Goal: Task Accomplishment & Management: Use online tool/utility

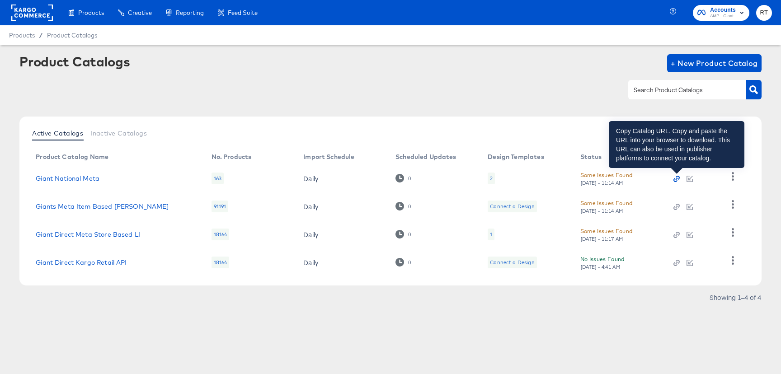
click at [677, 178] on icon "button" at bounding box center [677, 179] width 2 height 2
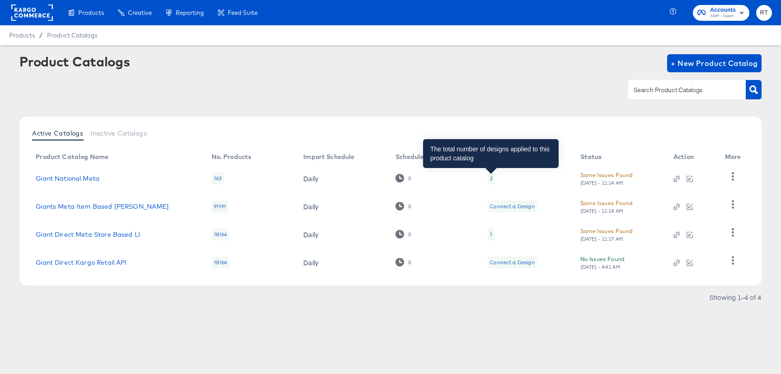
click at [491, 175] on div "2" at bounding box center [491, 178] width 3 height 7
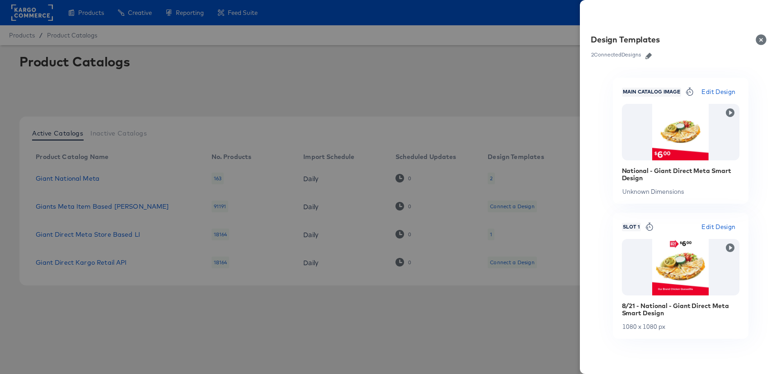
click at [760, 41] on button "Close" at bounding box center [762, 39] width 25 height 25
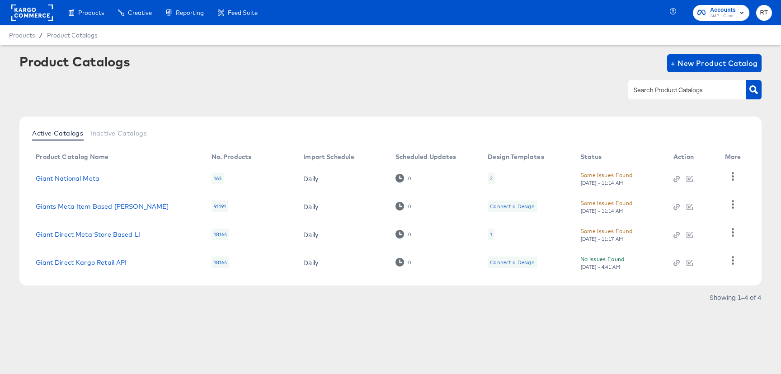
click at [492, 177] on div "2" at bounding box center [491, 179] width 7 height 12
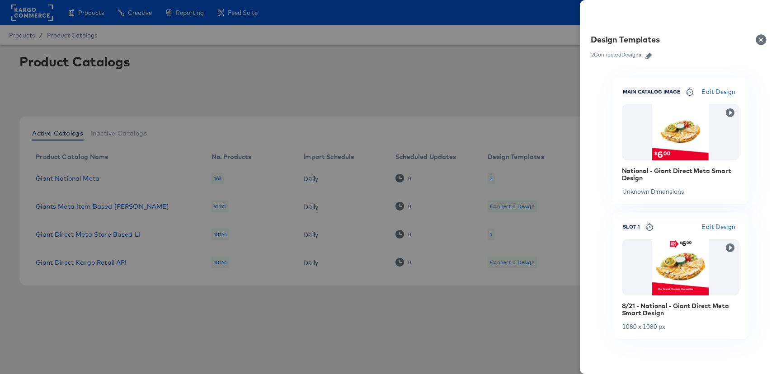
click at [650, 56] on icon "button" at bounding box center [648, 56] width 6 height 6
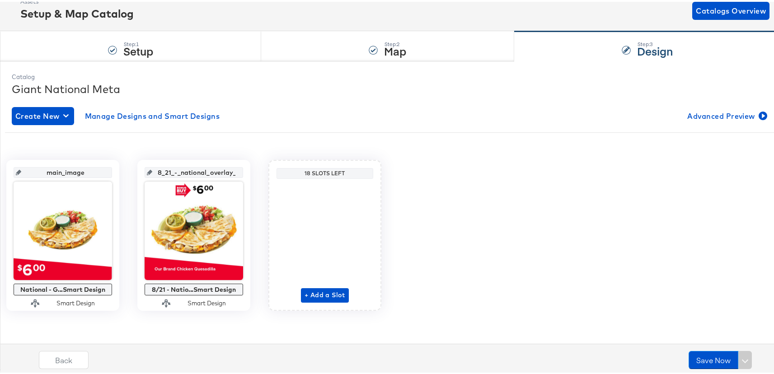
scroll to position [56, 0]
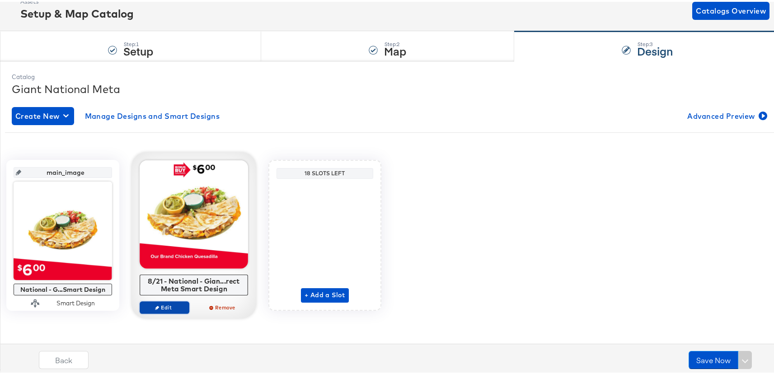
click at [185, 306] on span "Edit" at bounding box center [165, 305] width 42 height 7
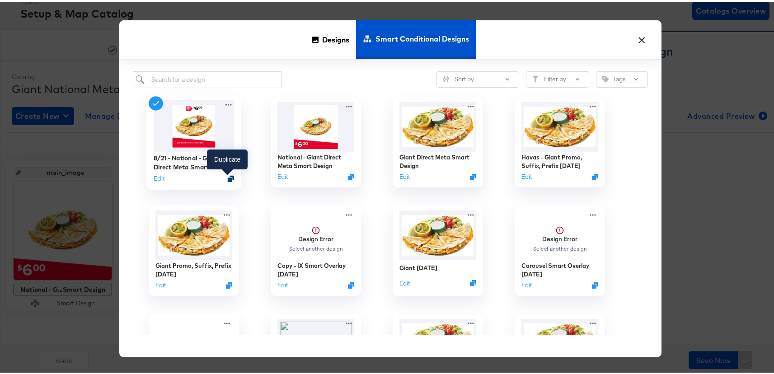
click at [228, 177] on icon "Duplicate" at bounding box center [231, 177] width 7 height 7
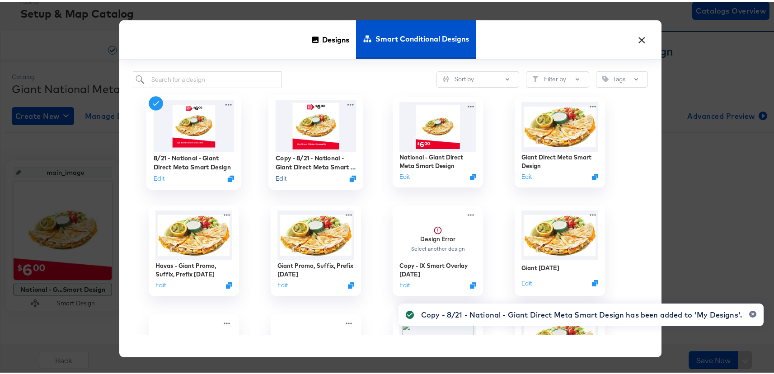
click at [279, 179] on button "Edit" at bounding box center [281, 177] width 11 height 9
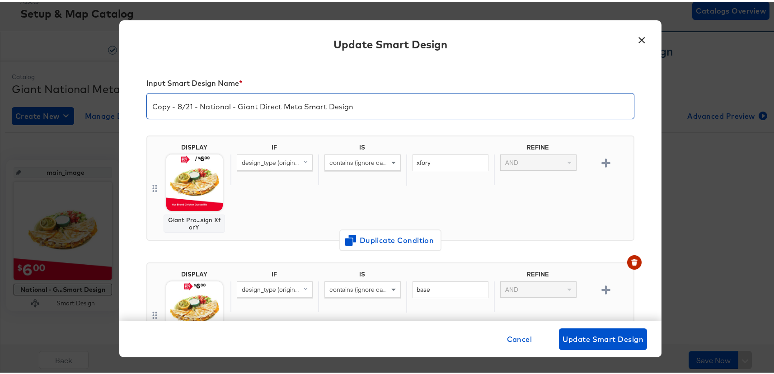
drag, startPoint x: 165, startPoint y: 106, endPoint x: 78, endPoint y: 103, distance: 87.3
click at [77, 103] on div "× Update Smart Design Input Smart Design Name * Copy - 8/21 - National - Giant …" at bounding box center [390, 187] width 781 height 374
type input "New - 8/21 - National - Giant Direct Meta Smart Design"
click at [186, 177] on img at bounding box center [194, 181] width 56 height 56
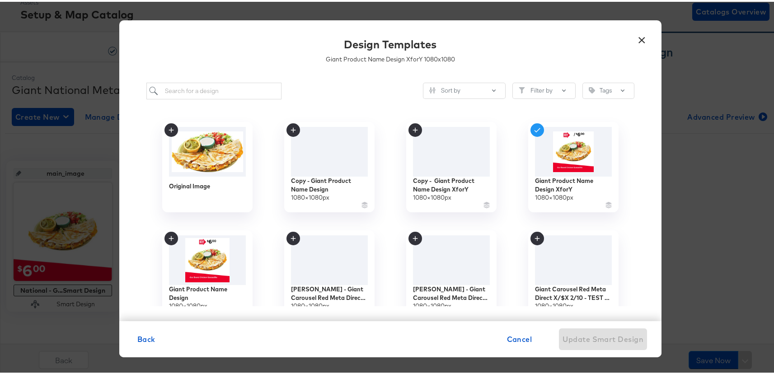
scroll to position [55, 0]
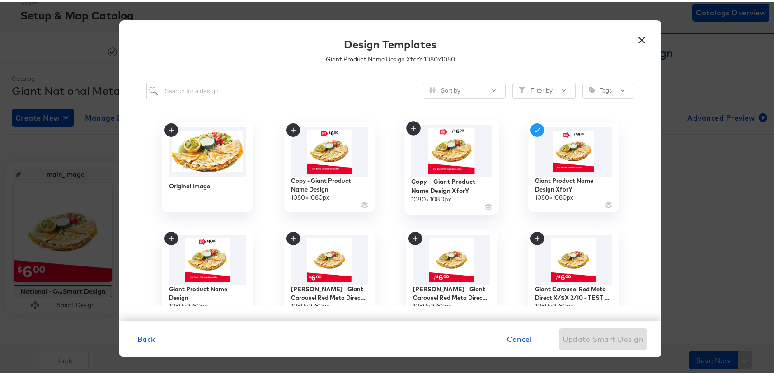
click at [460, 150] on img at bounding box center [451, 149] width 81 height 52
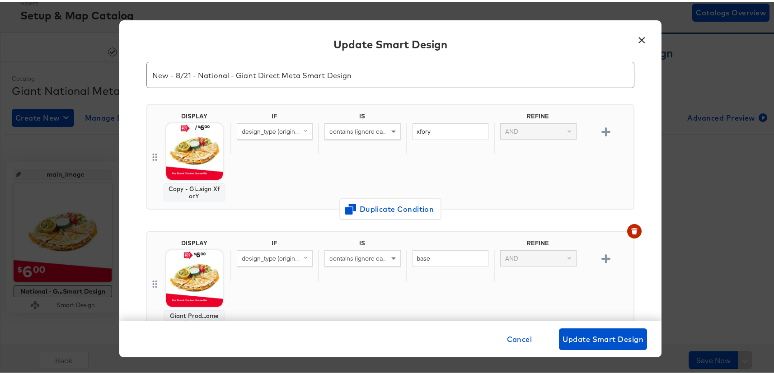
scroll to position [51, 0]
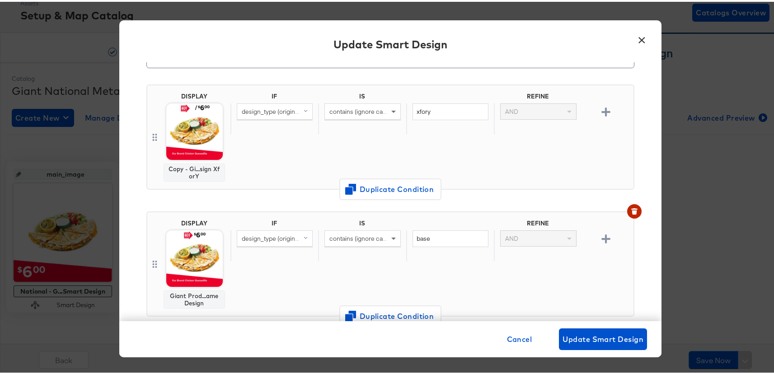
click at [190, 268] on img at bounding box center [194, 257] width 56 height 56
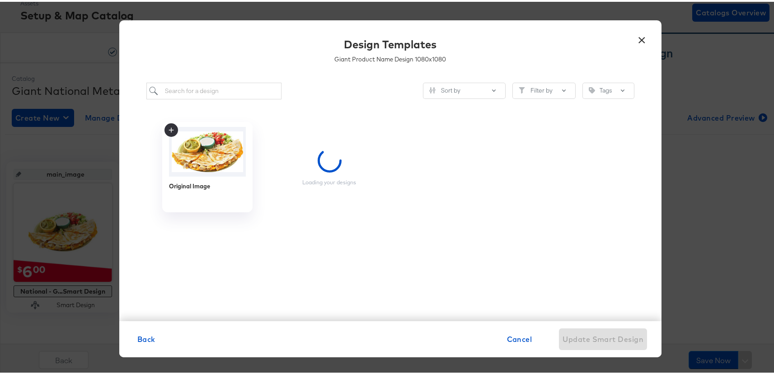
scroll to position [0, 0]
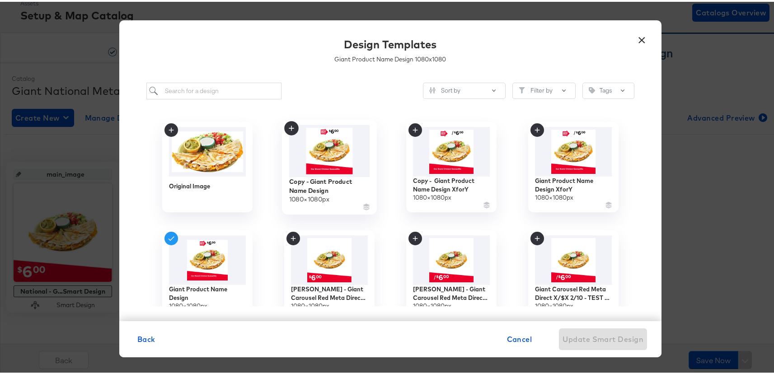
click at [327, 151] on img at bounding box center [329, 149] width 81 height 52
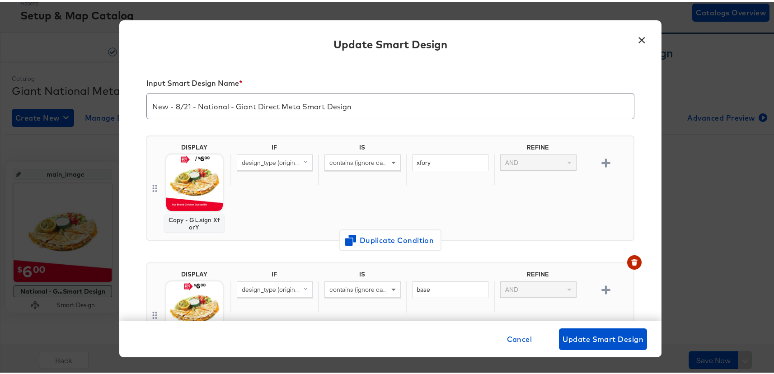
scroll to position [51, 0]
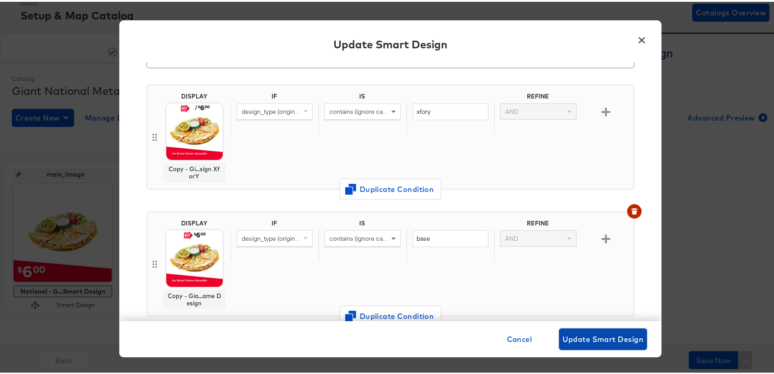
click at [620, 336] on span "Update Smart Design" at bounding box center [603, 337] width 81 height 13
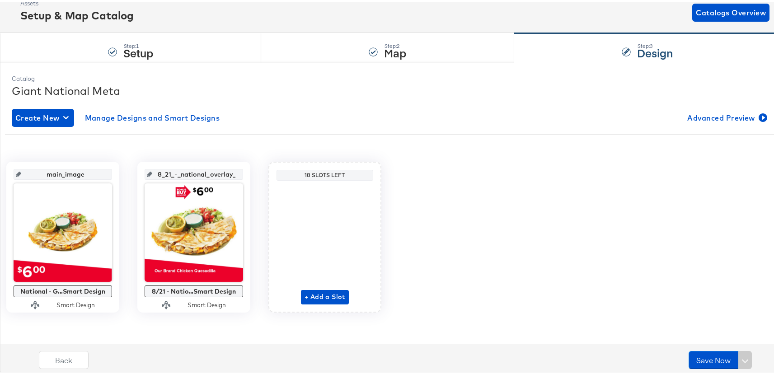
click at [545, 248] on div "main_image National - G...Smart Design Smart Design 8_21_-_national_overlay_1 8…" at bounding box center [390, 235] width 771 height 151
click at [705, 356] on button "Save Now" at bounding box center [714, 358] width 50 height 18
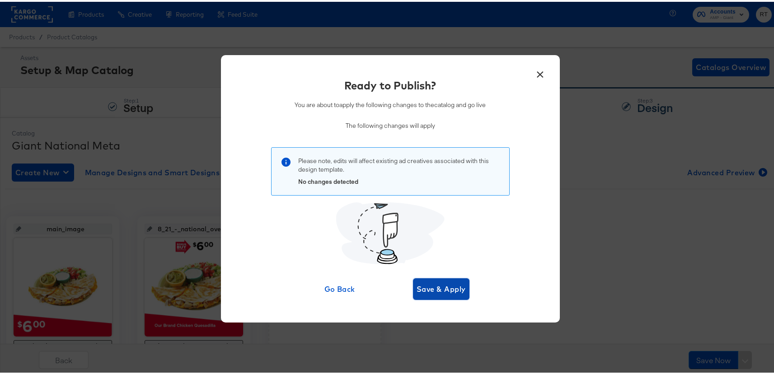
click at [445, 289] on span "Save & Apply" at bounding box center [441, 287] width 49 height 13
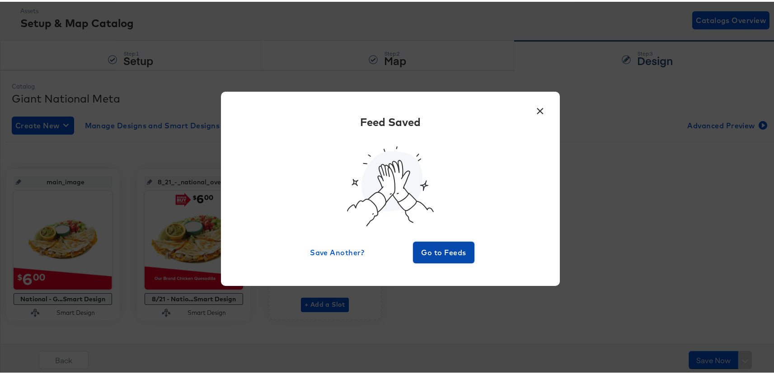
scroll to position [45, 0]
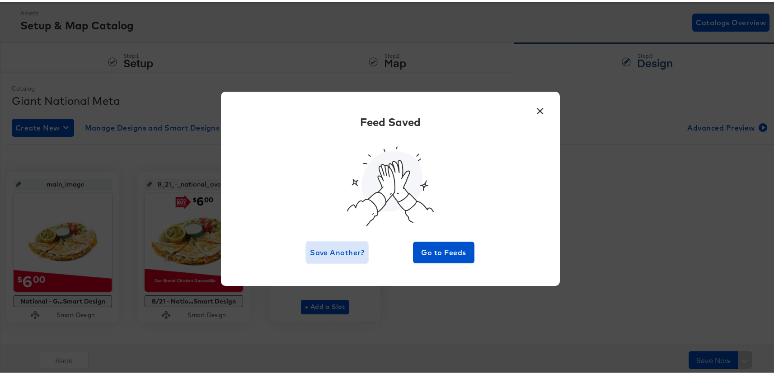
click at [348, 251] on span "Save Another?" at bounding box center [337, 250] width 54 height 13
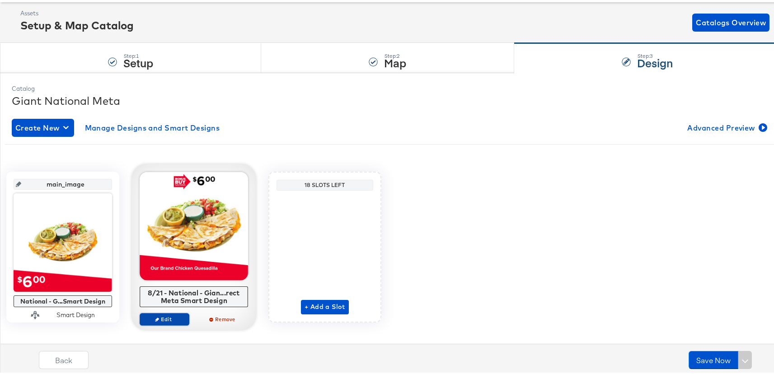
click at [189, 313] on button "Edit" at bounding box center [165, 317] width 50 height 13
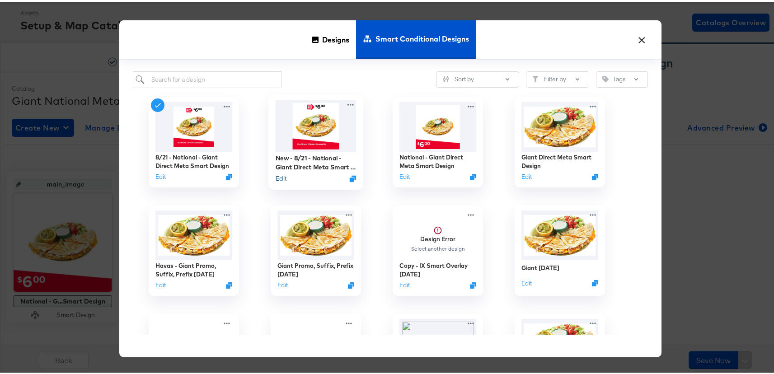
click at [279, 177] on button "Edit" at bounding box center [281, 177] width 11 height 9
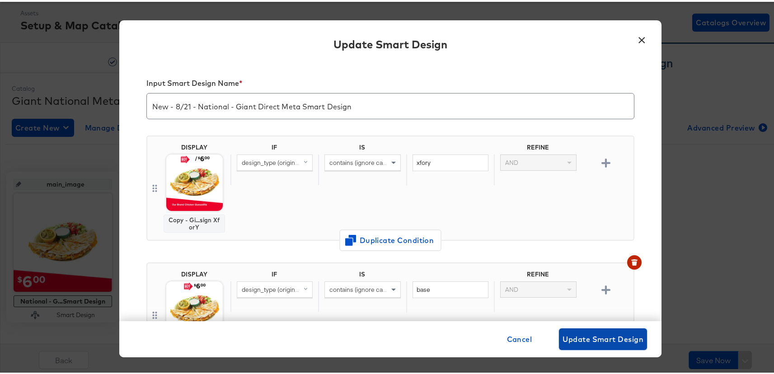
click at [604, 338] on span "Update Smart Design" at bounding box center [603, 337] width 81 height 13
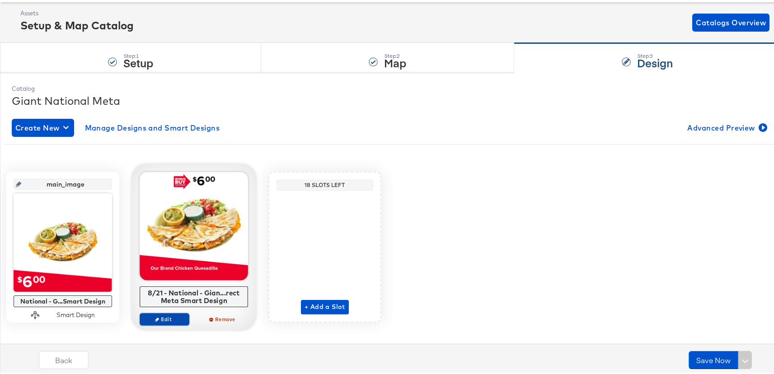
click at [185, 315] on span "Edit" at bounding box center [165, 317] width 42 height 7
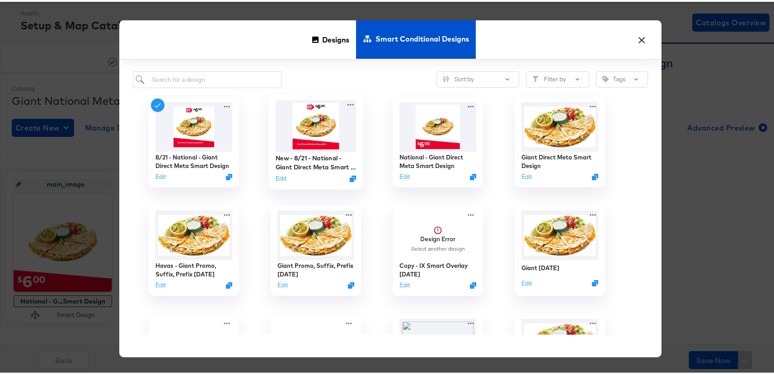
click at [303, 124] on img at bounding box center [316, 125] width 81 height 52
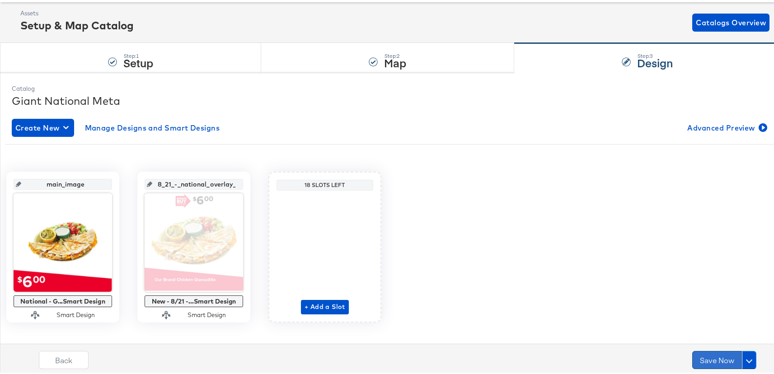
click at [705, 359] on button "Save Now" at bounding box center [717, 358] width 50 height 18
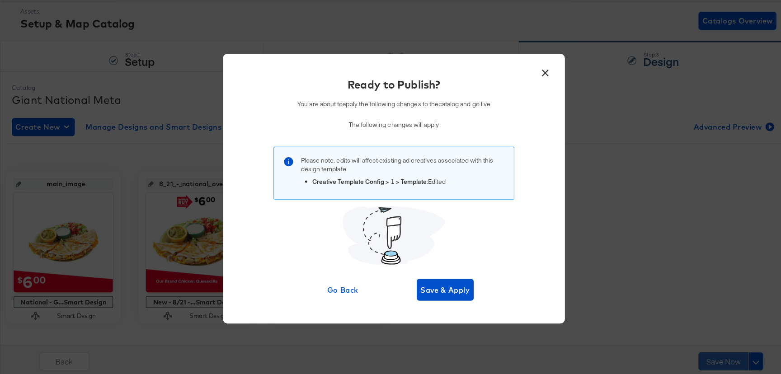
scroll to position [0, 0]
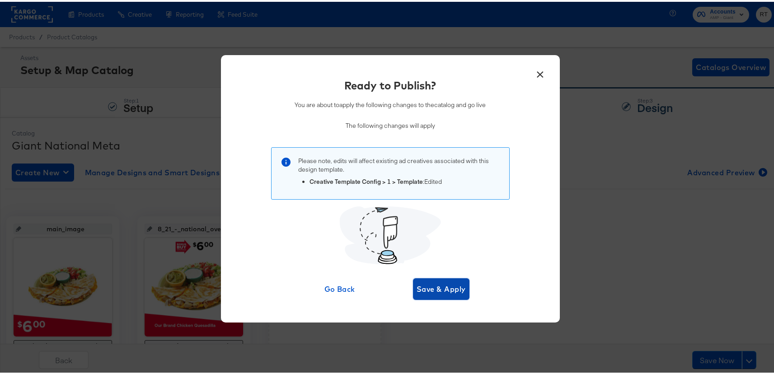
click at [437, 287] on span "Save & Apply" at bounding box center [441, 287] width 49 height 13
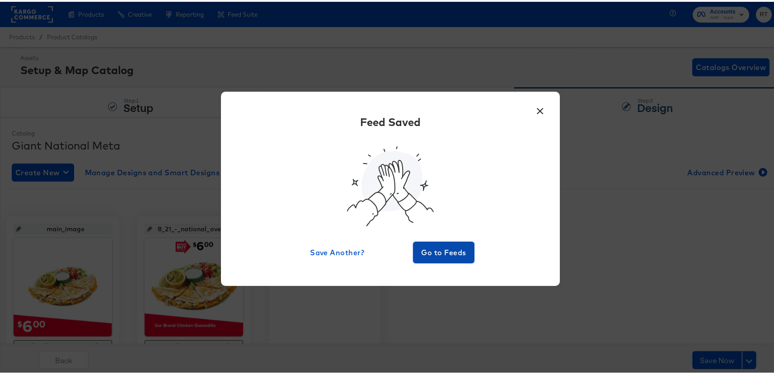
click at [441, 252] on span "Go to Feeds" at bounding box center [444, 250] width 54 height 13
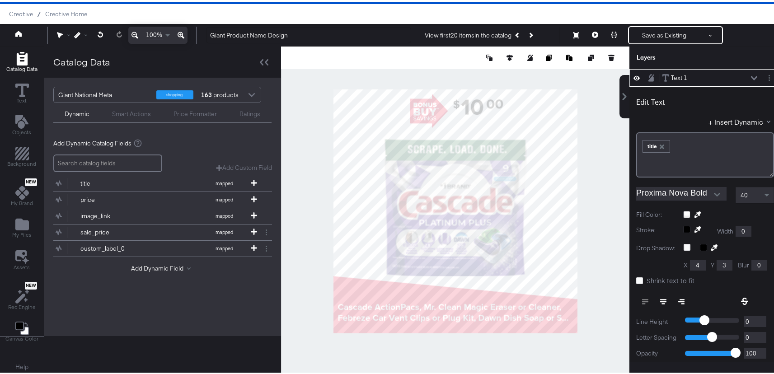
click at [715, 74] on div "Text 1 Text 1" at bounding box center [710, 75] width 96 height 9
click at [689, 80] on div "Text 1 Text 1" at bounding box center [710, 75] width 96 height 9
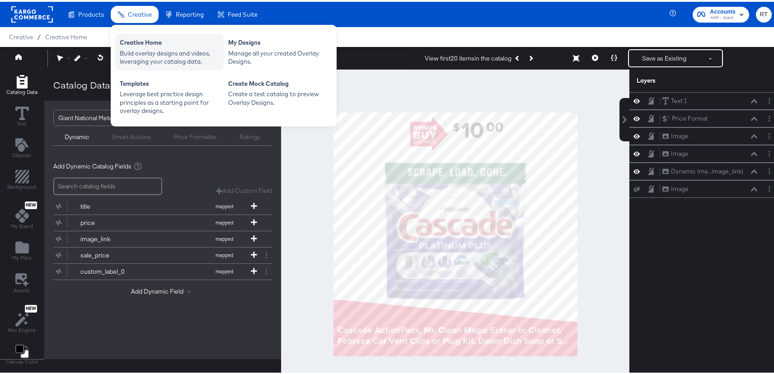
click at [141, 51] on div "Build overlay designs and videos, leveraging your catalog data." at bounding box center [169, 55] width 99 height 17
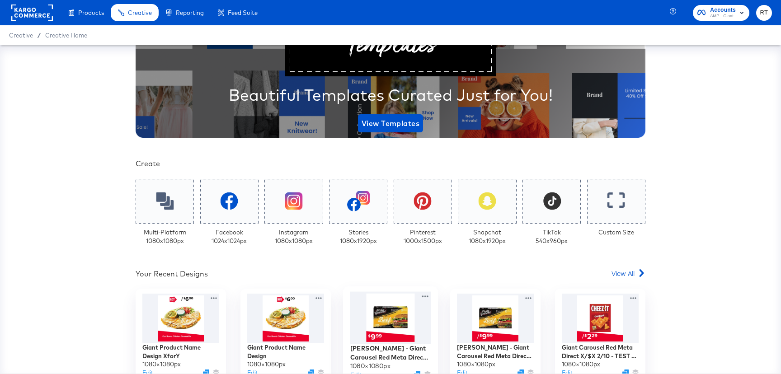
scroll to position [192, 0]
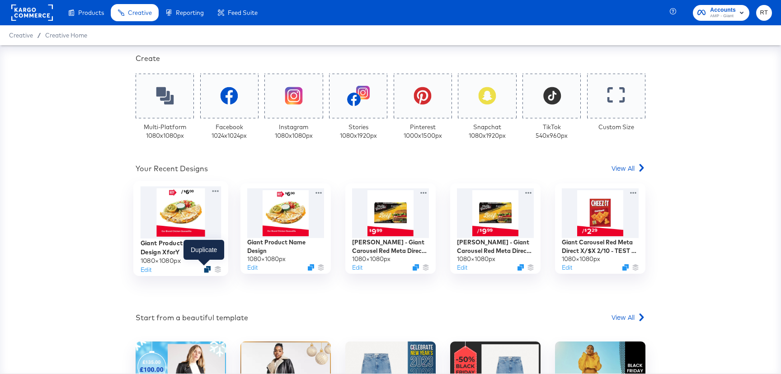
click at [204, 270] on icon "Duplicate" at bounding box center [207, 269] width 7 height 7
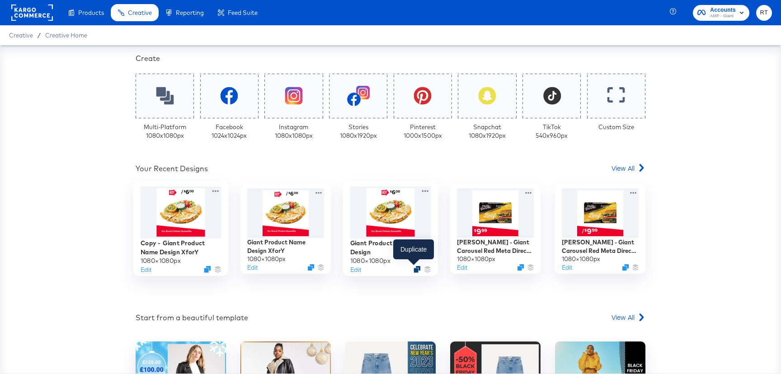
click at [414, 269] on icon "Duplicate" at bounding box center [417, 269] width 7 height 7
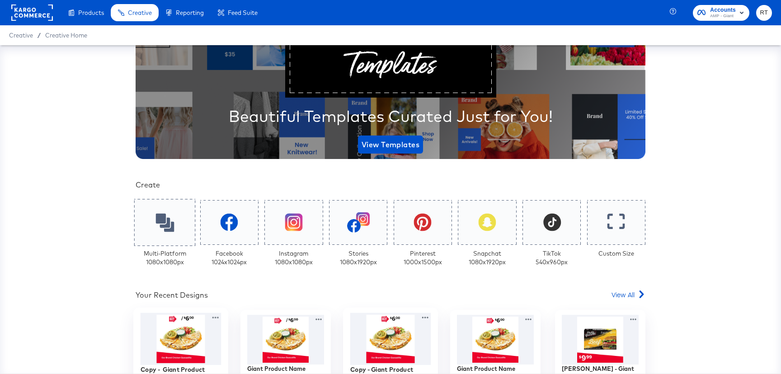
scroll to position [0, 0]
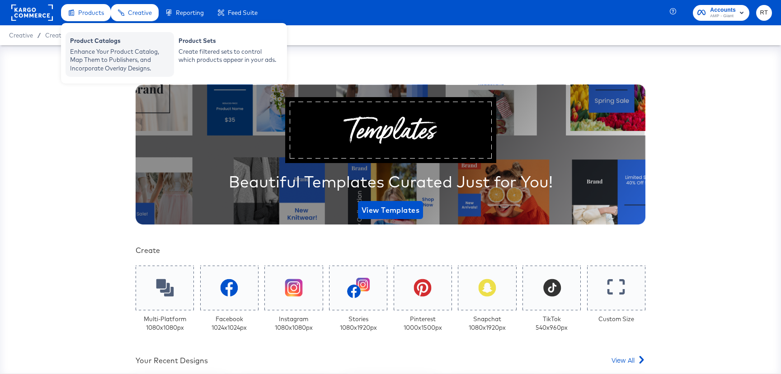
click at [95, 61] on div "Enhance Your Product Catalog, Map Them to Publishers, and Incorporate Overlay D…" at bounding box center [119, 59] width 99 height 25
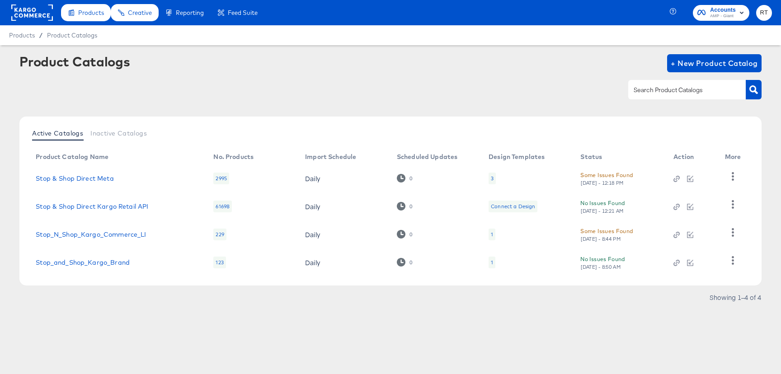
click at [553, 76] on div "Product Catalogs + New Product Catalog" at bounding box center [390, 81] width 742 height 55
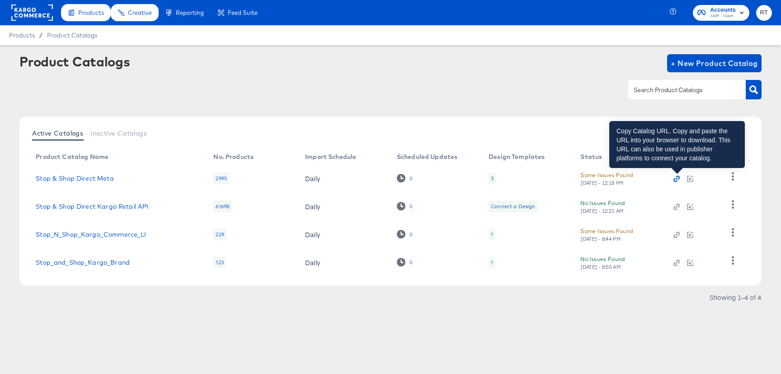
click at [677, 180] on icon "button" at bounding box center [675, 180] width 4 height 4
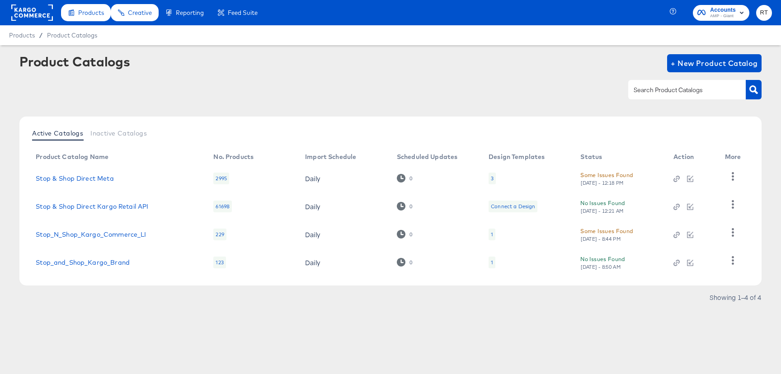
click at [30, 10] on rect at bounding box center [32, 13] width 42 height 16
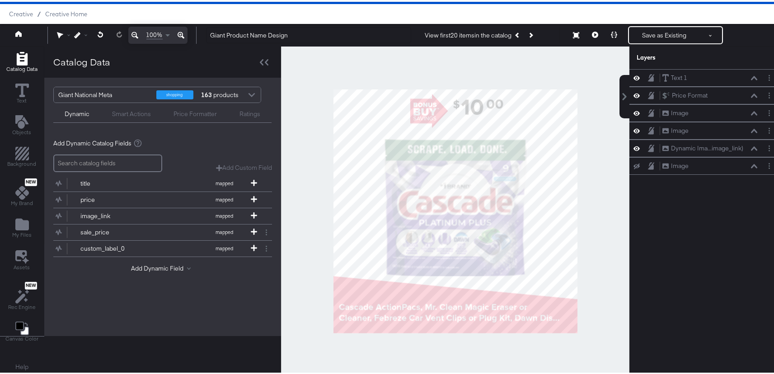
click at [591, 138] on div at bounding box center [455, 209] width 348 height 329
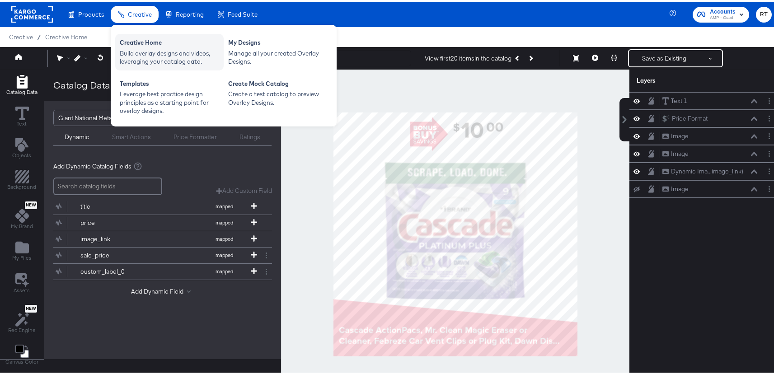
click at [140, 47] on div "Build overlay designs and videos, leveraging your catalog data." at bounding box center [169, 55] width 99 height 17
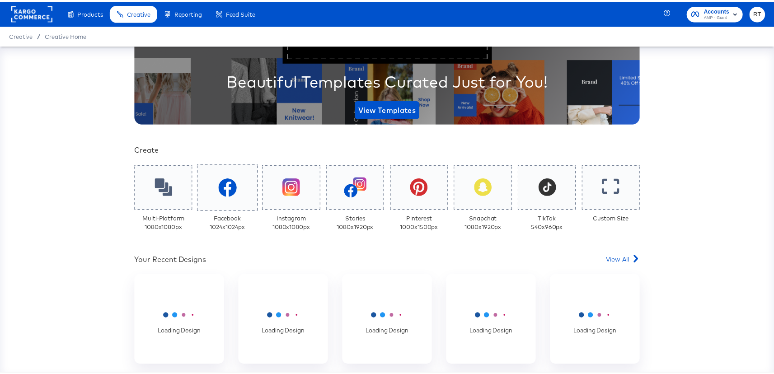
scroll to position [301, 0]
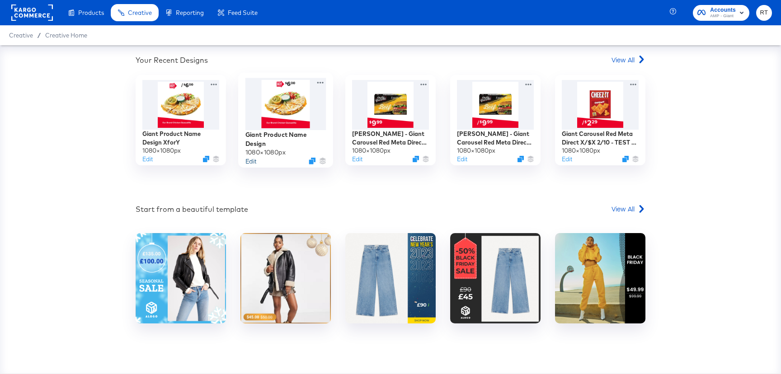
click at [252, 161] on button "Edit" at bounding box center [250, 161] width 11 height 9
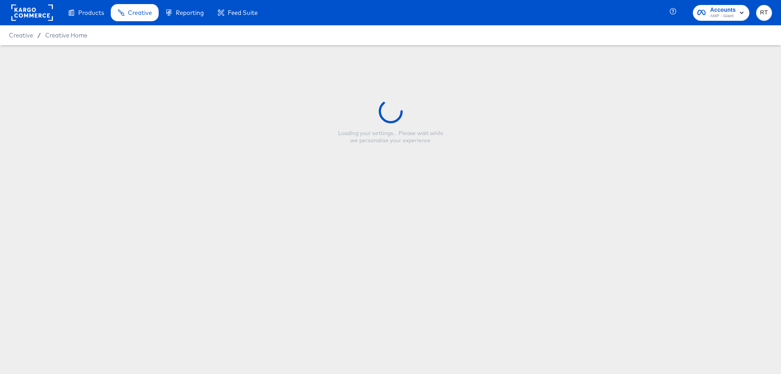
type input "Giant Product Name Design"
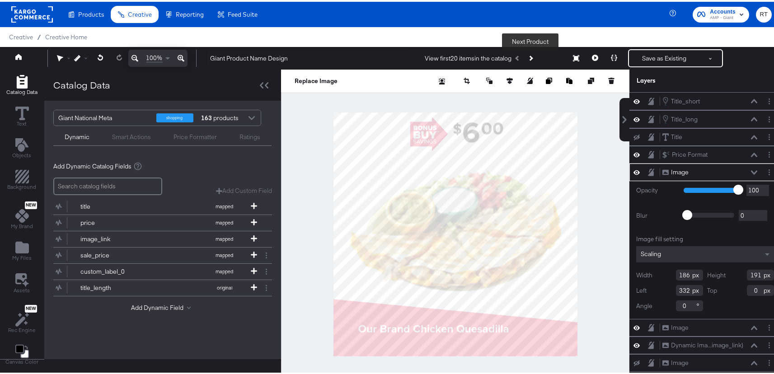
click at [534, 60] on button "Next Product" at bounding box center [530, 56] width 13 height 16
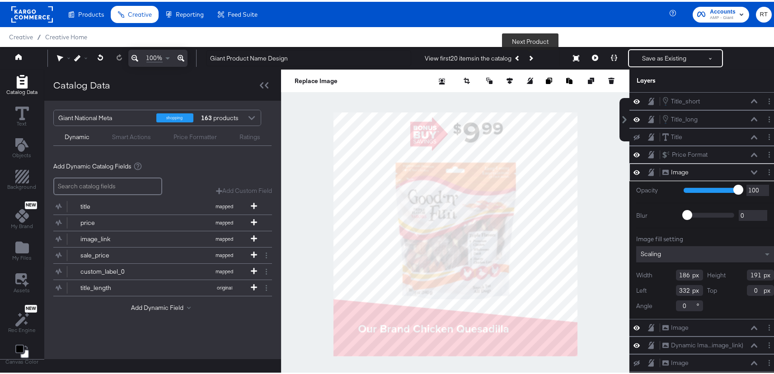
click at [533, 59] on button "Next Product" at bounding box center [530, 56] width 13 height 16
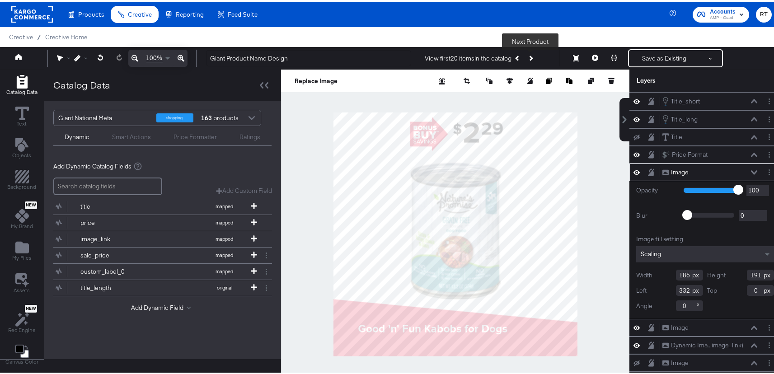
click at [533, 59] on button "Next Product" at bounding box center [530, 56] width 13 height 16
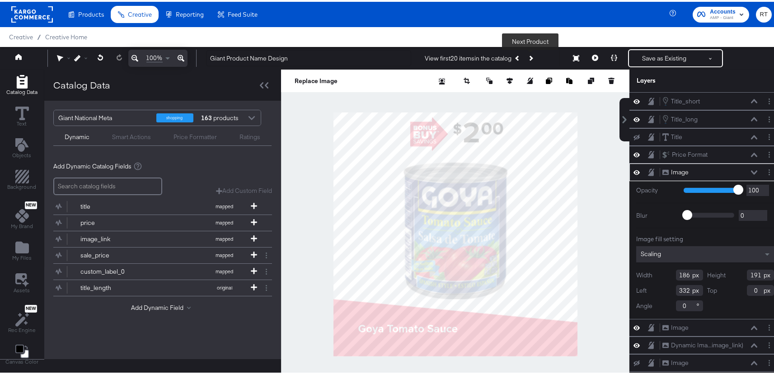
click at [533, 59] on button "Next Product" at bounding box center [530, 56] width 13 height 16
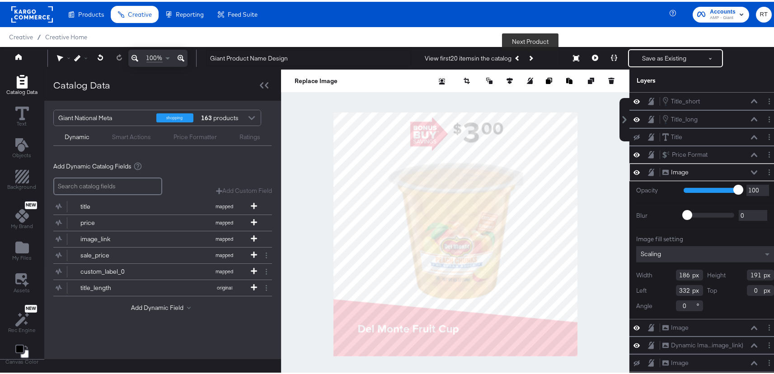
click at [533, 59] on button "Next Product" at bounding box center [530, 56] width 13 height 16
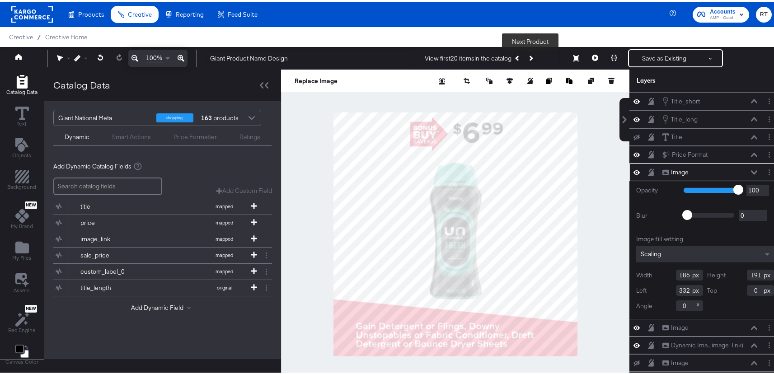
click at [533, 59] on button "Next Product" at bounding box center [530, 56] width 13 height 16
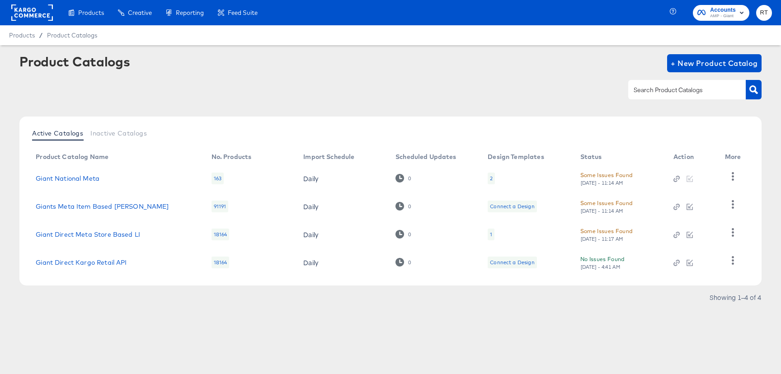
click at [530, 80] on div at bounding box center [390, 90] width 742 height 20
click at [256, 58] on div "Product Catalogs + New Product Catalog" at bounding box center [390, 63] width 742 height 18
drag, startPoint x: 521, startPoint y: 70, endPoint x: 438, endPoint y: 2, distance: 107.2
click at [518, 69] on div "Product Catalogs + New Product Catalog" at bounding box center [390, 63] width 742 height 18
click at [13, 18] on rect at bounding box center [32, 13] width 42 height 16
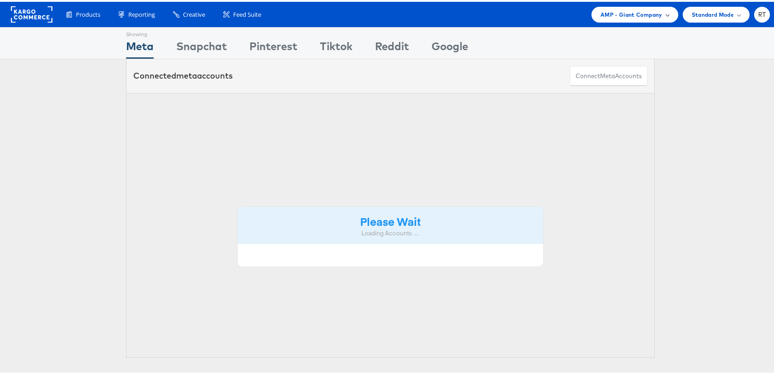
click at [661, 15] on div "AMP - Giant Company" at bounding box center [635, 12] width 69 height 9
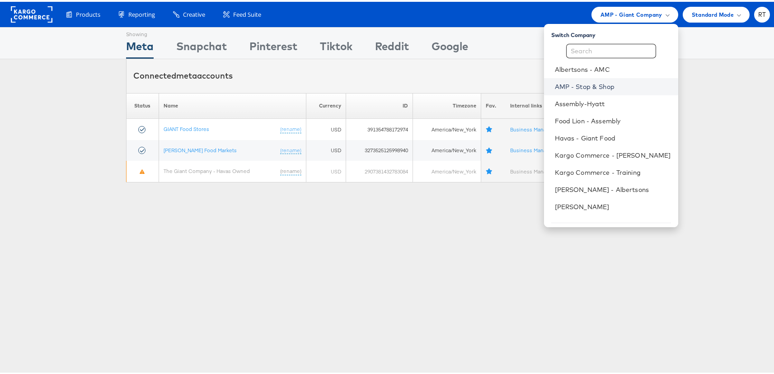
click at [612, 88] on link "AMP - Stop & Shop" at bounding box center [613, 84] width 116 height 9
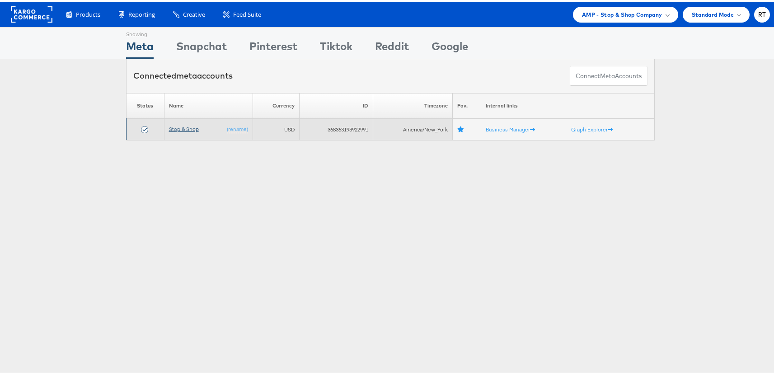
click at [179, 129] on link "Stop & Shop" at bounding box center [184, 127] width 30 height 7
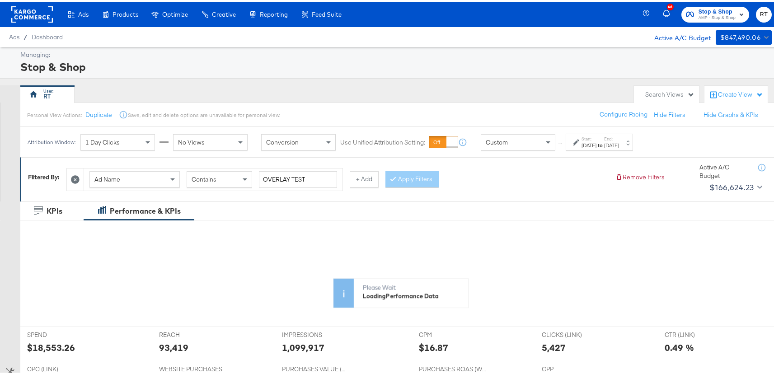
click at [619, 141] on div "Aug 6th 2025" at bounding box center [611, 143] width 15 height 7
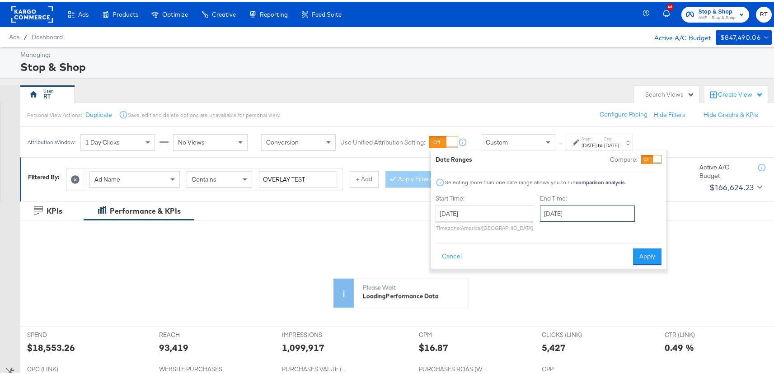
click at [585, 205] on input "August 6th 2025" at bounding box center [587, 212] width 95 height 16
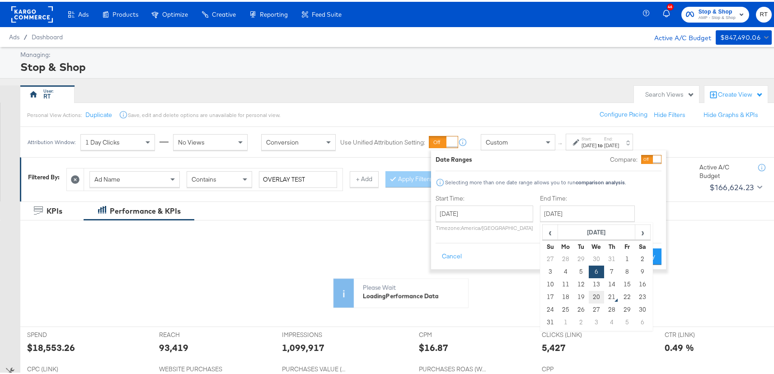
click at [596, 299] on td "20" at bounding box center [596, 295] width 15 height 13
type input "August 20th 2025"
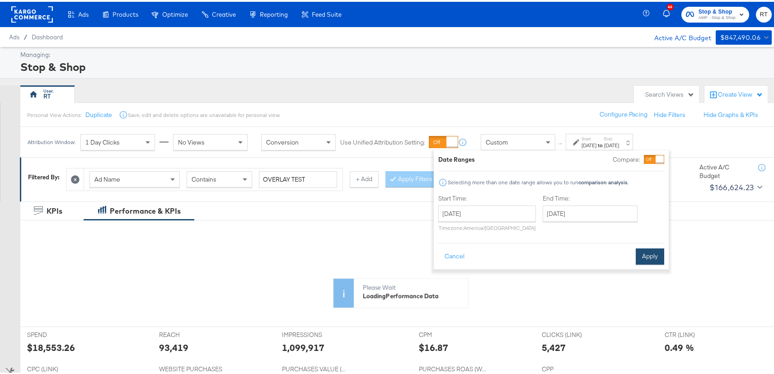
click at [655, 254] on button "Apply" at bounding box center [650, 255] width 28 height 16
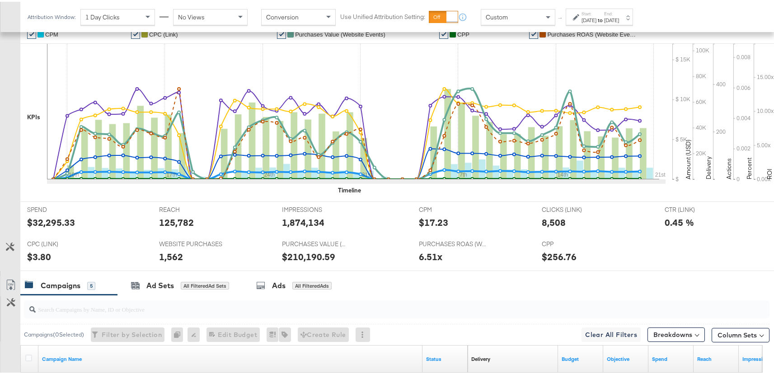
scroll to position [344, 0]
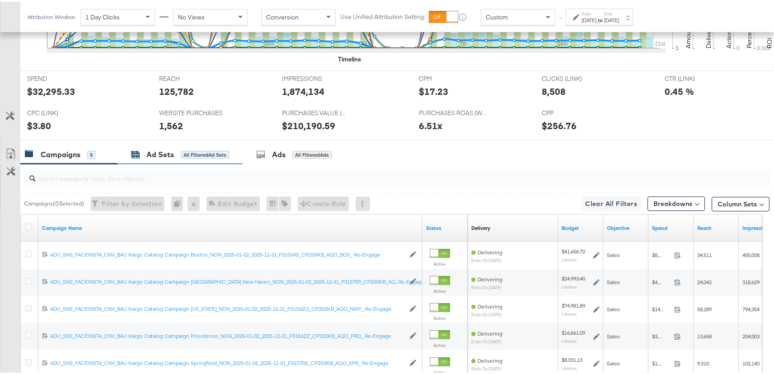
click at [183, 148] on div "Ad Sets All Filtered Ad Sets" at bounding box center [180, 153] width 98 height 10
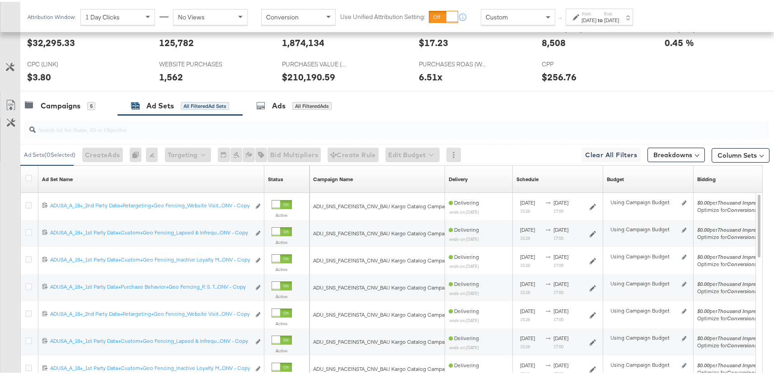
scroll to position [395, 0]
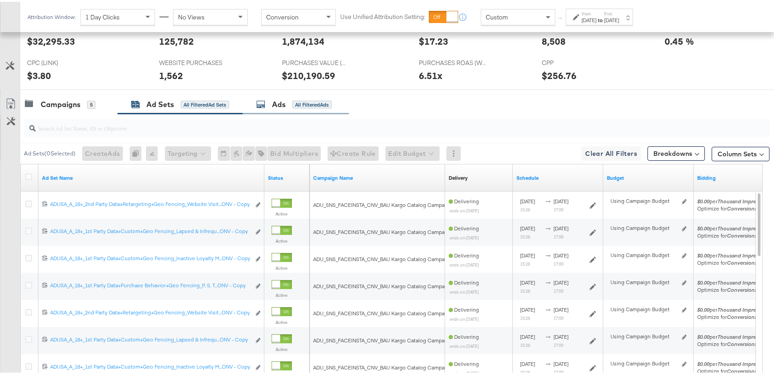
click at [309, 102] on div "All Filtered Ads" at bounding box center [311, 103] width 39 height 8
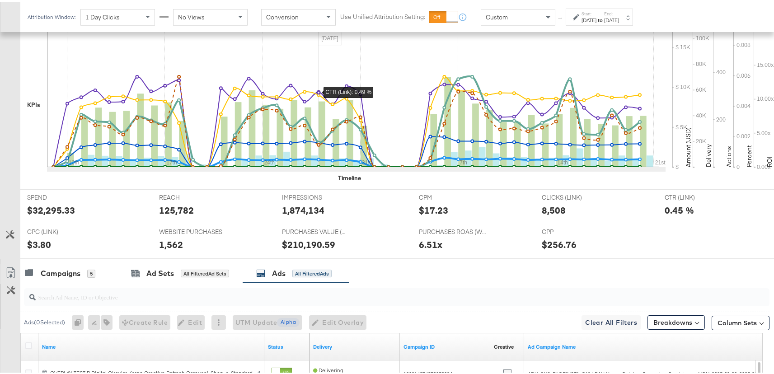
scroll to position [247, 0]
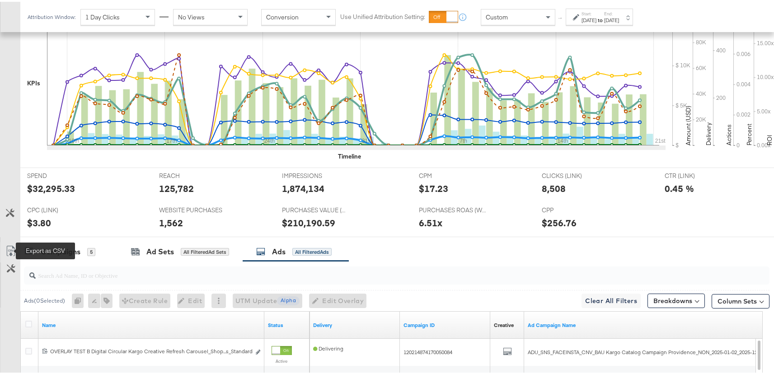
click at [14, 251] on icon at bounding box center [10, 249] width 8 height 10
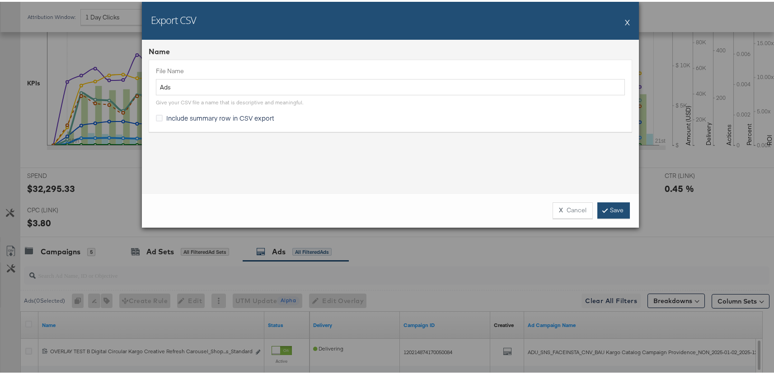
click at [616, 207] on link "Save" at bounding box center [613, 209] width 33 height 16
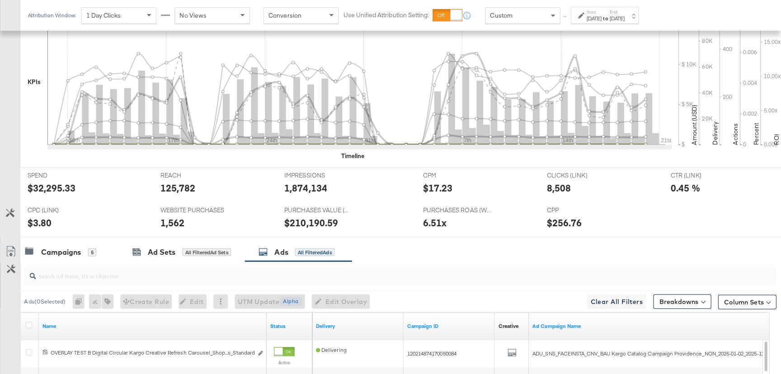
scroll to position [0, 0]
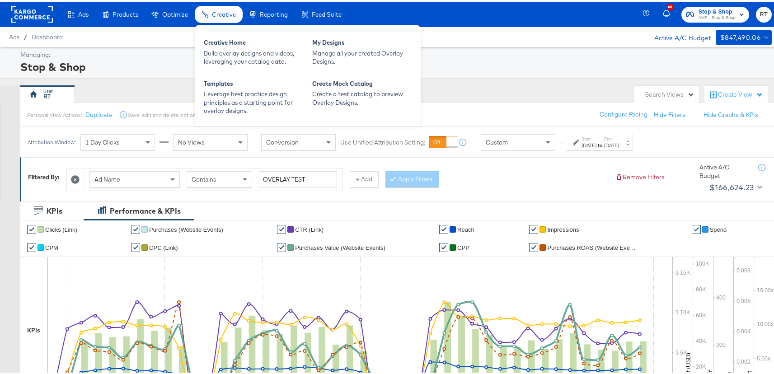
click at [209, 10] on div "Creative" at bounding box center [219, 13] width 48 height 18
click at [234, 54] on div "Build overlay designs and videos, leveraging your catalog data." at bounding box center [253, 55] width 99 height 17
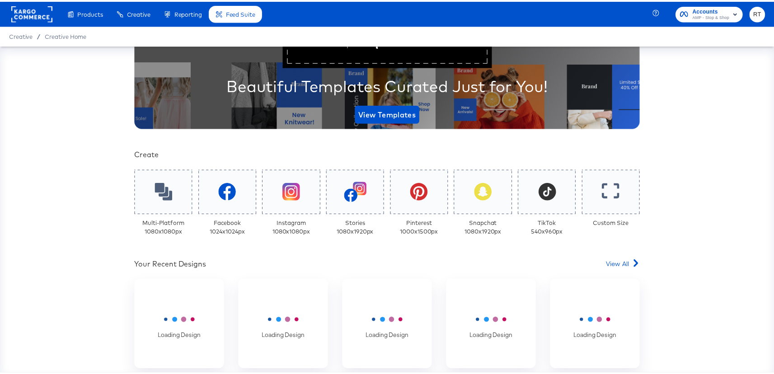
scroll to position [289, 0]
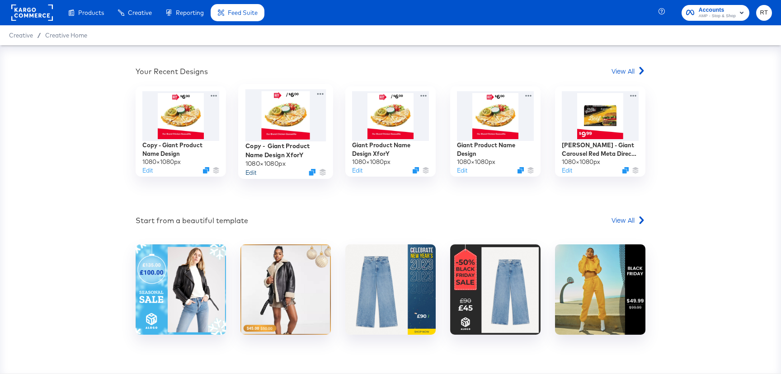
click at [247, 172] on button "Edit" at bounding box center [250, 172] width 11 height 9
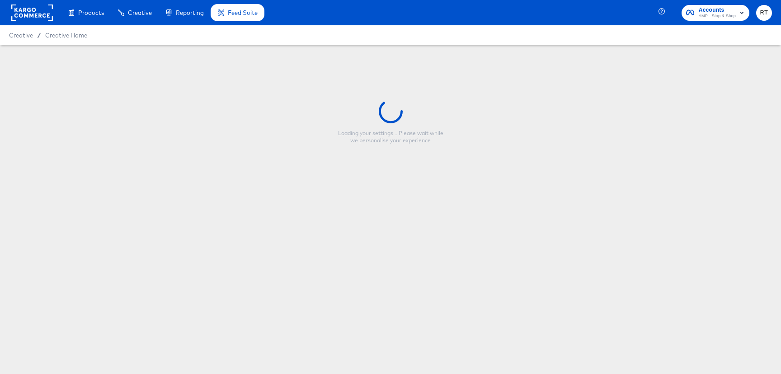
type input "Copy - Giant Product Name Design XforY"
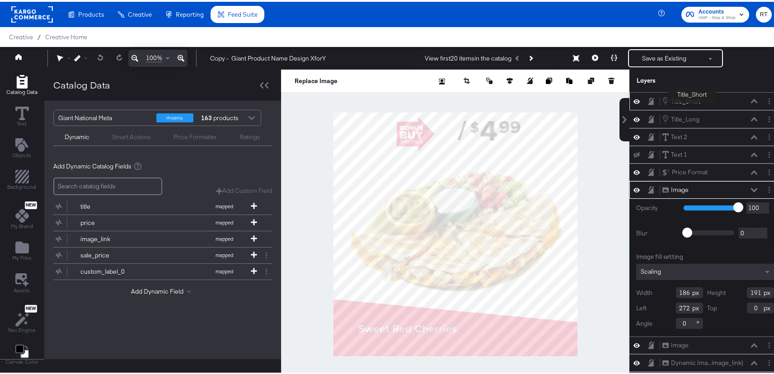
click at [692, 103] on div "Title_Short" at bounding box center [685, 99] width 29 height 9
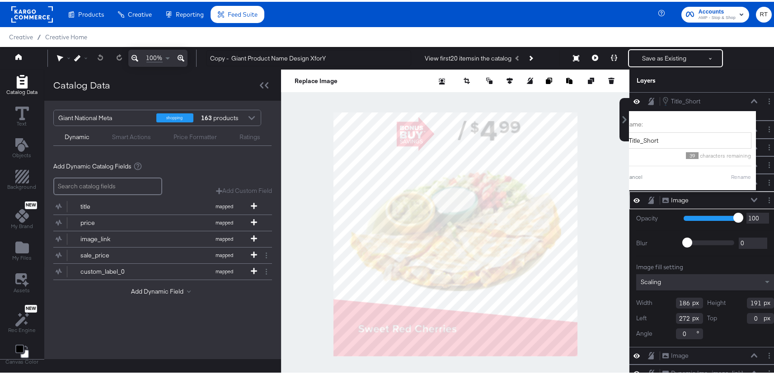
click at [753, 59] on div "Copy - Giant Product Name Design XforY View first 20 items in the catalog Save …" at bounding box center [485, 56] width 573 height 18
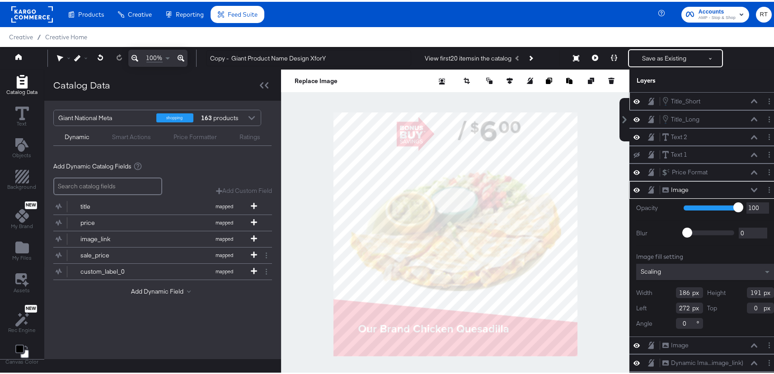
click at [751, 98] on icon at bounding box center [754, 99] width 6 height 5
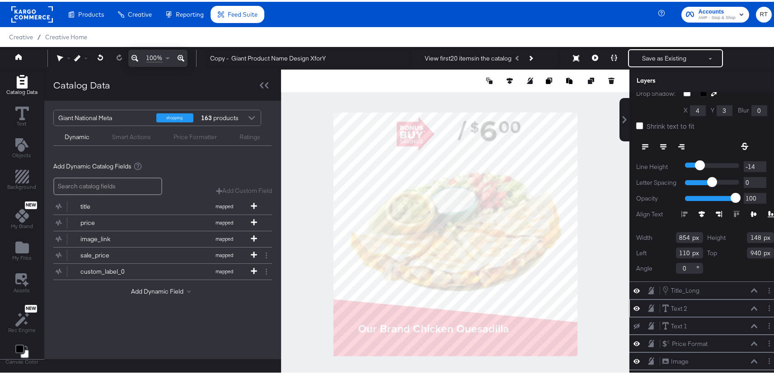
scroll to position [108, 0]
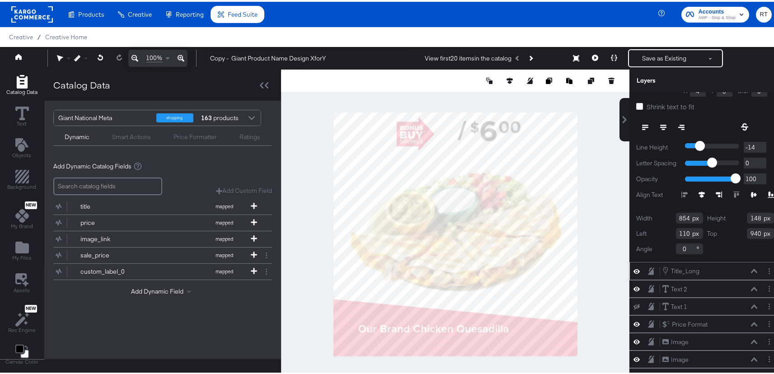
click at [751, 270] on icon at bounding box center [754, 269] width 6 height 5
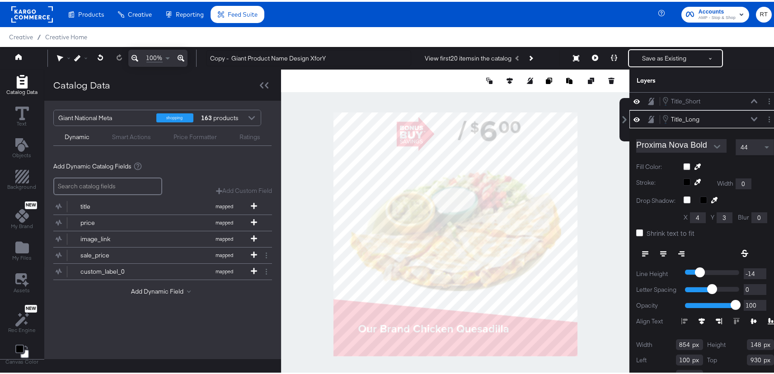
scroll to position [0, 0]
click at [751, 98] on icon at bounding box center [754, 99] width 6 height 4
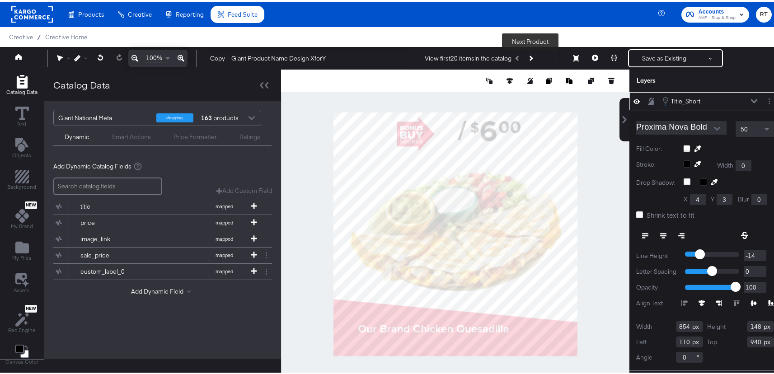
click at [528, 56] on icon "Next Product" at bounding box center [530, 56] width 5 height 5
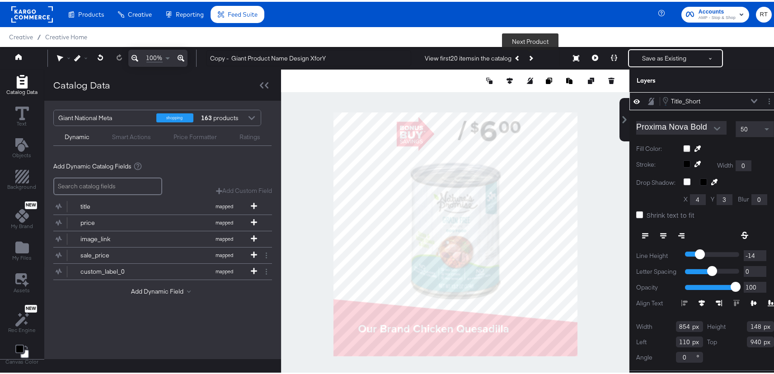
click at [528, 56] on icon "Next Product" at bounding box center [530, 56] width 5 height 5
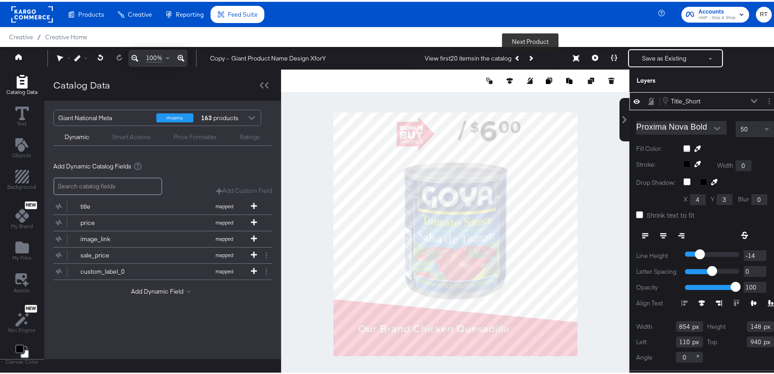
click at [528, 56] on icon "Next Product" at bounding box center [530, 56] width 5 height 5
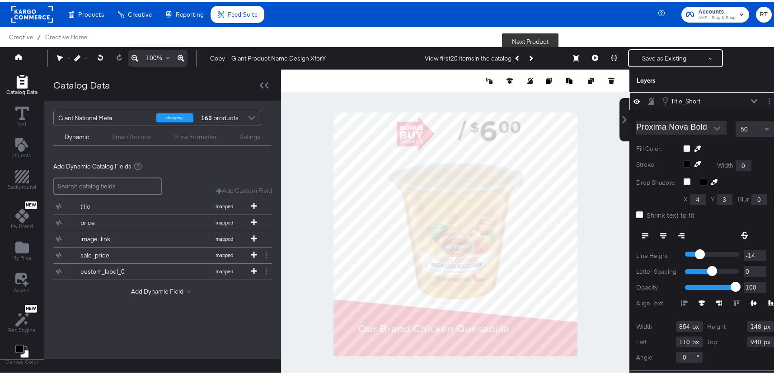
click at [528, 56] on icon "Next Product" at bounding box center [530, 56] width 5 height 5
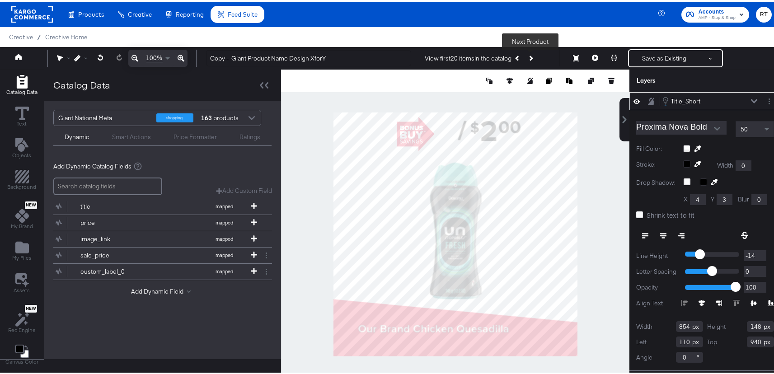
click at [528, 56] on icon "Next Product" at bounding box center [530, 56] width 5 height 5
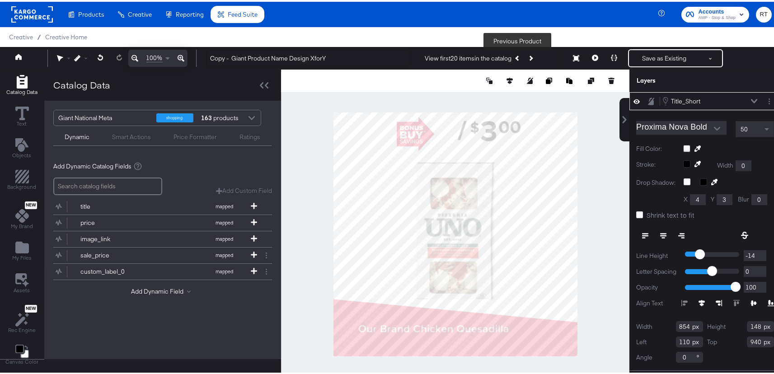
click at [514, 55] on button "Previous Product" at bounding box center [518, 56] width 13 height 16
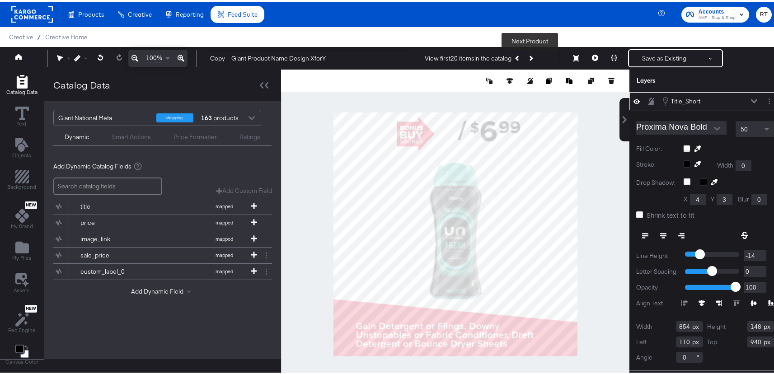
click at [531, 54] on button "Next Product" at bounding box center [530, 56] width 13 height 16
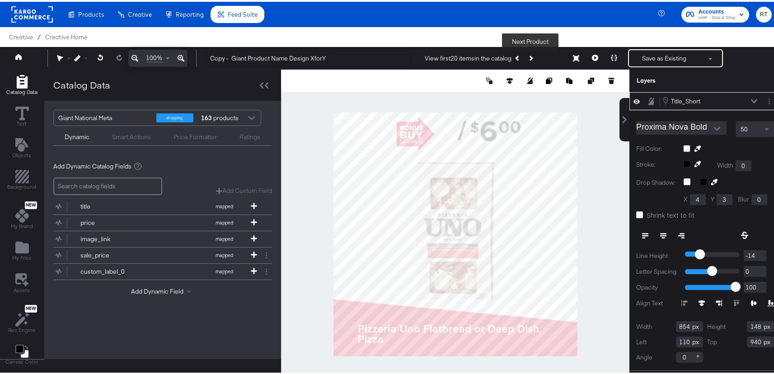
click at [531, 54] on button "Next Product" at bounding box center [530, 56] width 13 height 16
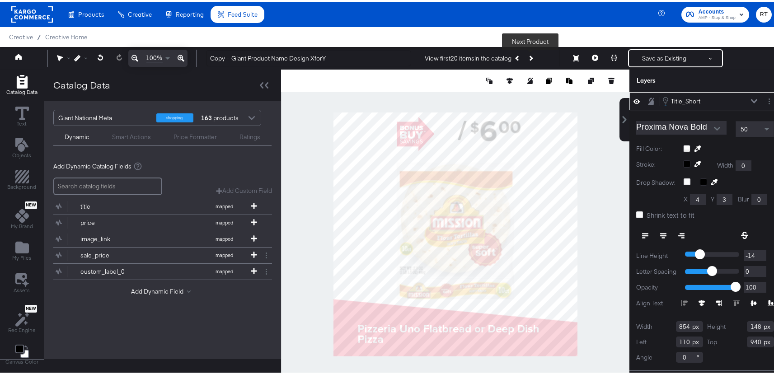
click at [531, 54] on button "Next Product" at bounding box center [530, 56] width 13 height 16
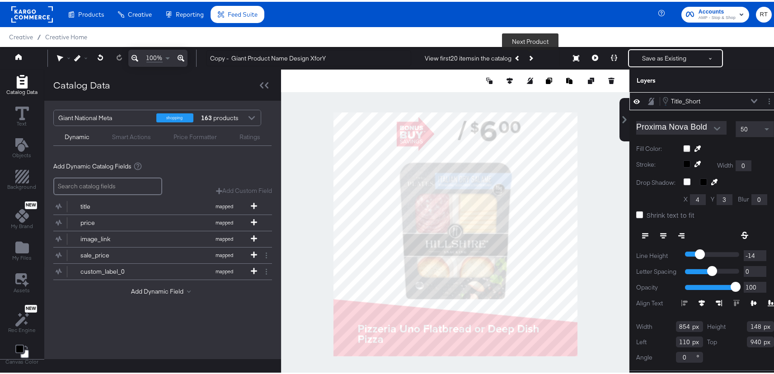
click at [531, 54] on button "Next Product" at bounding box center [530, 56] width 13 height 16
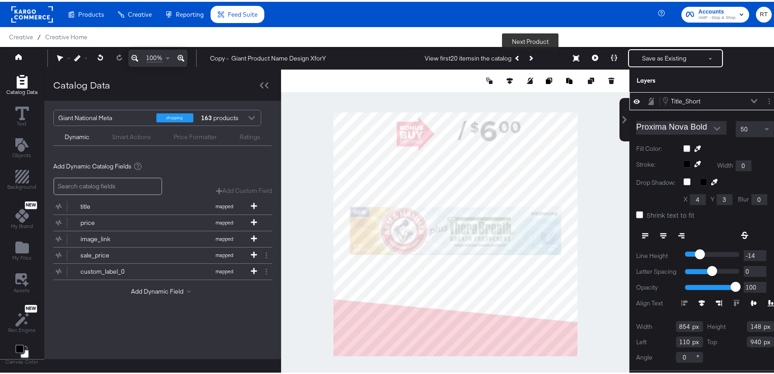
click at [531, 54] on button "Next Product" at bounding box center [530, 56] width 13 height 16
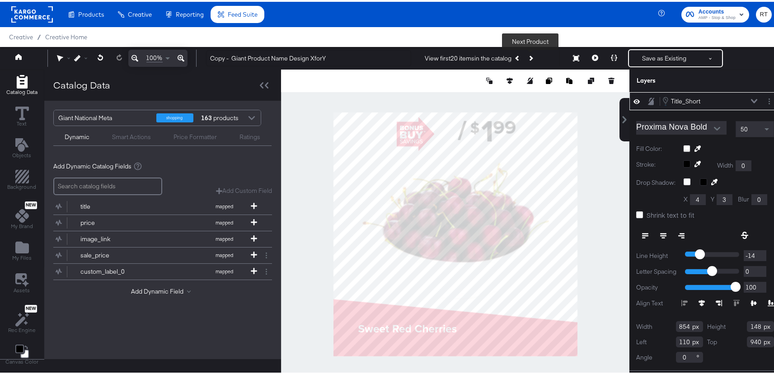
click at [531, 54] on button "Next Product" at bounding box center [530, 56] width 13 height 16
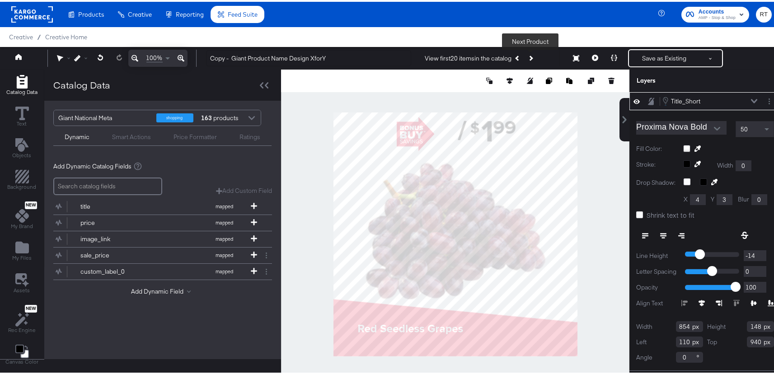
click at [531, 54] on button "Next Product" at bounding box center [530, 56] width 13 height 16
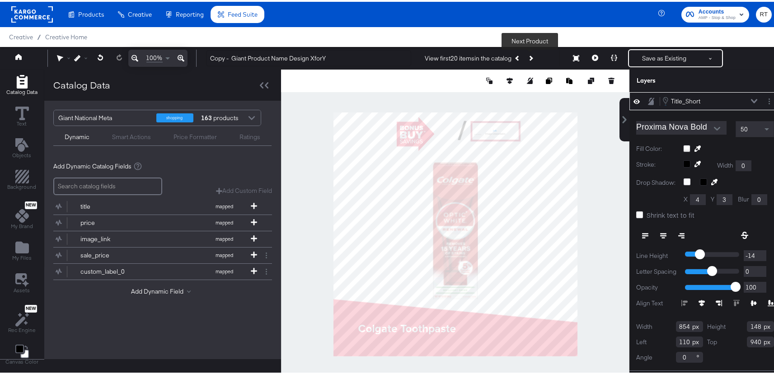
click at [532, 57] on button "Next Product" at bounding box center [530, 56] width 13 height 16
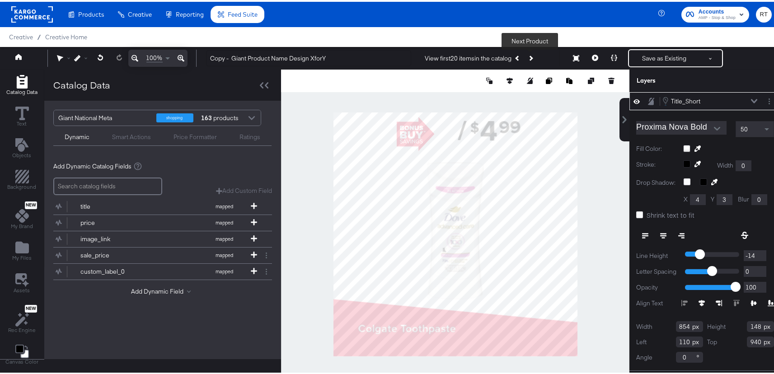
click at [532, 57] on button "Next Product" at bounding box center [530, 56] width 13 height 16
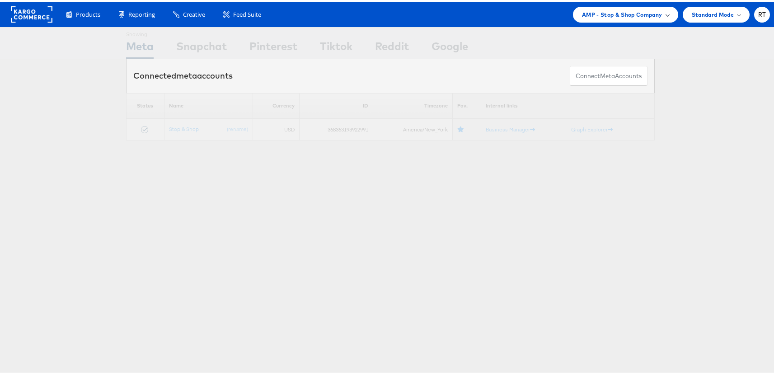
click at [630, 16] on span "AMP - Stop & Shop Company" at bounding box center [622, 12] width 80 height 9
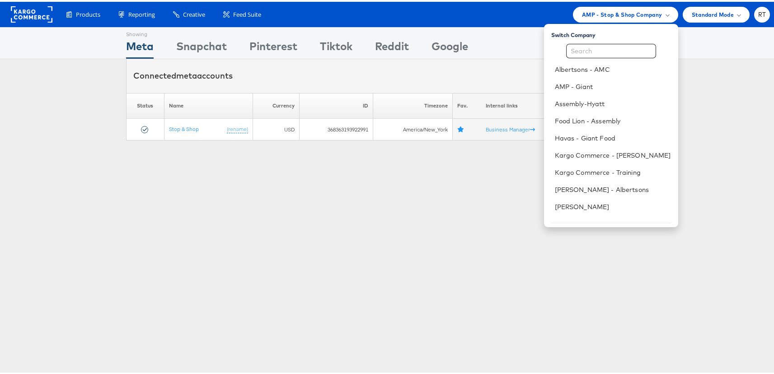
click at [493, 78] on div "Connected meta accounts Connect meta Accounts" at bounding box center [390, 74] width 529 height 34
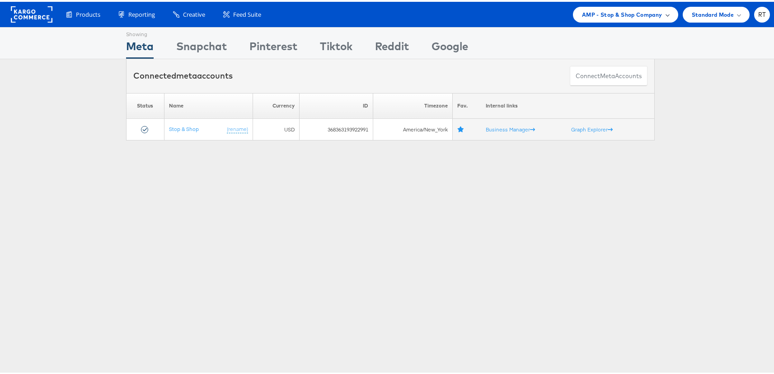
click at [654, 14] on span "AMP - Stop & Shop Company" at bounding box center [622, 12] width 80 height 9
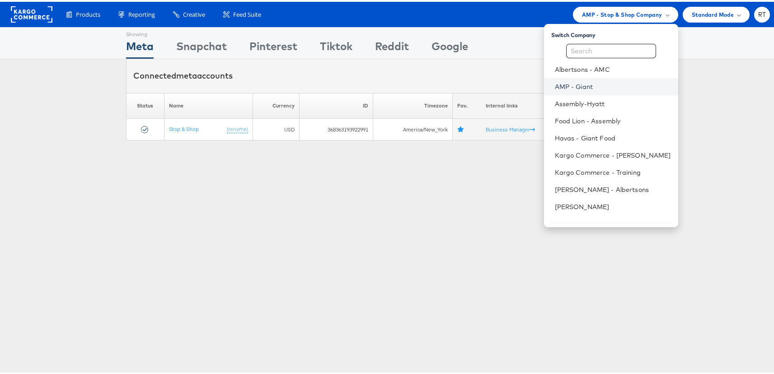
click at [593, 86] on link "AMP - Giant" at bounding box center [613, 84] width 116 height 9
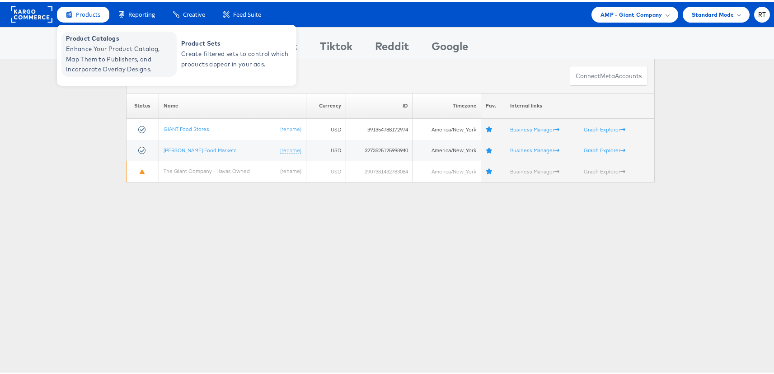
click at [97, 53] on span "Enhance Your Product Catalog, Map Them to Publishers, and Incorporate Overlay D…" at bounding box center [120, 57] width 108 height 31
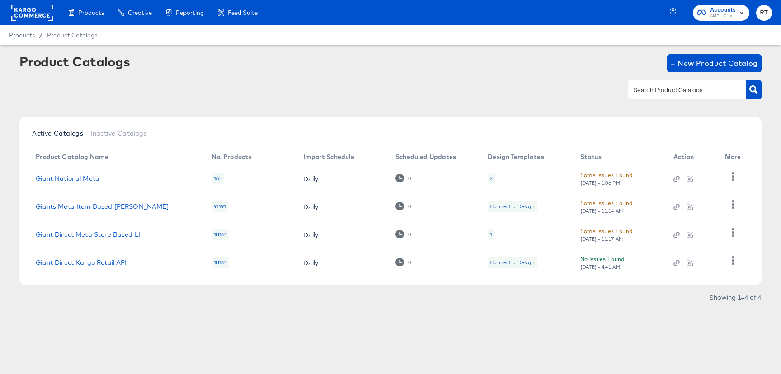
click at [465, 94] on div at bounding box center [390, 90] width 742 height 20
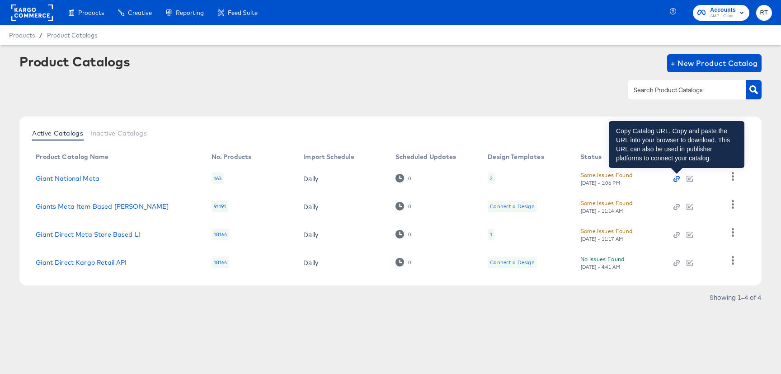
click at [675, 179] on icon "button" at bounding box center [675, 180] width 4 height 4
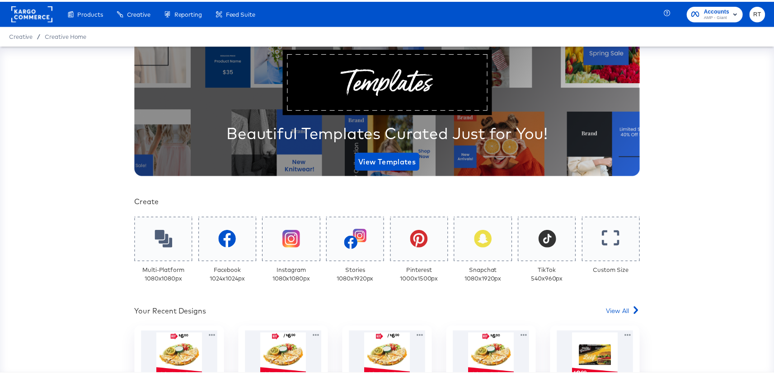
scroll to position [178, 0]
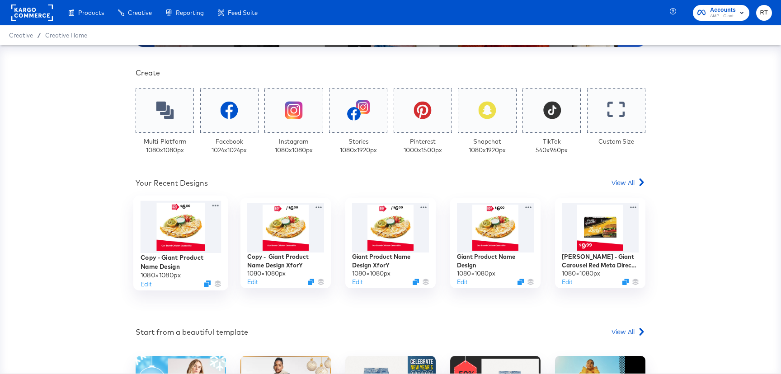
click at [186, 227] on div at bounding box center [181, 227] width 81 height 52
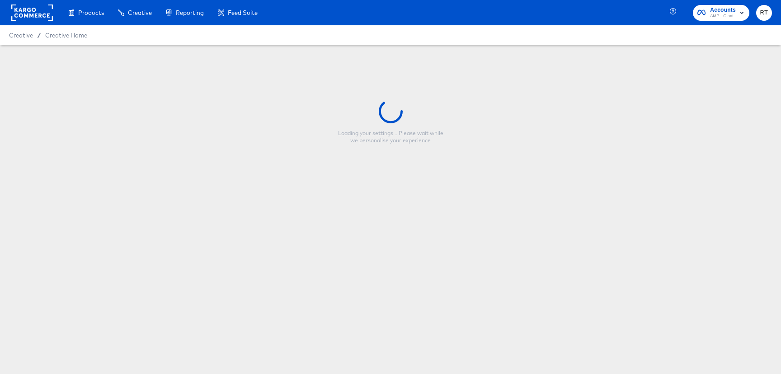
type input "Copy - Giant Product Name Design"
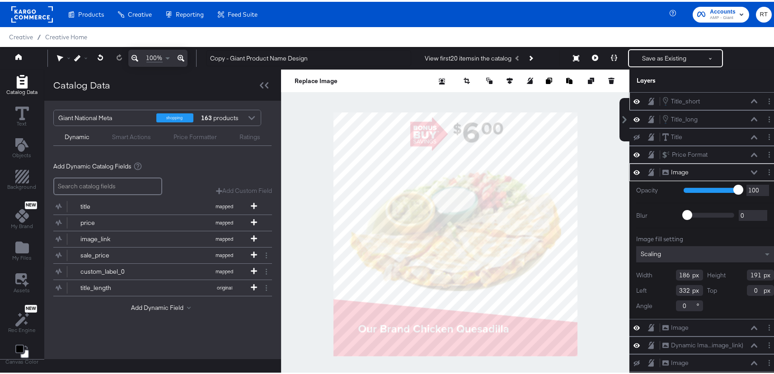
click at [751, 99] on icon at bounding box center [754, 99] width 6 height 4
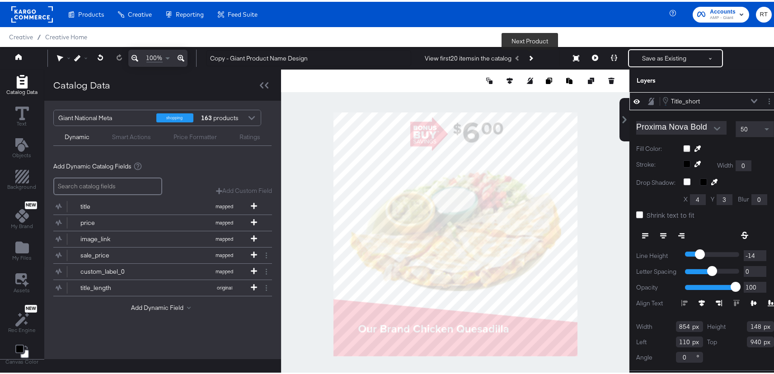
click at [529, 57] on icon "Next Product" at bounding box center [530, 56] width 5 height 5
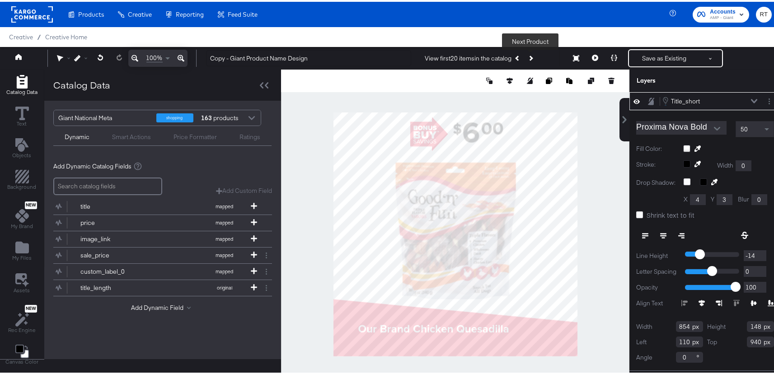
click at [529, 57] on icon "Next Product" at bounding box center [530, 56] width 5 height 5
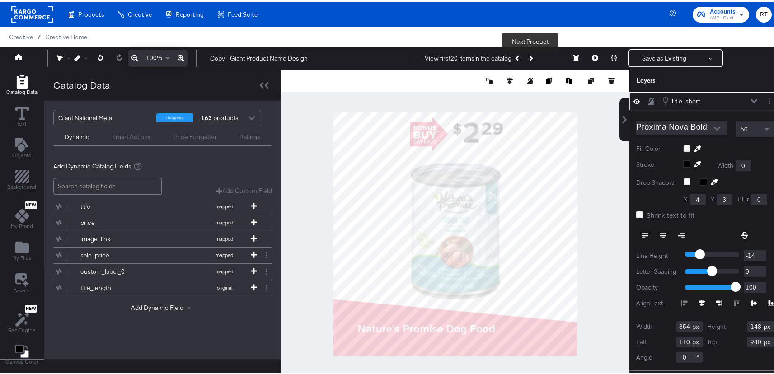
click at [529, 57] on icon "Next Product" at bounding box center [530, 56] width 5 height 5
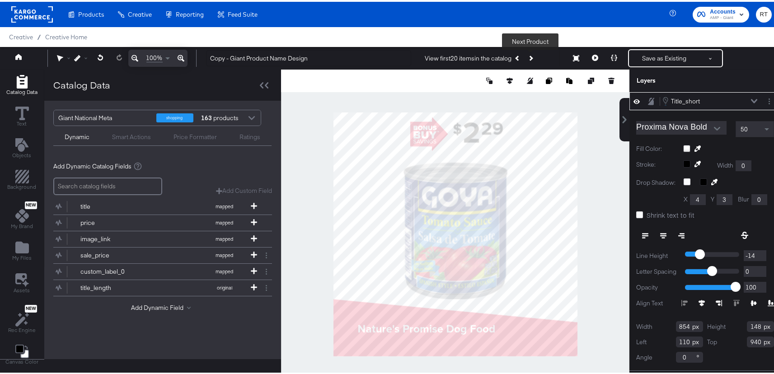
click at [529, 57] on icon "Next Product" at bounding box center [530, 56] width 5 height 5
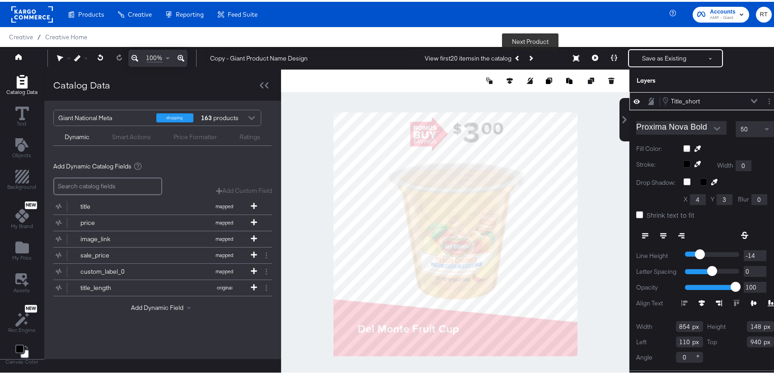
click at [529, 57] on icon "Next Product" at bounding box center [530, 56] width 5 height 5
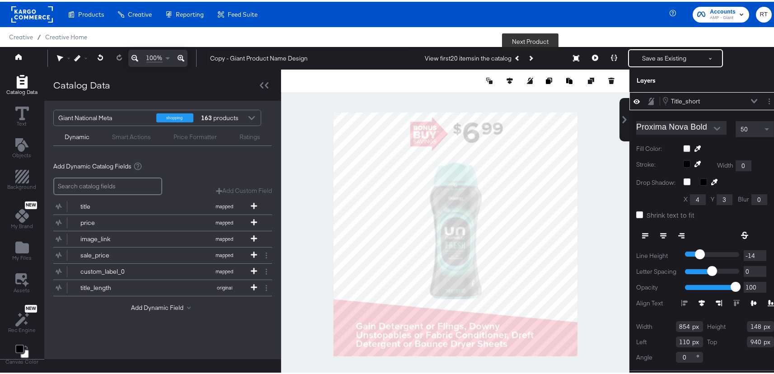
click at [529, 57] on icon "Next Product" at bounding box center [530, 56] width 5 height 5
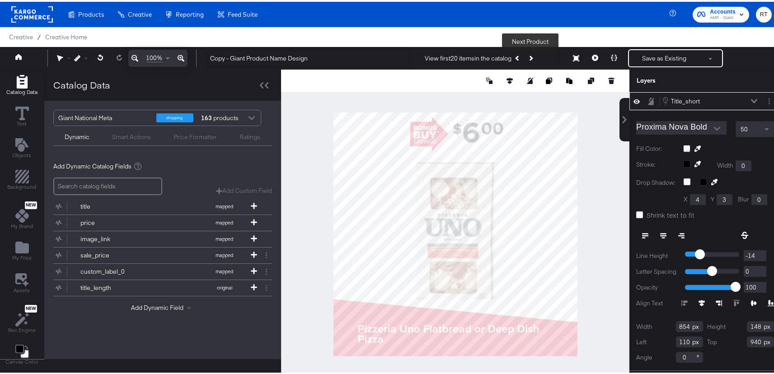
click at [529, 57] on icon "Next Product" at bounding box center [530, 56] width 5 height 5
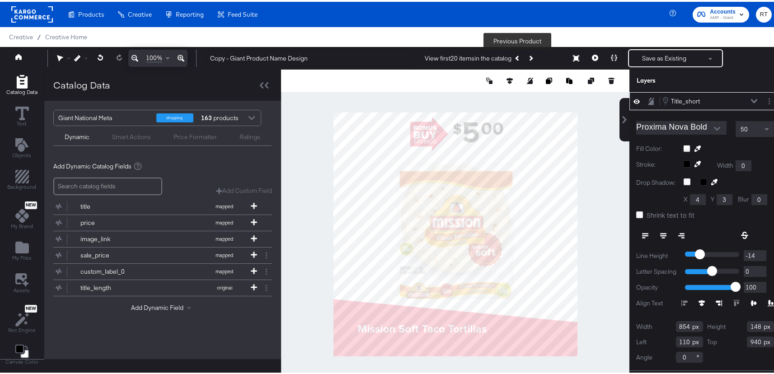
click at [518, 54] on button "Previous Product" at bounding box center [518, 56] width 13 height 16
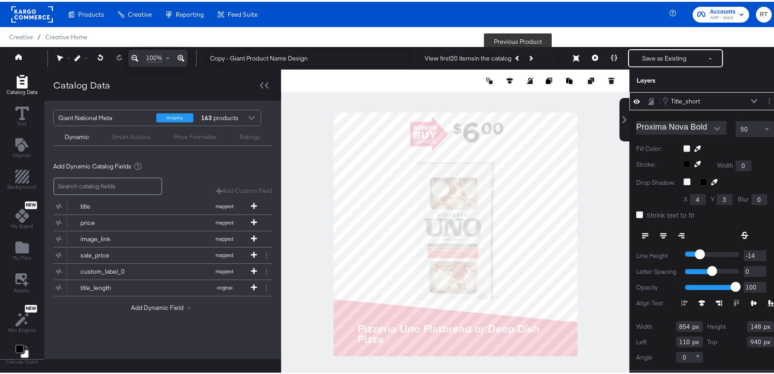
click at [515, 55] on button "Previous Product" at bounding box center [518, 56] width 13 height 16
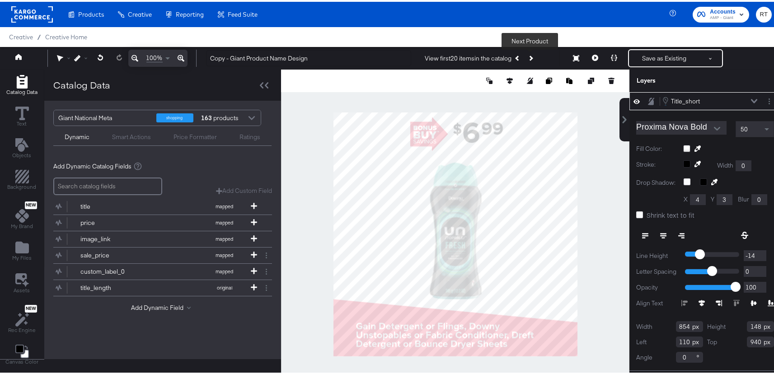
click at [528, 57] on button "Next Product" at bounding box center [530, 56] width 13 height 16
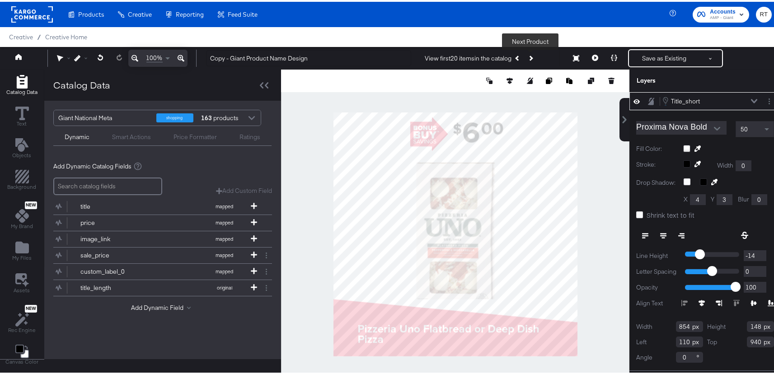
click at [528, 57] on button "Next Product" at bounding box center [530, 56] width 13 height 16
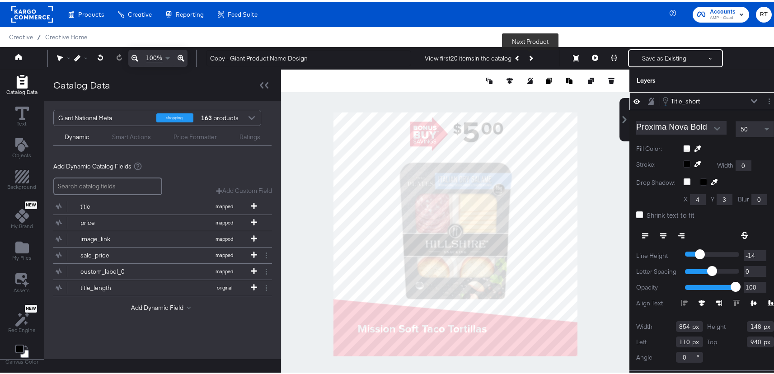
click at [528, 57] on button "Next Product" at bounding box center [530, 56] width 13 height 16
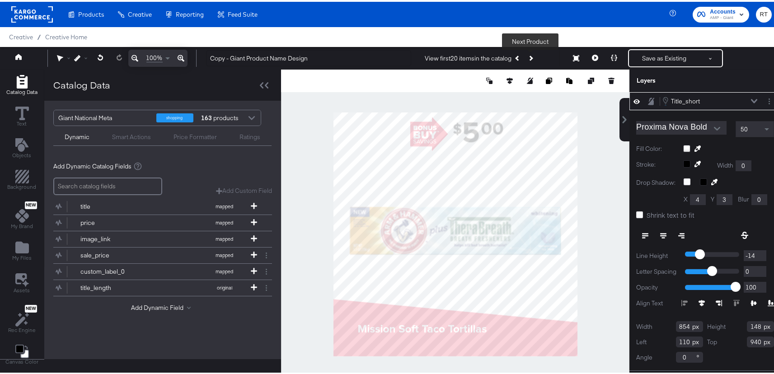
click at [528, 57] on button "Next Product" at bounding box center [530, 56] width 13 height 16
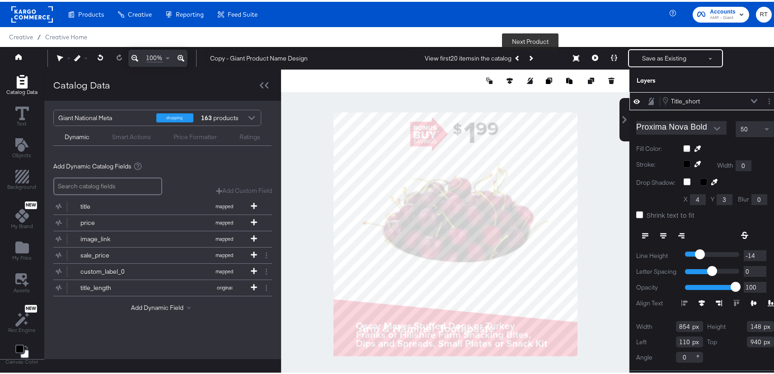
click at [527, 57] on button "Next Product" at bounding box center [530, 56] width 13 height 16
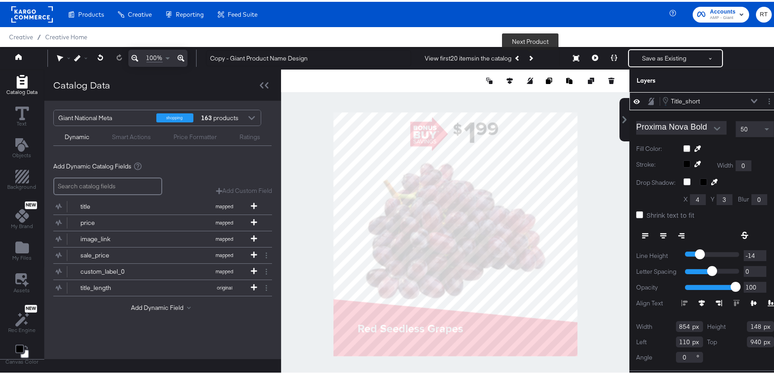
click at [528, 57] on button "Next Product" at bounding box center [530, 56] width 13 height 16
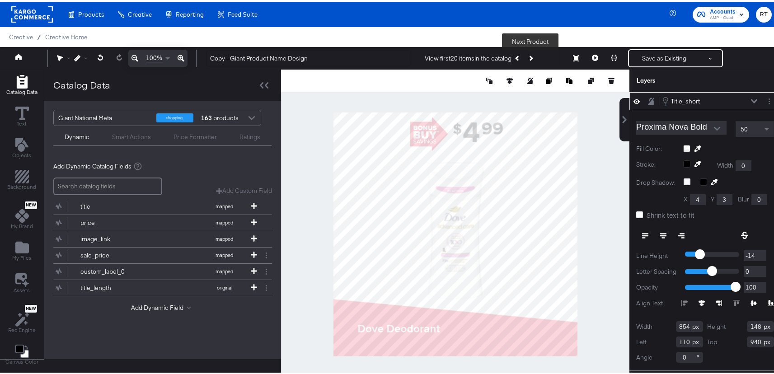
click at [527, 57] on button "Next Product" at bounding box center [530, 56] width 13 height 16
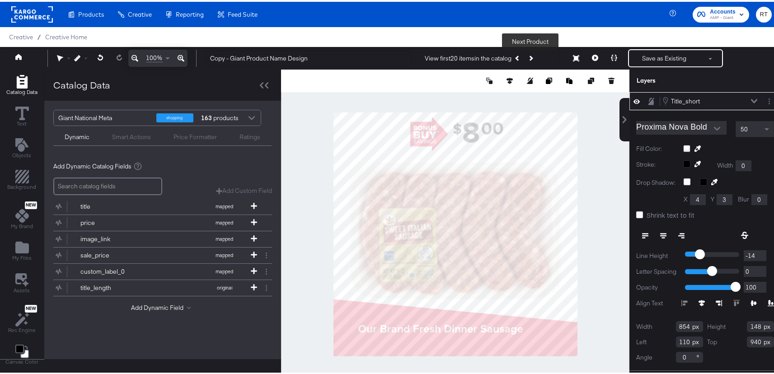
click at [527, 57] on button "Next Product" at bounding box center [530, 56] width 13 height 16
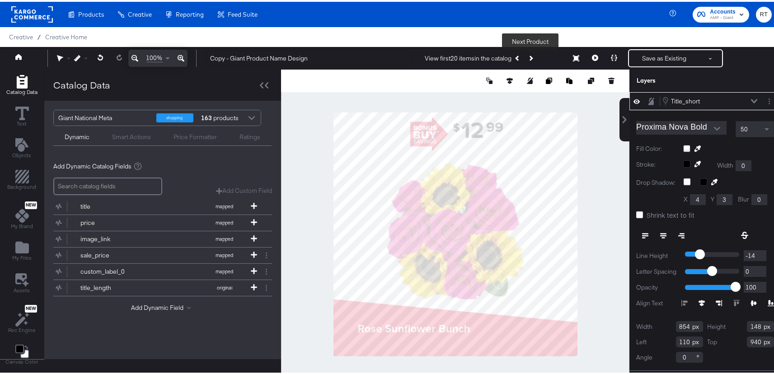
click at [527, 57] on button "Next Product" at bounding box center [530, 56] width 13 height 16
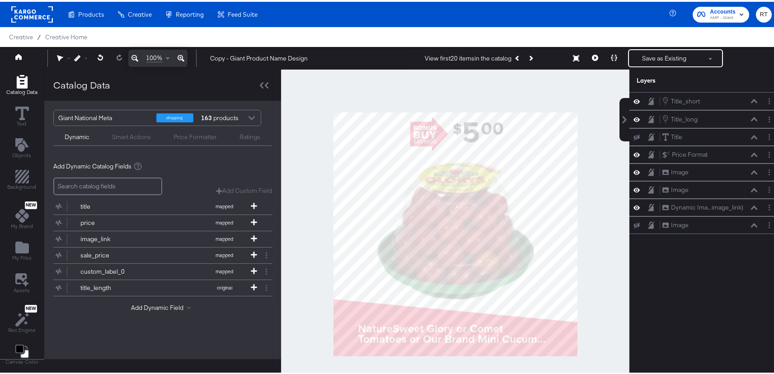
click at [599, 164] on div at bounding box center [455, 232] width 348 height 329
click at [751, 100] on icon at bounding box center [754, 99] width 6 height 5
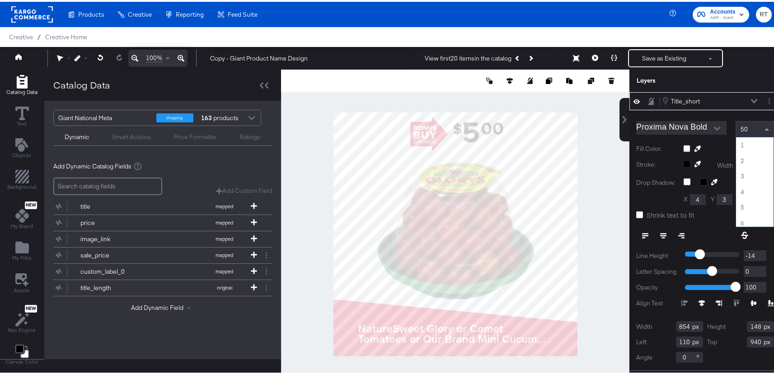
scroll to position [766, 0]
click at [738, 128] on div "50" at bounding box center [755, 127] width 38 height 15
click at [741, 128] on span "50" at bounding box center [744, 127] width 7 height 8
click at [683, 147] on div at bounding box center [728, 146] width 91 height 7
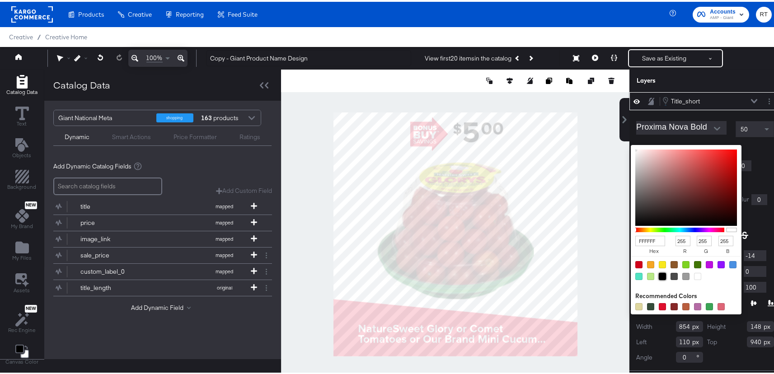
click at [659, 274] on div at bounding box center [662, 274] width 7 height 7
type input "000000"
type input "0"
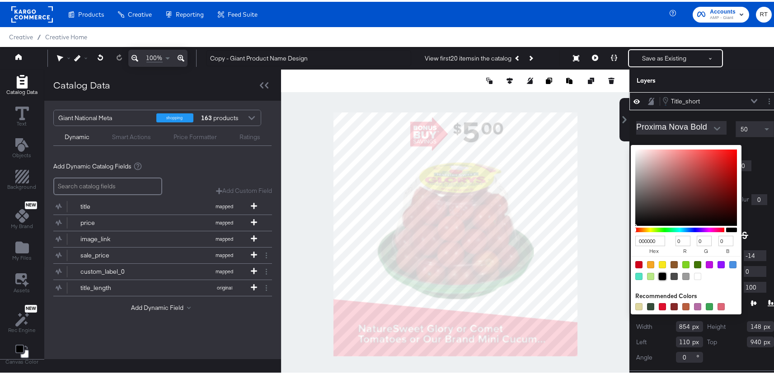
type input "EDF0F2"
type input "237"
type input "240"
type input "242"
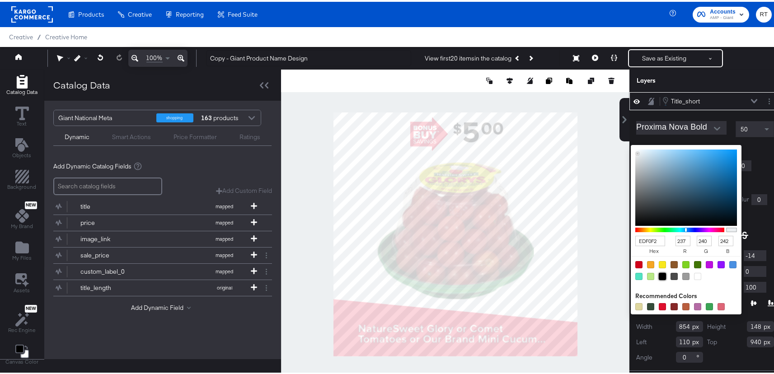
click at [597, 99] on div at bounding box center [456, 232] width 348 height 329
click at [659, 275] on div at bounding box center [662, 274] width 7 height 7
type input "000000"
type input "0"
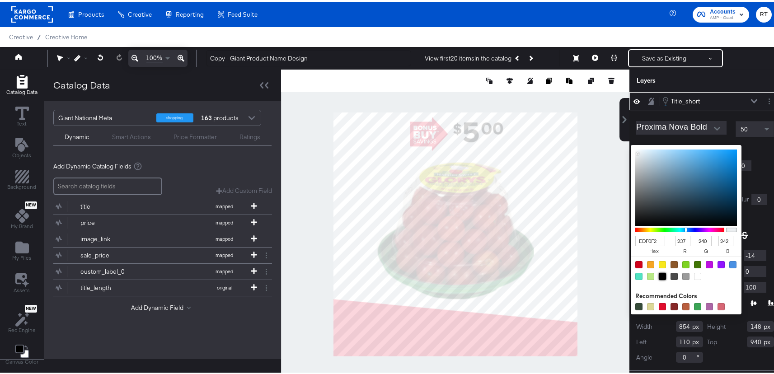
type input "0"
click at [671, 102] on div "Title_short" at bounding box center [685, 99] width 29 height 9
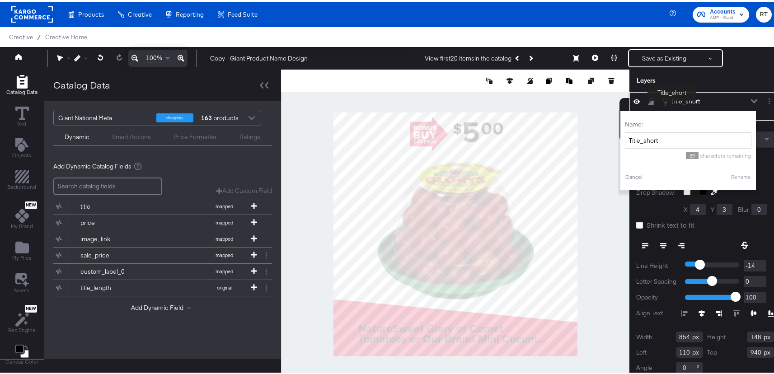
click at [673, 101] on div "Title_short" at bounding box center [685, 99] width 29 height 9
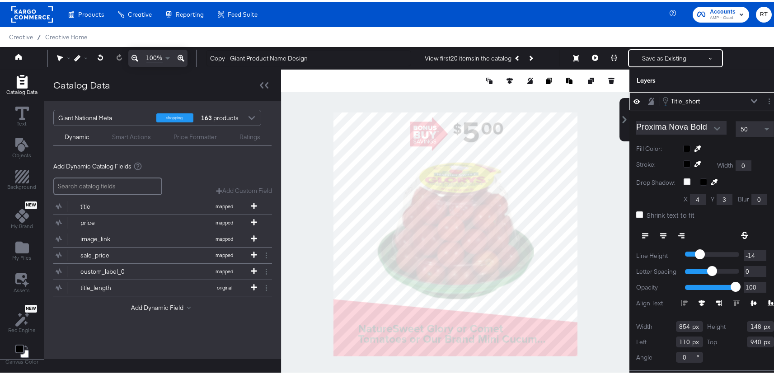
click at [751, 100] on icon at bounding box center [754, 99] width 6 height 4
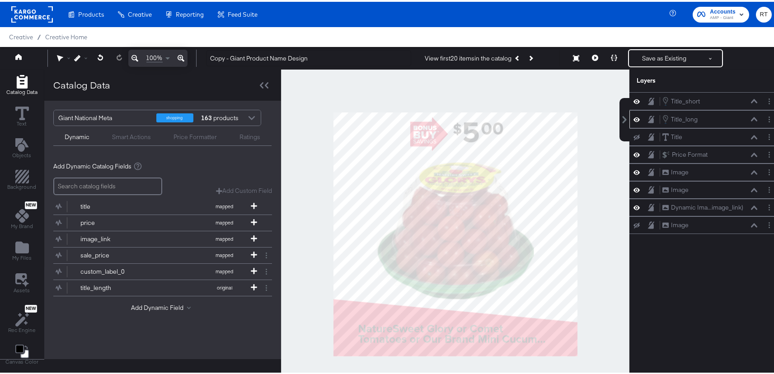
click at [751, 119] on icon at bounding box center [754, 117] width 6 height 5
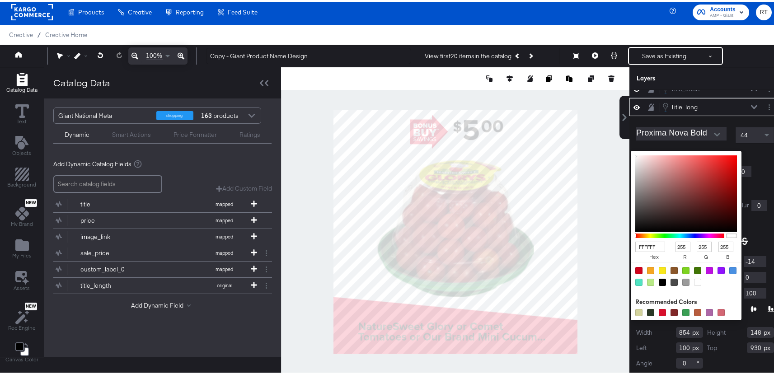
click at [683, 153] on div "FFFFFF hex 255 r 255 g 255 b 100 a Recommended Colors" at bounding box center [728, 152] width 91 height 7
click at [671, 268] on div at bounding box center [674, 268] width 7 height 7
type input "8B572A"
type input "139"
type input "87"
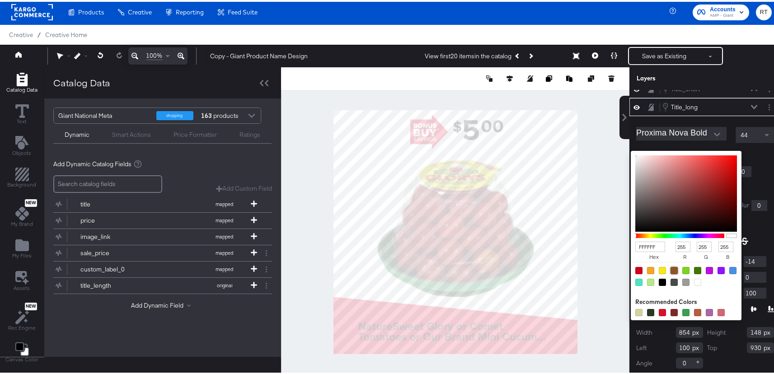
type input "42"
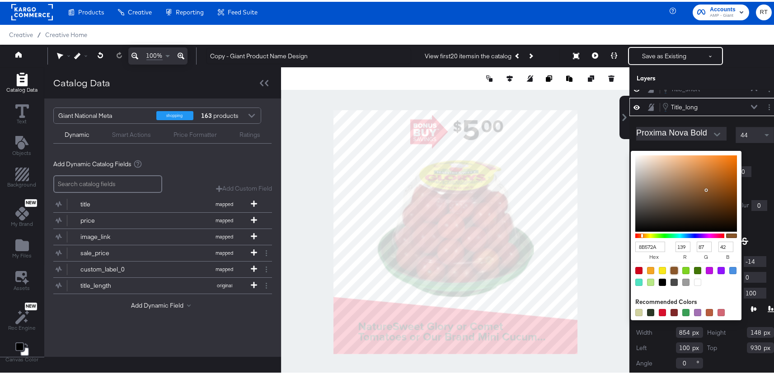
click at [751, 105] on icon at bounding box center [754, 105] width 6 height 5
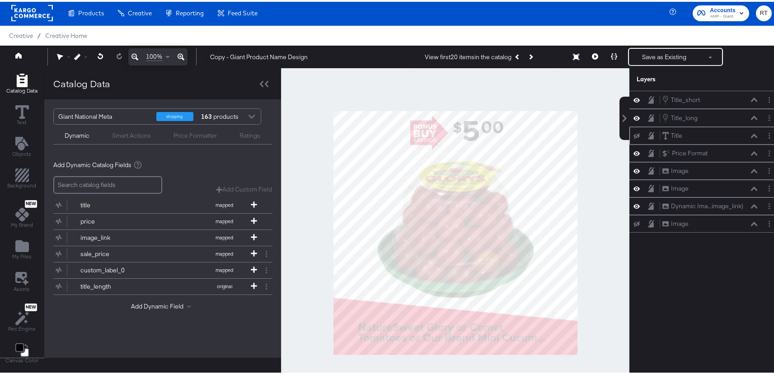
scroll to position [0, 0]
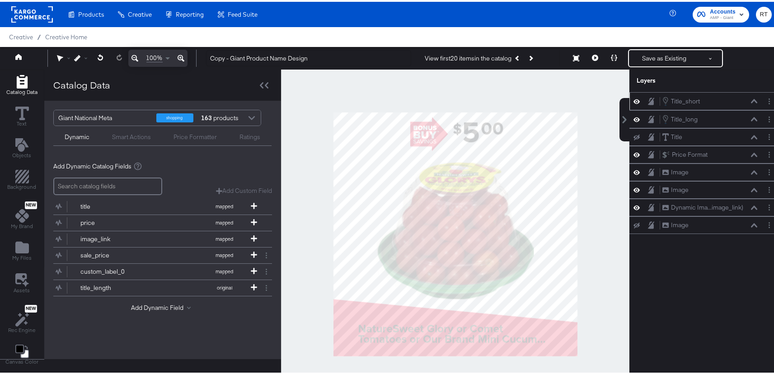
click at [751, 100] on icon at bounding box center [754, 99] width 6 height 5
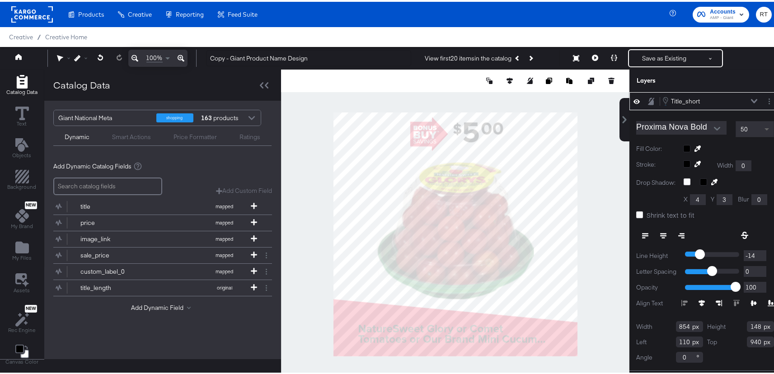
click at [762, 127] on span at bounding box center [767, 127] width 11 height 15
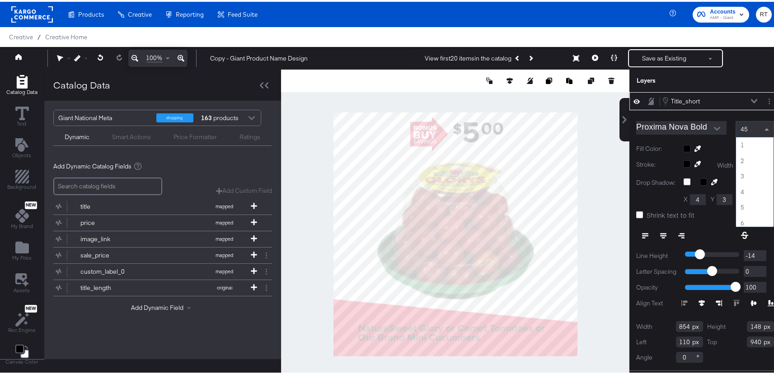
scroll to position [687, 0]
click at [765, 127] on span at bounding box center [767, 128] width 5 height 2
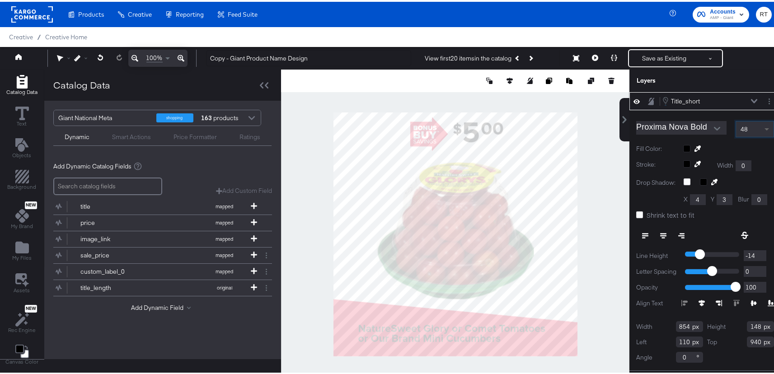
click at [765, 127] on span at bounding box center [767, 128] width 5 height 3
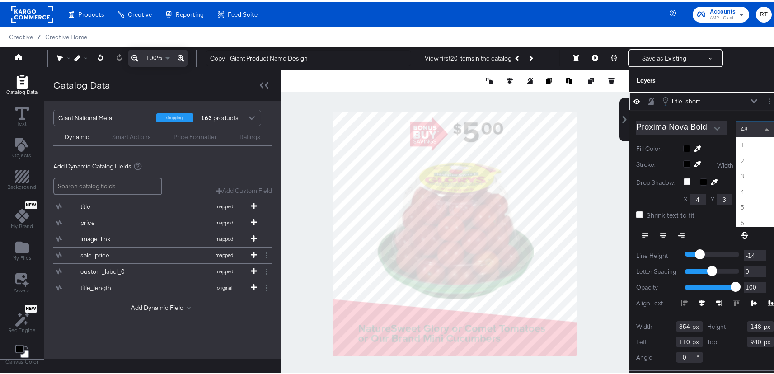
scroll to position [734, 0]
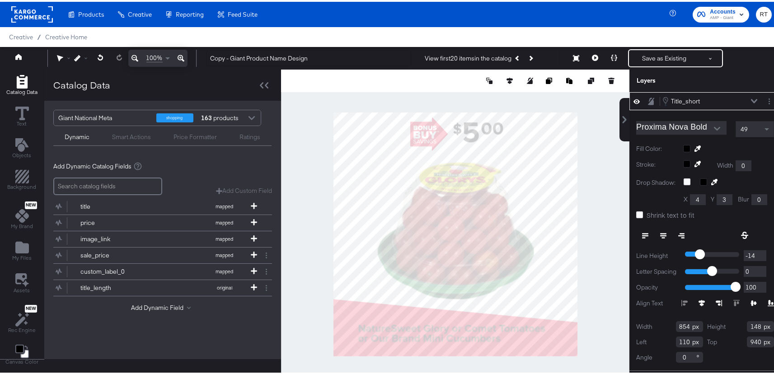
click at [666, 143] on label "Fill Color:" at bounding box center [656, 147] width 40 height 9
click at [762, 127] on span at bounding box center [767, 127] width 11 height 15
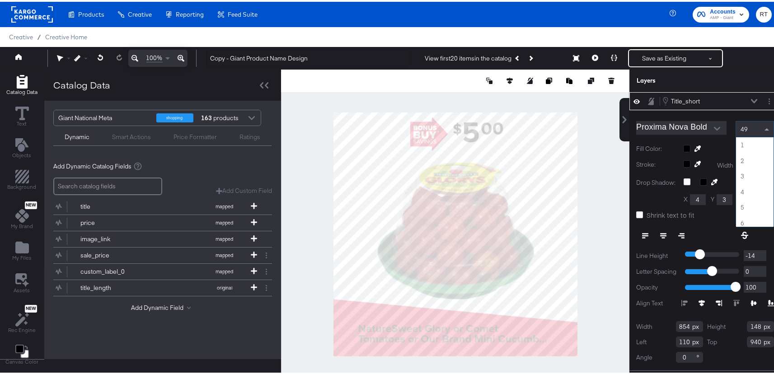
scroll to position [750, 0]
click at [765, 127] on span at bounding box center [767, 128] width 5 height 2
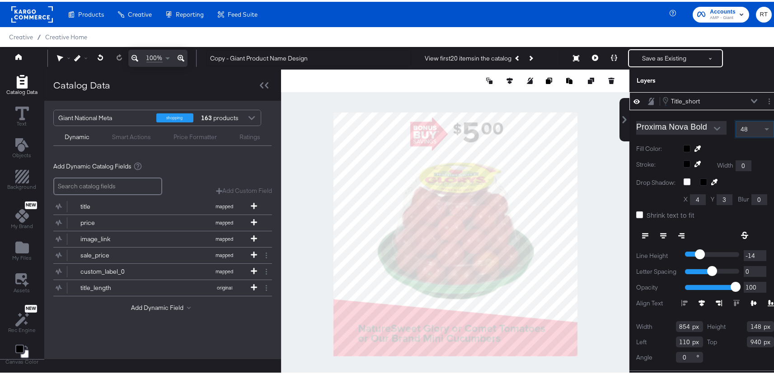
click at [743, 144] on div at bounding box center [728, 146] width 91 height 7
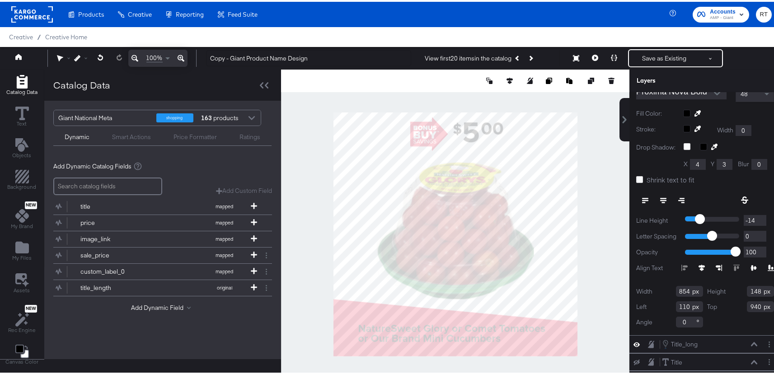
scroll to position [0, 0]
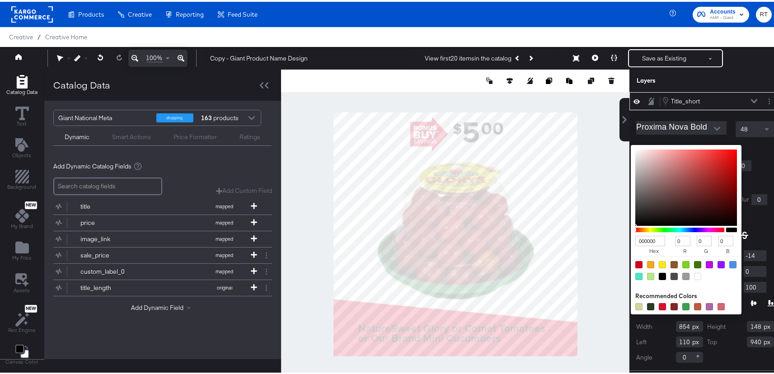
click at [683, 145] on div "000000 hex 0 r 0 g 0 b 100 a Recommended Colors" at bounding box center [728, 146] width 91 height 7
click at [694, 274] on div at bounding box center [697, 274] width 7 height 7
type input "FFFFFF"
type input "255"
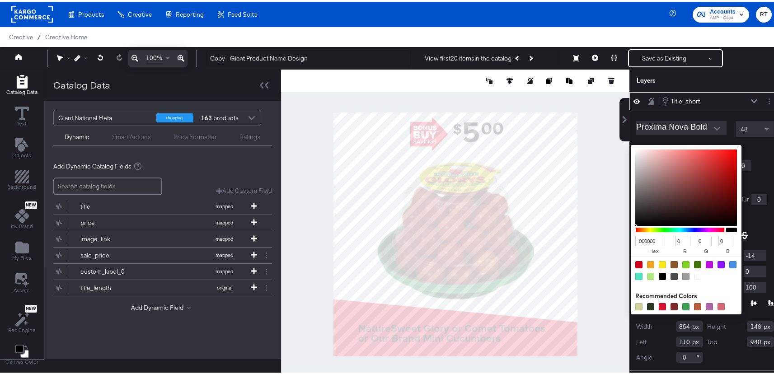
type input "255"
click at [759, 145] on div "FFFFFF hex 255 r 255 g 255 b 100 a Recommended Colors" at bounding box center [728, 146] width 91 height 7
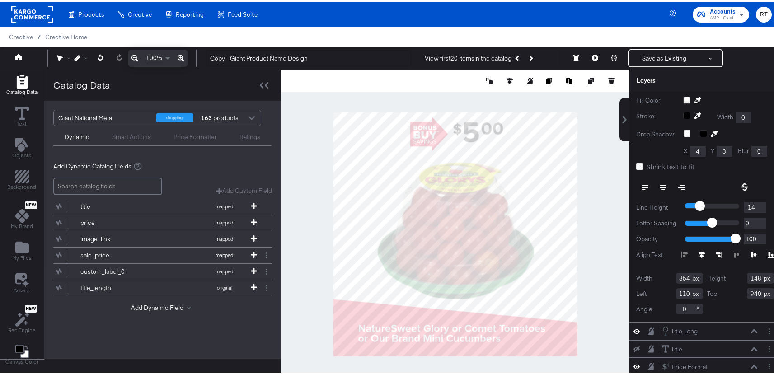
scroll to position [49, 0]
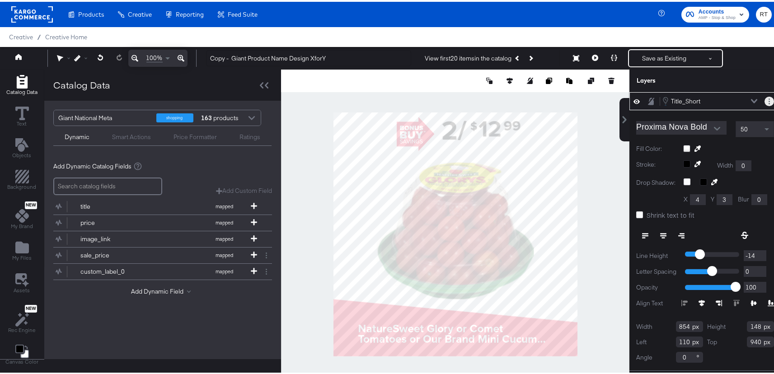
click at [765, 96] on button "Layer Options" at bounding box center [769, 99] width 9 height 9
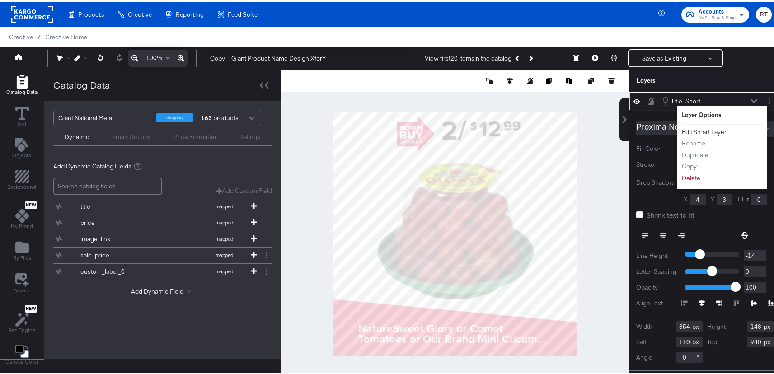
click at [693, 132] on button "Edit Smart Layer" at bounding box center [704, 130] width 46 height 9
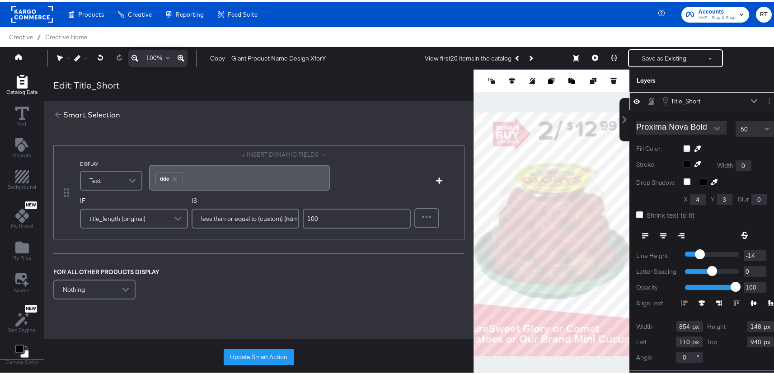
drag, startPoint x: 332, startPoint y: 220, endPoint x: 277, endPoint y: 214, distance: 54.5
click at [277, 214] on div "IF title_length (original) IS less than or equal to (custom) (number) 100" at bounding box center [245, 214] width 331 height 38
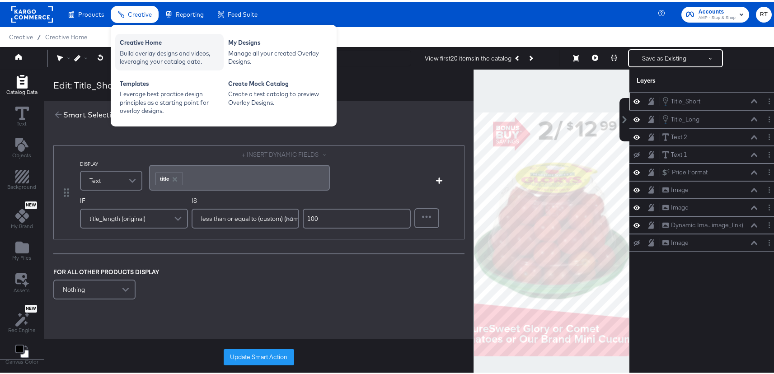
click at [147, 44] on div "Creative Home" at bounding box center [169, 42] width 99 height 11
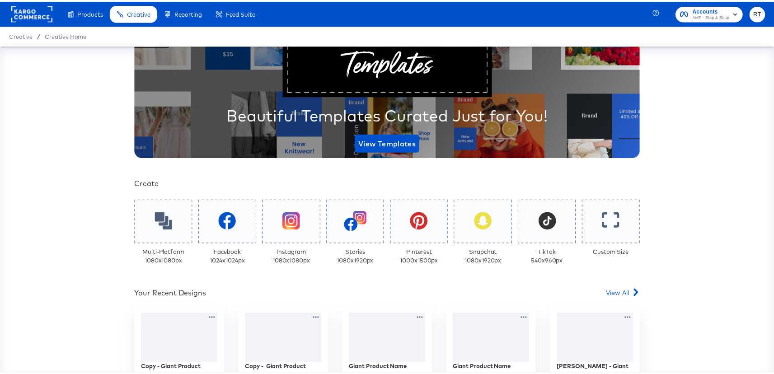
scroll to position [191, 0]
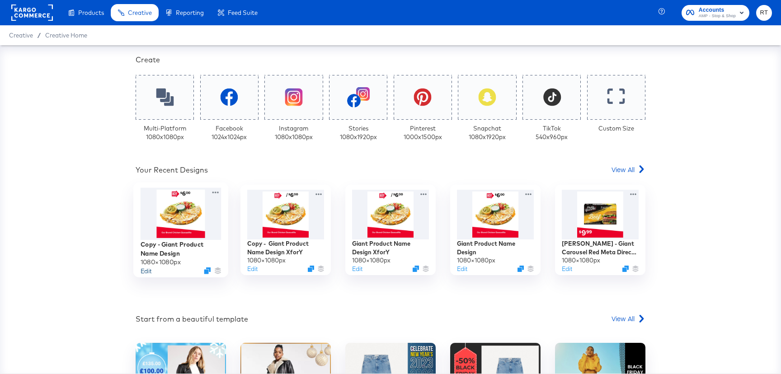
click at [146, 272] on button "Edit" at bounding box center [146, 271] width 11 height 9
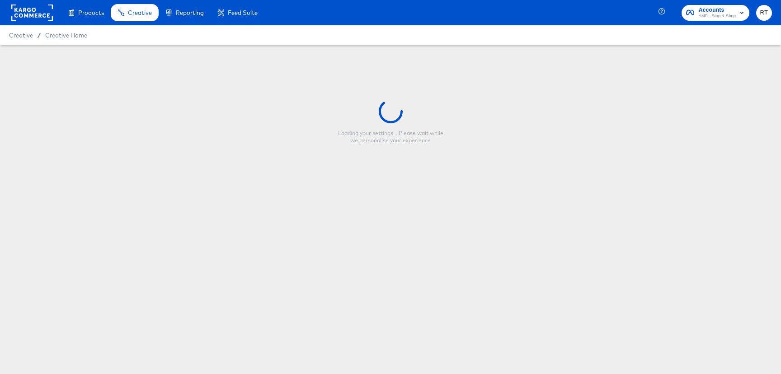
type input "Copy - Giant Product Name Design"
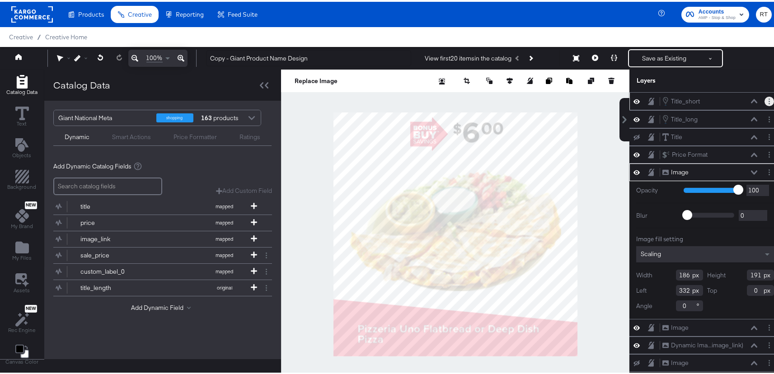
click at [769, 99] on circle "Layer Options" at bounding box center [769, 99] width 1 height 1
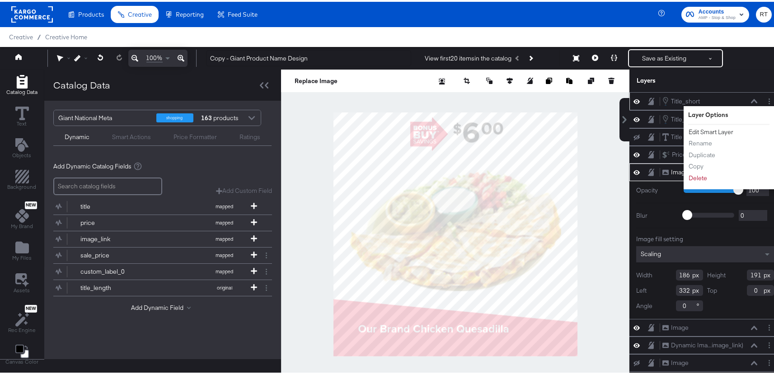
click at [719, 128] on button "Edit Smart Layer" at bounding box center [711, 130] width 46 height 9
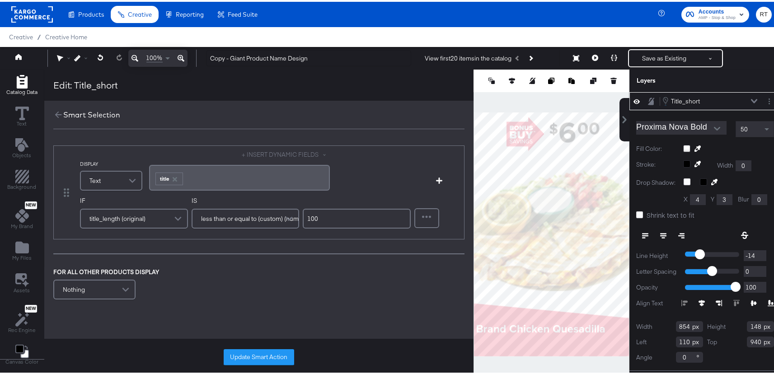
drag, startPoint x: 305, startPoint y: 216, endPoint x: 296, endPoint y: 216, distance: 8.1
click at [296, 216] on div "IF title_length (original) IS less than or equal to (custom) (number) 100" at bounding box center [245, 214] width 331 height 38
type input "60"
click at [257, 352] on button "Update Smart Action" at bounding box center [259, 356] width 70 height 16
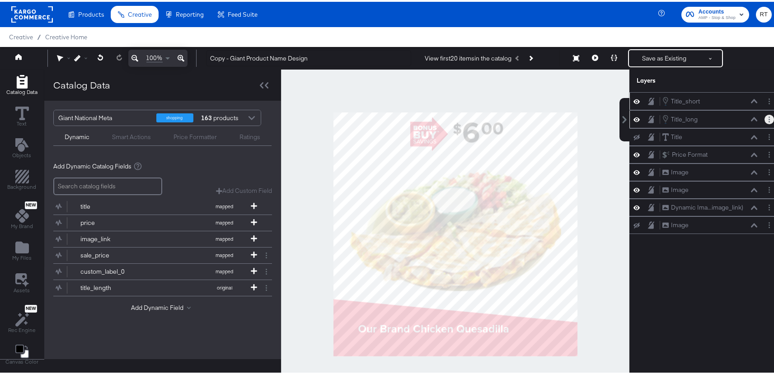
click at [765, 118] on button "Layer Options" at bounding box center [769, 117] width 9 height 9
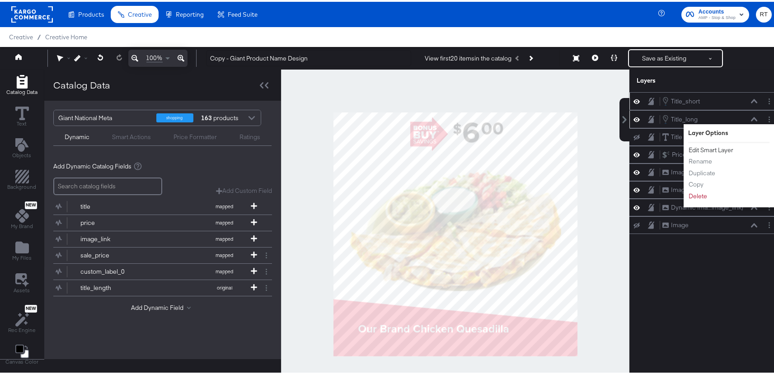
click at [716, 149] on button "Edit Smart Layer" at bounding box center [711, 148] width 46 height 9
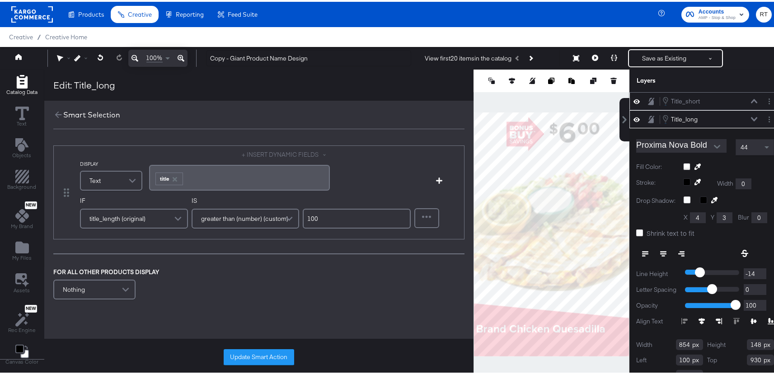
scroll to position [2, 0]
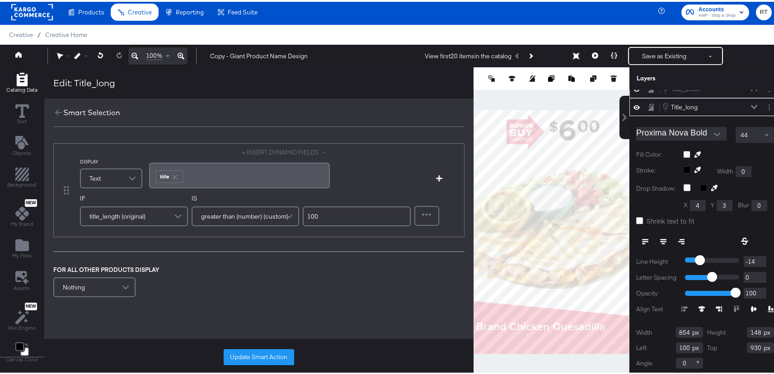
drag, startPoint x: 335, startPoint y: 215, endPoint x: 286, endPoint y: 210, distance: 50.0
click at [285, 211] on div "IF title_length (original) IS greater than (number) (custom) 100" at bounding box center [245, 212] width 331 height 38
type input "60"
click at [251, 351] on button "Update Smart Action" at bounding box center [259, 356] width 70 height 16
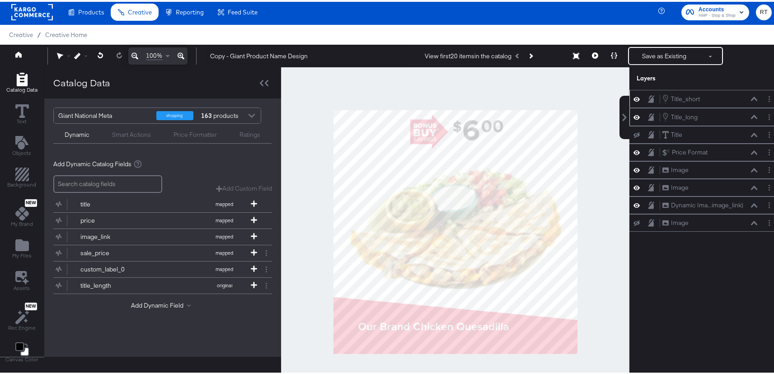
scroll to position [0, 0]
click at [533, 56] on button "Next Product" at bounding box center [530, 54] width 13 height 16
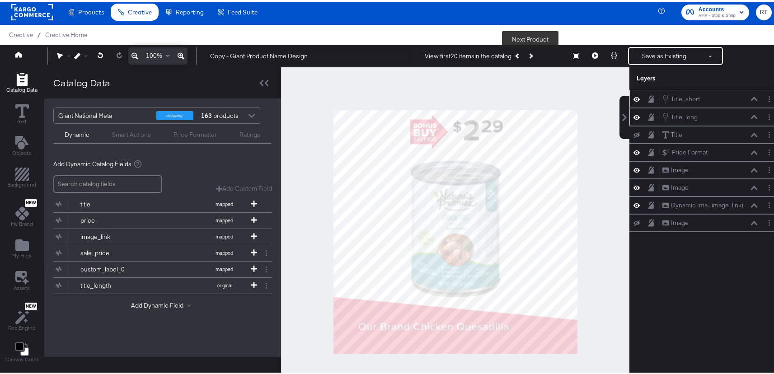
click at [532, 55] on button "Next Product" at bounding box center [530, 54] width 13 height 16
click at [531, 55] on button "Next Product" at bounding box center [530, 54] width 13 height 16
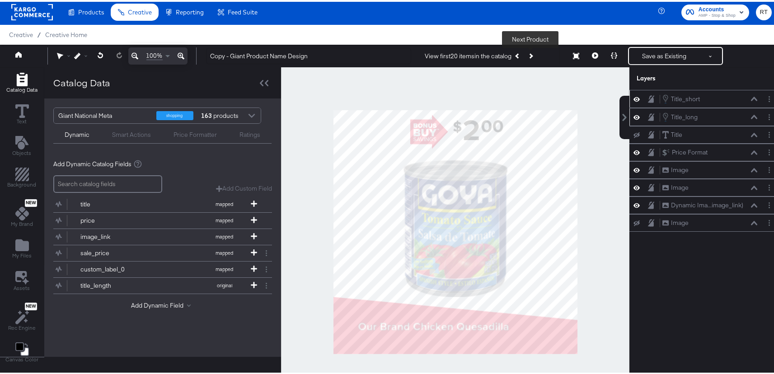
click at [531, 55] on icon "Next Product" at bounding box center [530, 54] width 5 height 5
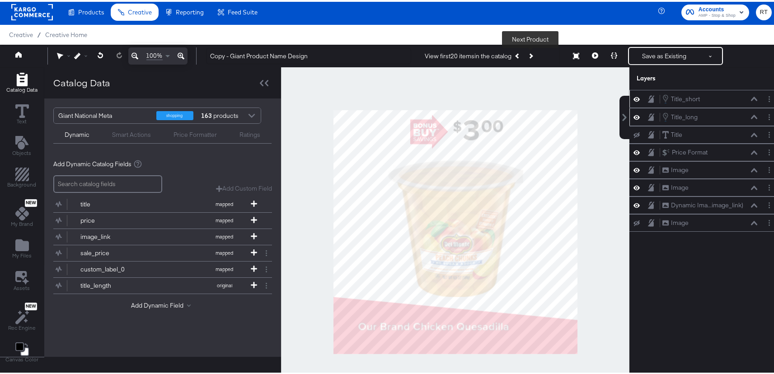
click at [531, 55] on icon "Next Product" at bounding box center [530, 54] width 5 height 5
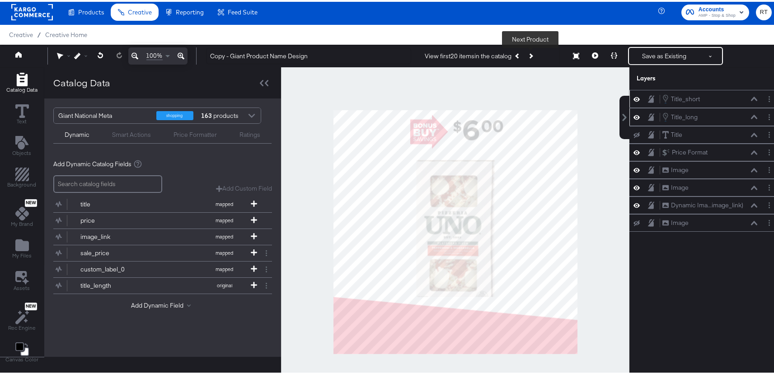
click at [531, 55] on icon "Next Product" at bounding box center [530, 54] width 5 height 5
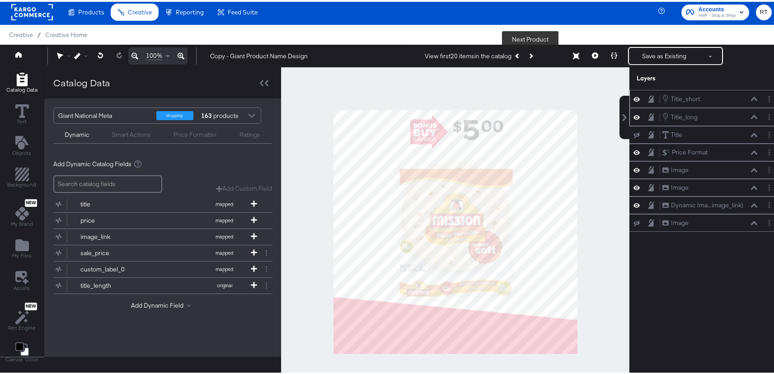
click at [531, 55] on icon "Next Product" at bounding box center [530, 54] width 5 height 5
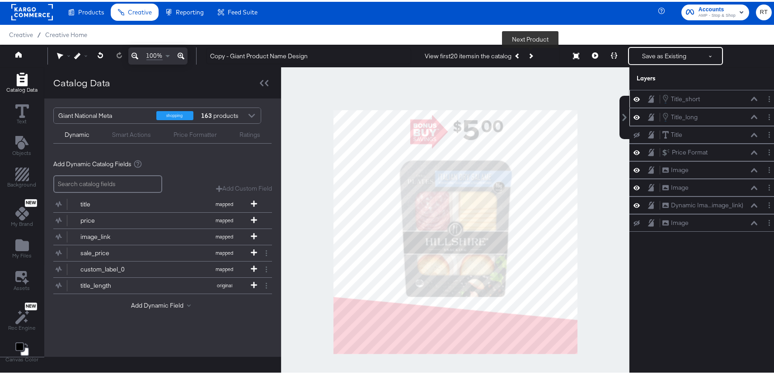
click at [531, 55] on icon "Next Product" at bounding box center [530, 54] width 5 height 5
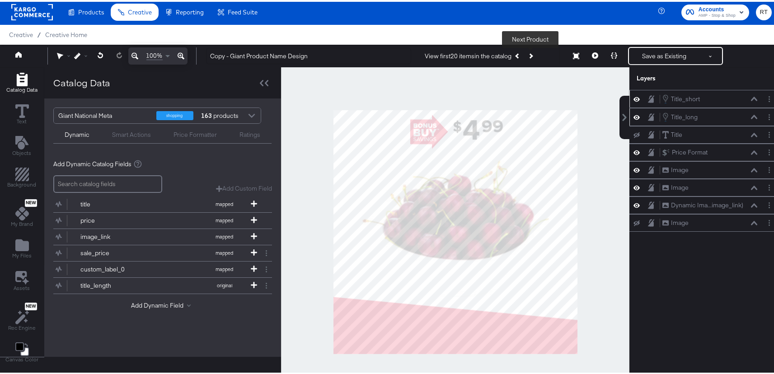
click at [531, 55] on icon "Next Product" at bounding box center [530, 54] width 5 height 5
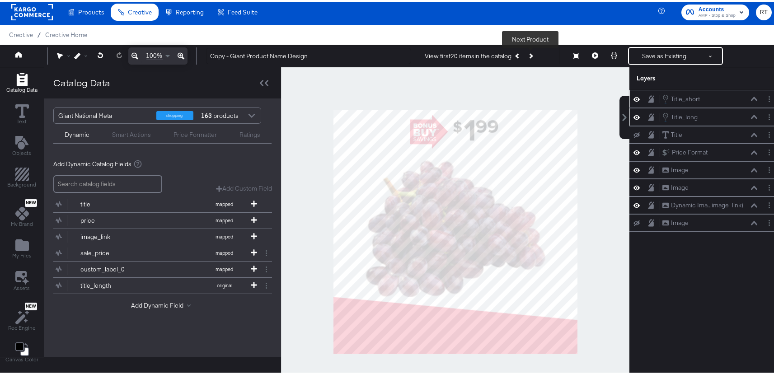
click at [531, 55] on icon "Next Product" at bounding box center [530, 54] width 5 height 5
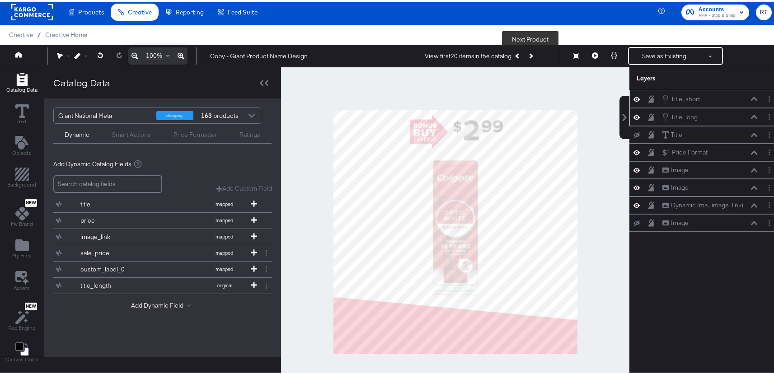
click at [531, 55] on icon "Next Product" at bounding box center [530, 54] width 5 height 5
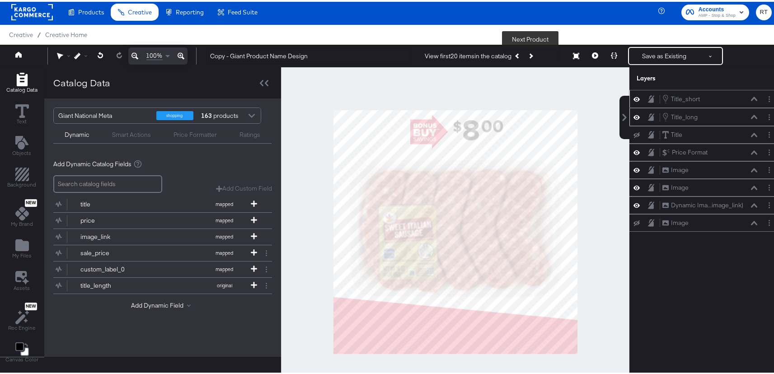
click at [531, 55] on icon "Next Product" at bounding box center [530, 54] width 5 height 5
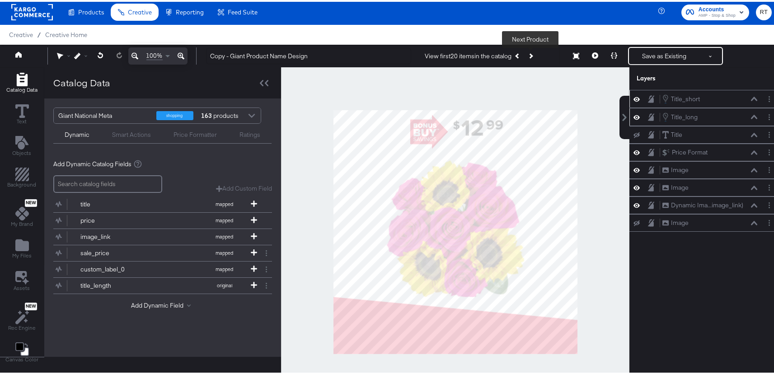
click at [531, 55] on icon "Next Product" at bounding box center [530, 54] width 5 height 5
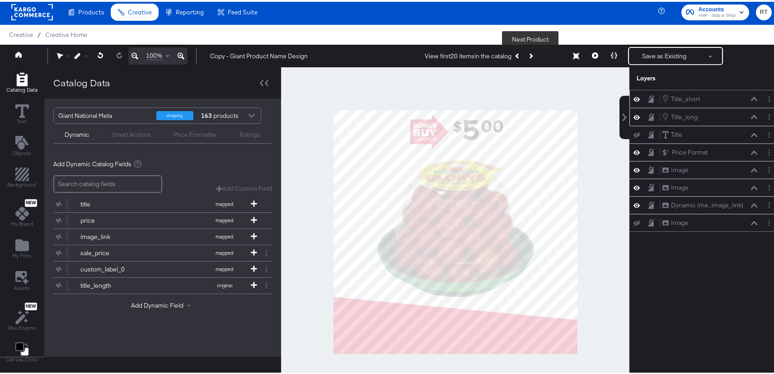
click at [531, 55] on icon "Next Product" at bounding box center [530, 54] width 5 height 5
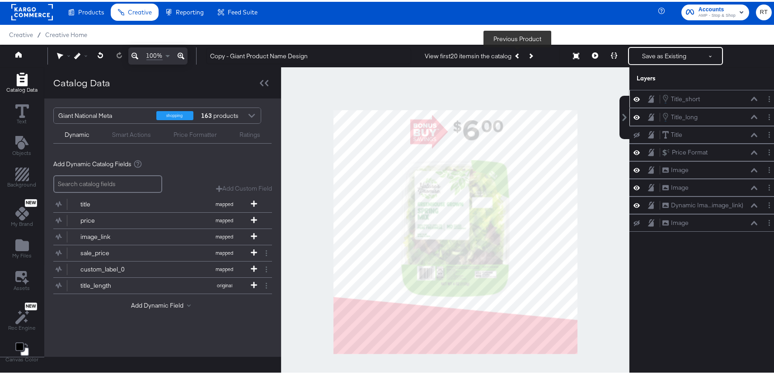
click at [517, 56] on icon "Previous Product" at bounding box center [518, 54] width 5 height 5
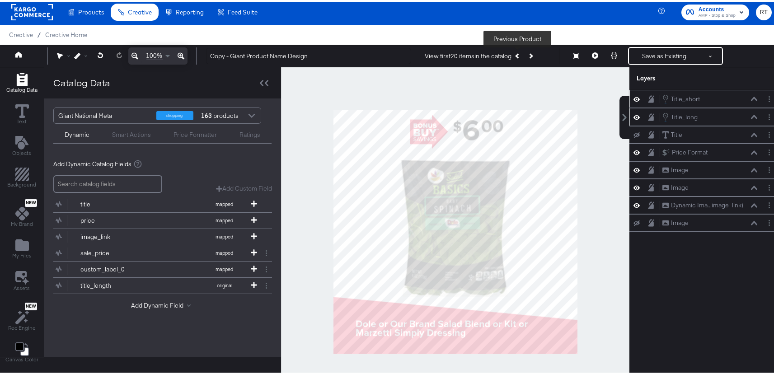
click at [517, 52] on button "Previous Product" at bounding box center [518, 54] width 13 height 16
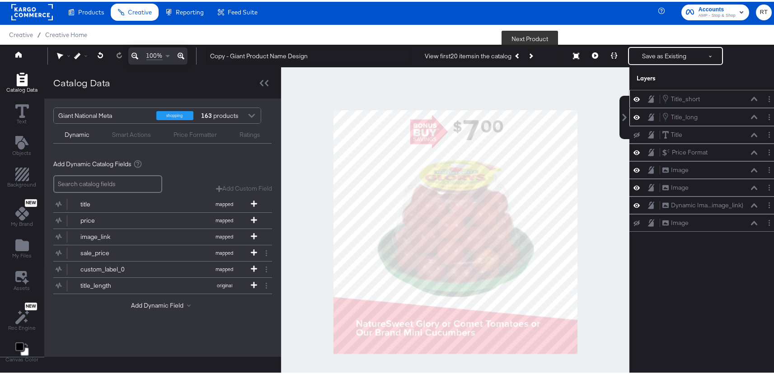
click at [528, 56] on button "Next Product" at bounding box center [530, 54] width 13 height 16
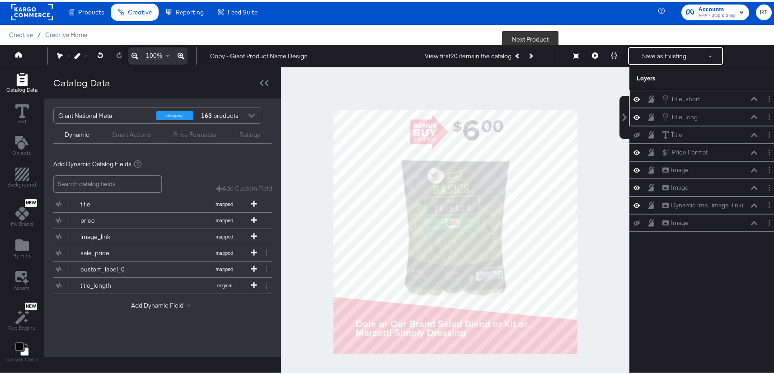
click at [528, 56] on button "Next Product" at bounding box center [530, 54] width 13 height 16
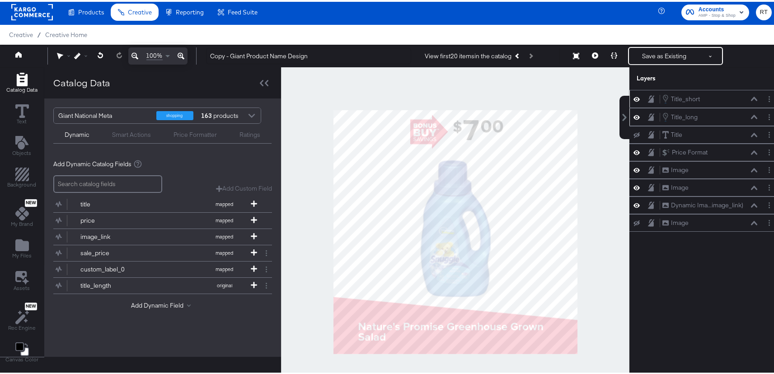
click at [528, 56] on div "View first 20 items in the catalog Next Product" at bounding box center [481, 54] width 112 height 16
click at [518, 52] on button "Previous Product" at bounding box center [518, 54] width 13 height 16
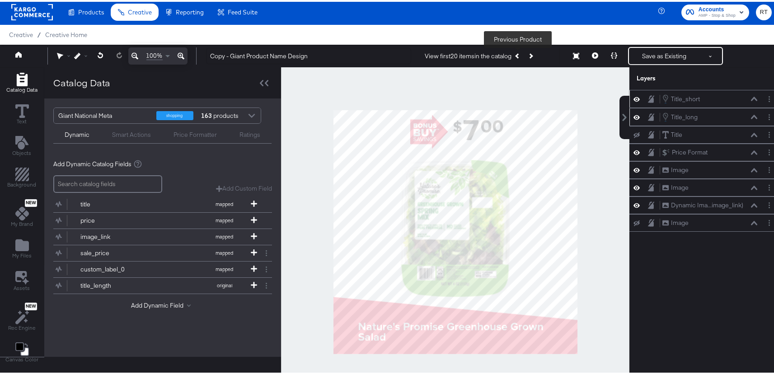
click at [518, 52] on button "Previous Product" at bounding box center [518, 54] width 13 height 16
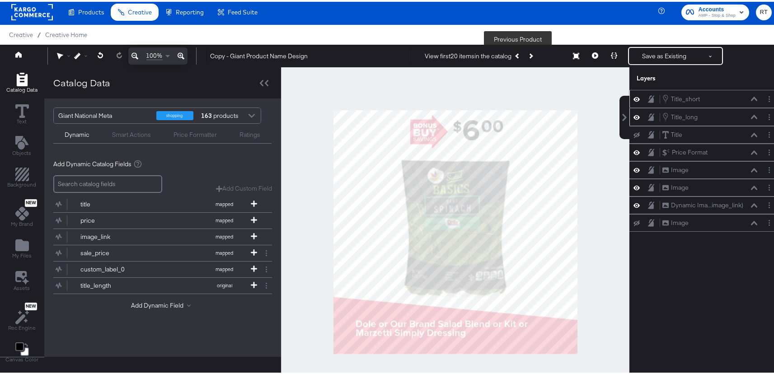
click at [518, 52] on button "Previous Product" at bounding box center [518, 54] width 13 height 16
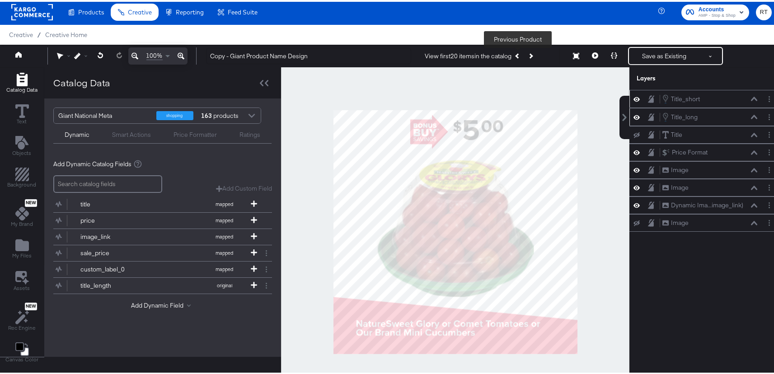
click at [518, 52] on button "Previous Product" at bounding box center [518, 54] width 13 height 16
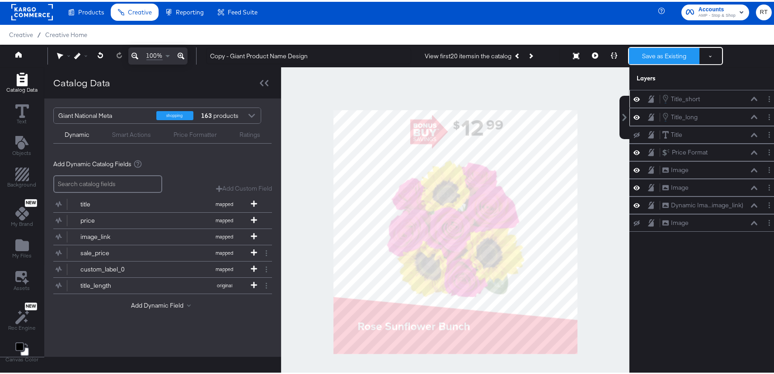
click at [653, 53] on button "Save as Existing" at bounding box center [664, 54] width 70 height 16
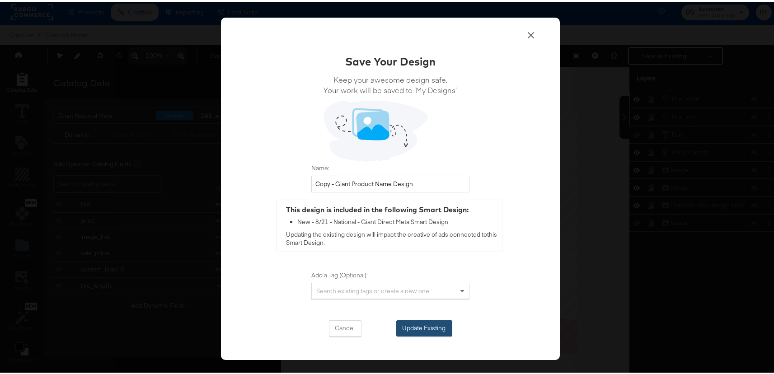
click at [430, 320] on button "Update Existing" at bounding box center [424, 327] width 56 height 16
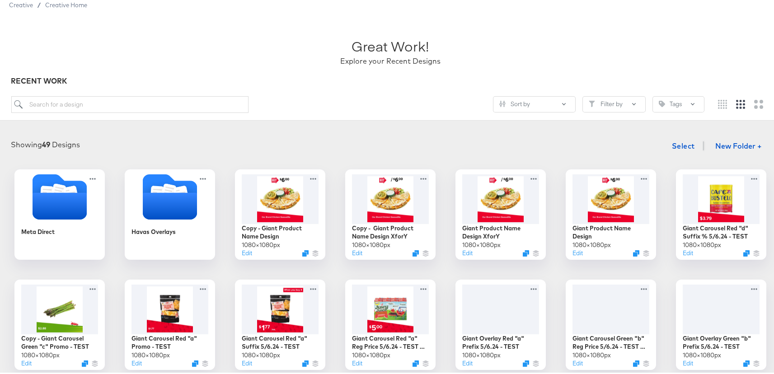
scroll to position [56, 0]
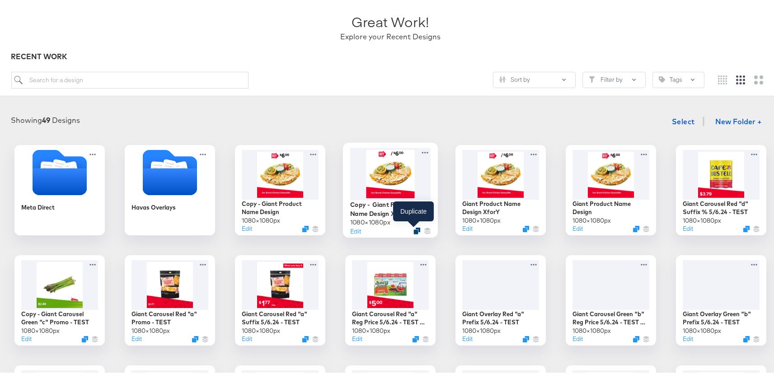
click at [416, 230] on icon "Duplicate" at bounding box center [417, 229] width 7 height 7
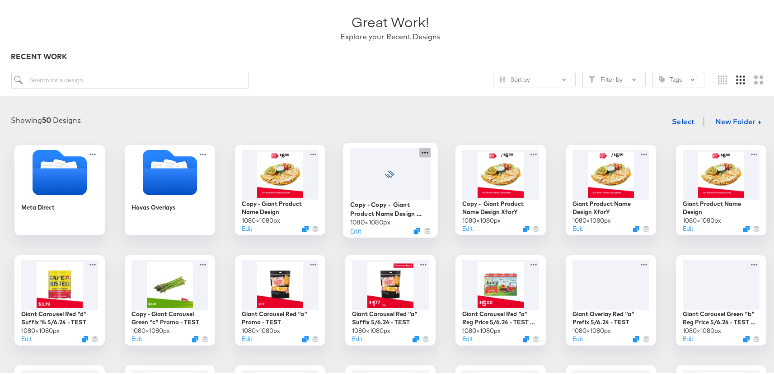
click at [422, 149] on icon at bounding box center [424, 150] width 11 height 9
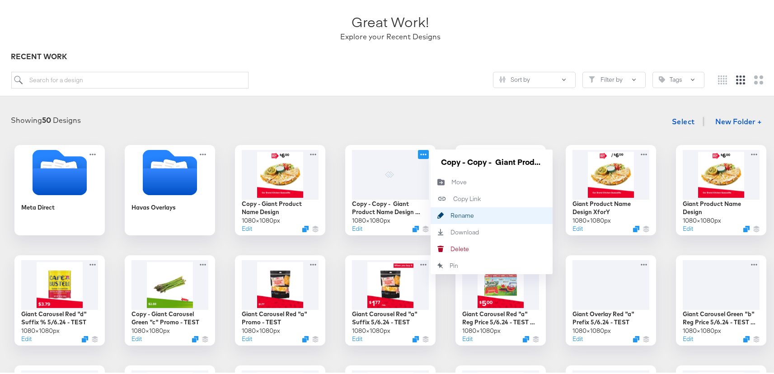
click at [451, 214] on div "Rename Rename" at bounding box center [451, 214] width 0 height 0
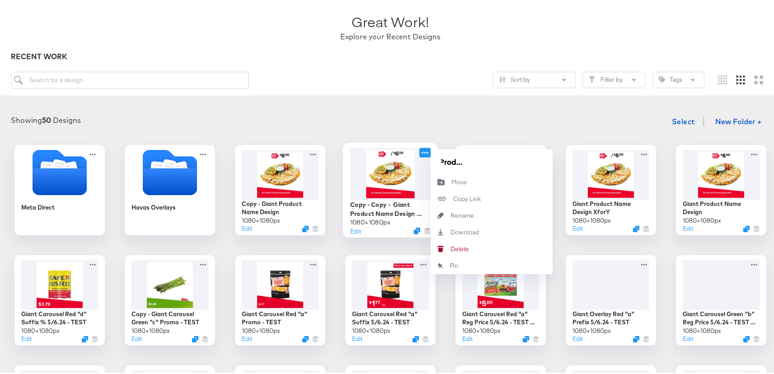
scroll to position [0, 0]
drag, startPoint x: 484, startPoint y: 159, endPoint x: 497, endPoint y: 160, distance: 12.7
click at [398, 159] on div "Copy - Copy - Giant Product Name Design XforY 1080 × 1080 px Edit Copy - Copy -…" at bounding box center [390, 188] width 90 height 90
click at [484, 158] on input "Copy - Copy - Giant Product Name Design XforY" at bounding box center [491, 160] width 108 height 18
click at [484, 162] on input "Copy - Copy - Giant Product Name Design XforY" at bounding box center [491, 160] width 108 height 18
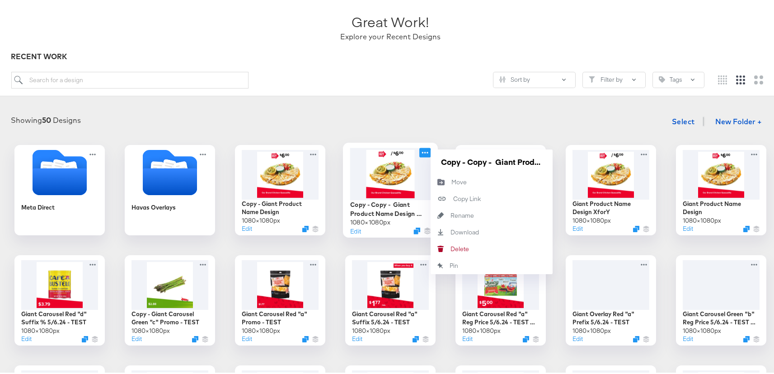
drag, startPoint x: 484, startPoint y: 160, endPoint x: 419, endPoint y: 159, distance: 65.1
click at [419, 159] on div "Copy - Copy - Giant Product Name Design XforY 1080 × 1080 px Edit Copy - Copy -…" at bounding box center [390, 188] width 90 height 90
type input "New - Giant Product Name Design XforY"
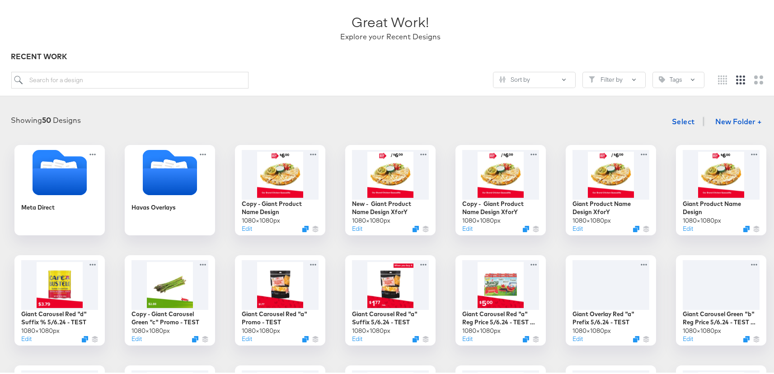
click at [479, 124] on div "Showing 50 Designs Select New Folder +" at bounding box center [390, 120] width 763 height 19
click at [305, 228] on icon "Duplicate" at bounding box center [306, 229] width 7 height 7
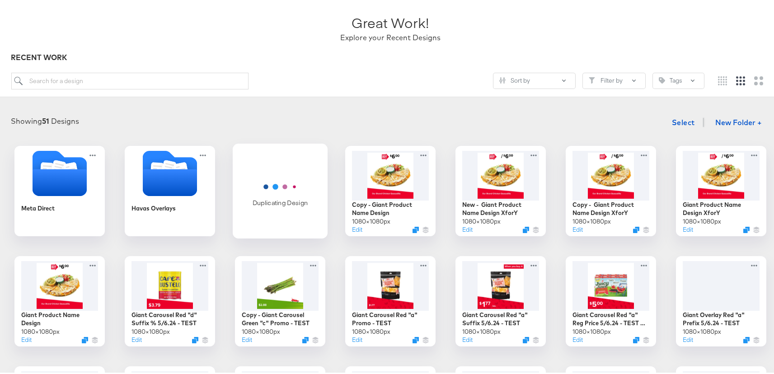
scroll to position [55, 0]
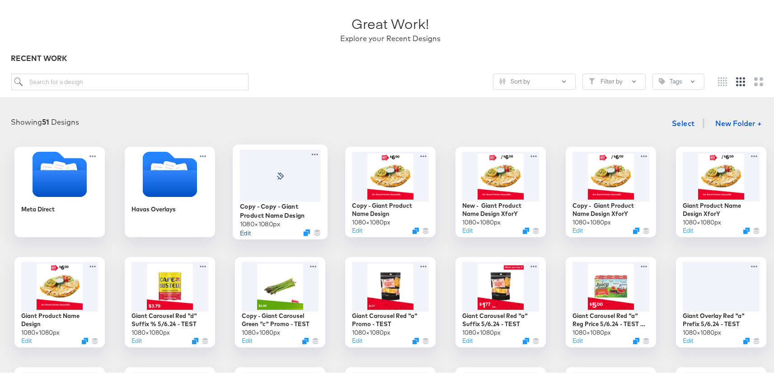
click at [242, 230] on button "Edit" at bounding box center [245, 230] width 11 height 9
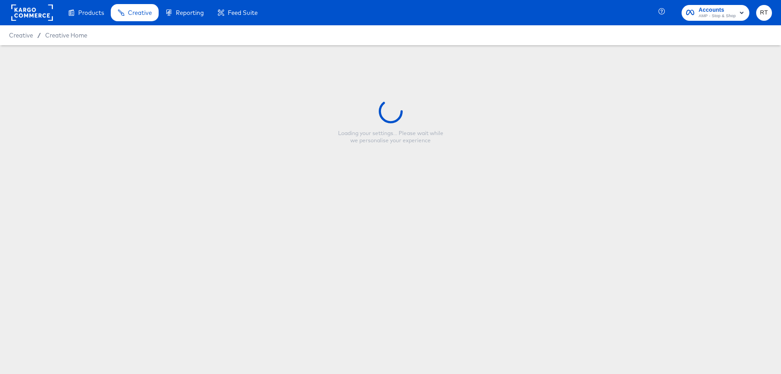
type input "Copy - Copy - Giant Product Name Design"
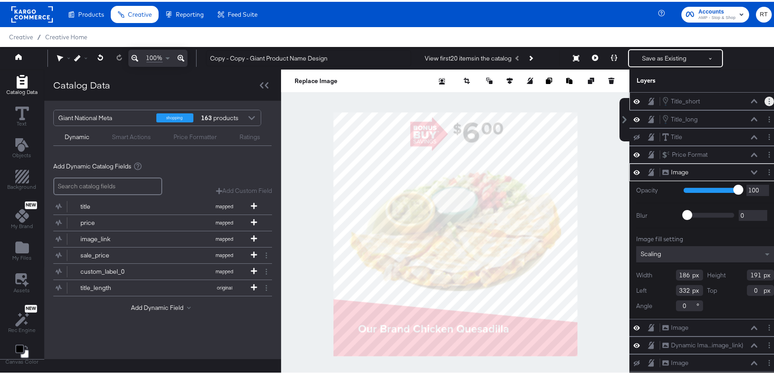
click at [765, 98] on button "Layer Options" at bounding box center [769, 99] width 9 height 9
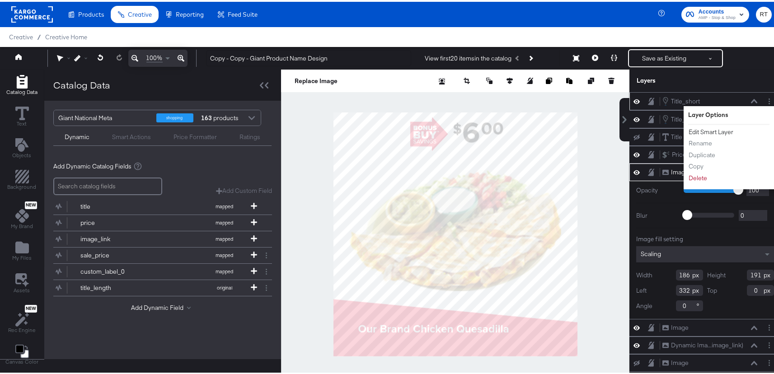
click at [702, 130] on button "Edit Smart Layer" at bounding box center [711, 130] width 46 height 9
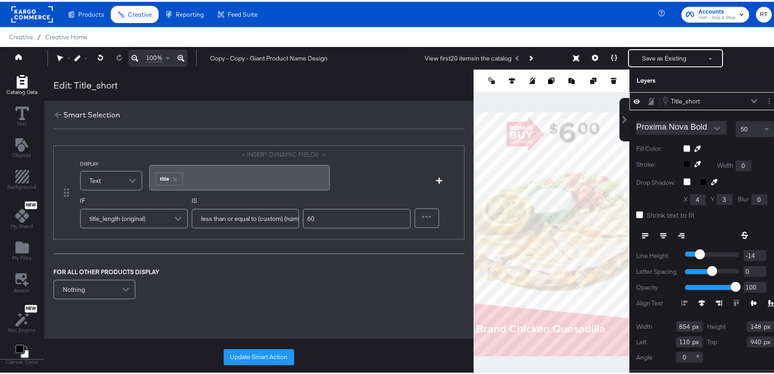
click at [751, 98] on button at bounding box center [754, 99] width 7 height 5
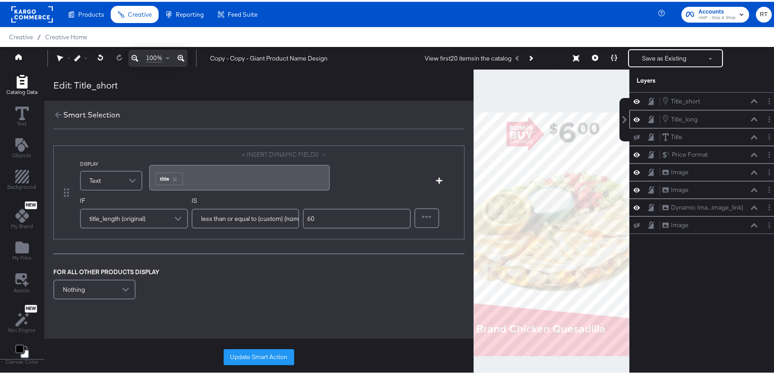
click at [751, 117] on icon at bounding box center [754, 117] width 6 height 5
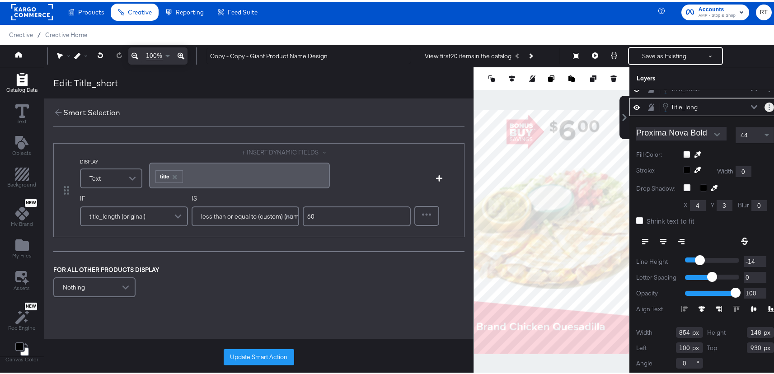
click at [765, 103] on button "Layer Options" at bounding box center [769, 105] width 9 height 9
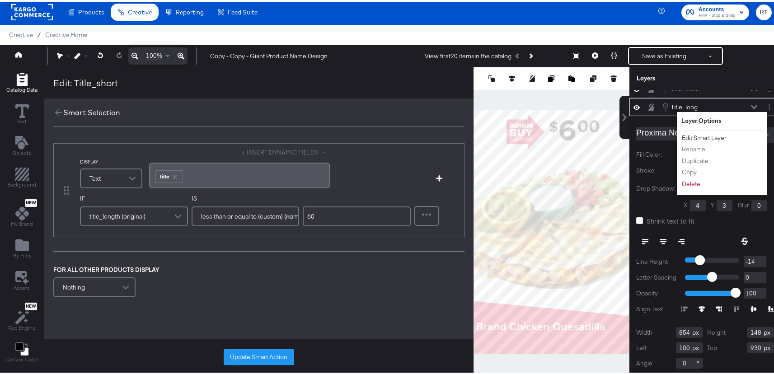
click at [710, 139] on button "Edit Smart Layer" at bounding box center [704, 136] width 46 height 9
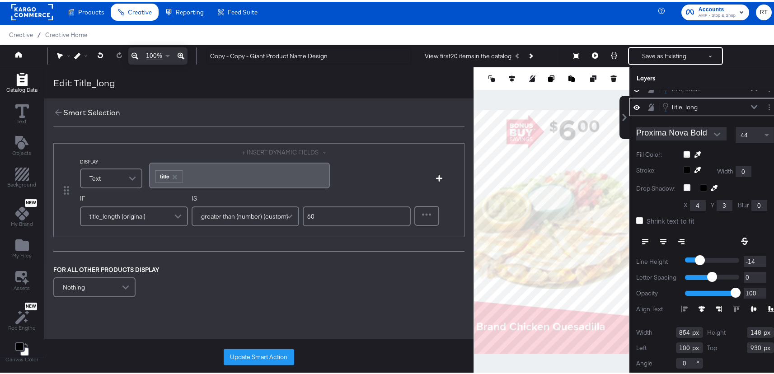
scroll to position [10, 0]
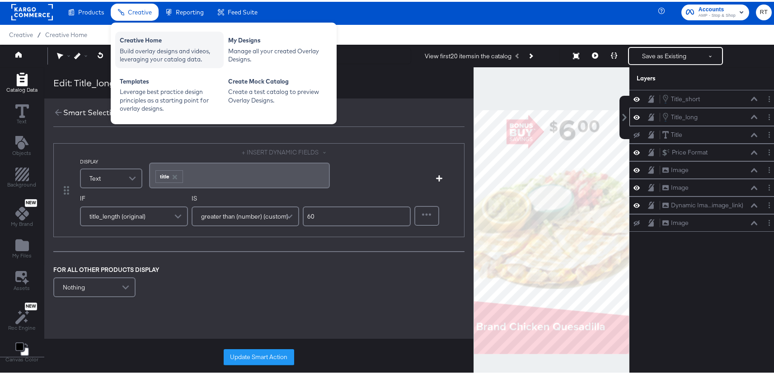
click at [151, 63] on div "Creative Home Build overlay designs and videos, leveraging your catalog data." at bounding box center [169, 48] width 108 height 37
click at [154, 51] on div "Build overlay designs and videos, leveraging your catalog data." at bounding box center [169, 53] width 99 height 17
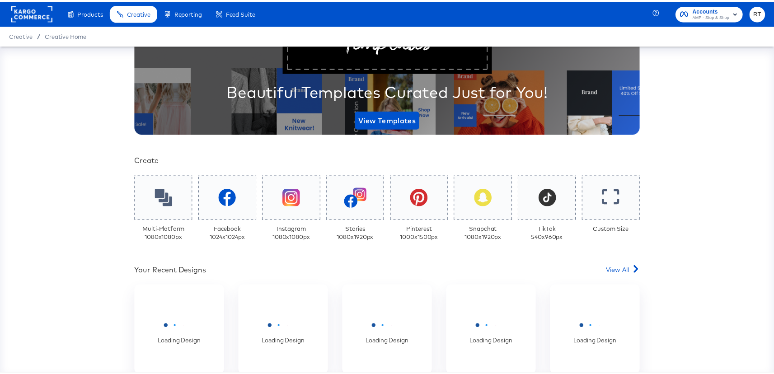
scroll to position [301, 0]
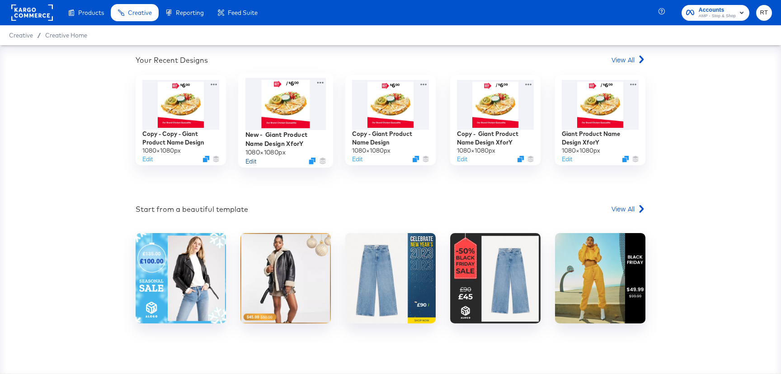
click at [245, 160] on button "Edit" at bounding box center [250, 161] width 11 height 9
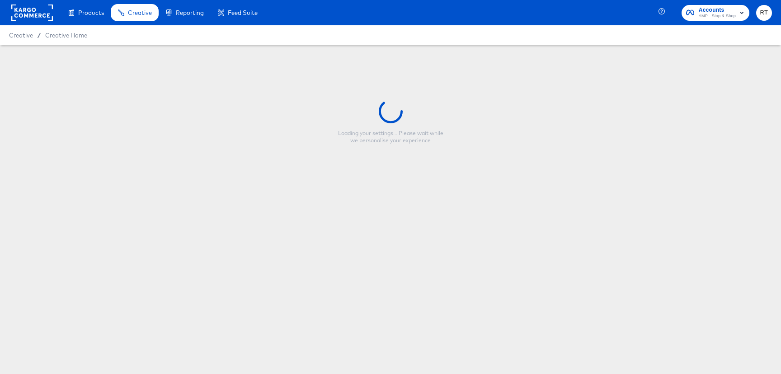
type input "New - Giant Product Name Design XforY"
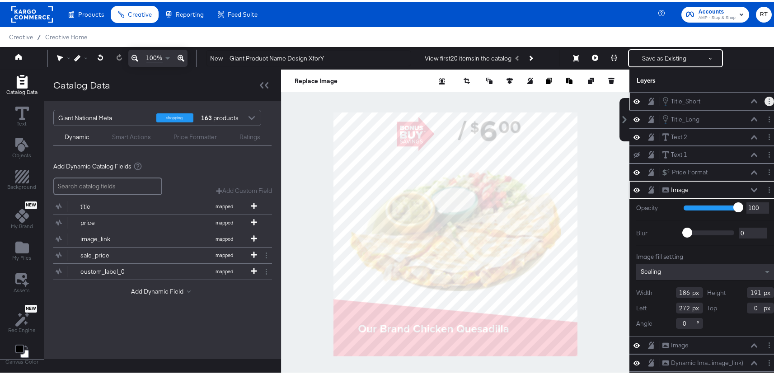
click at [765, 97] on button "Layer Options" at bounding box center [769, 99] width 9 height 9
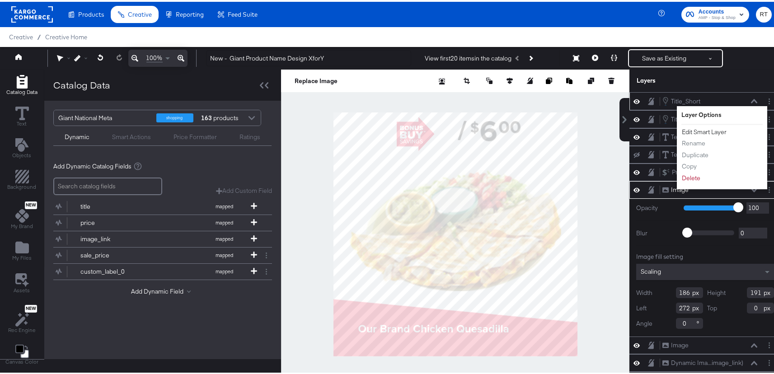
click at [703, 131] on button "Edit Smart Layer" at bounding box center [704, 130] width 46 height 9
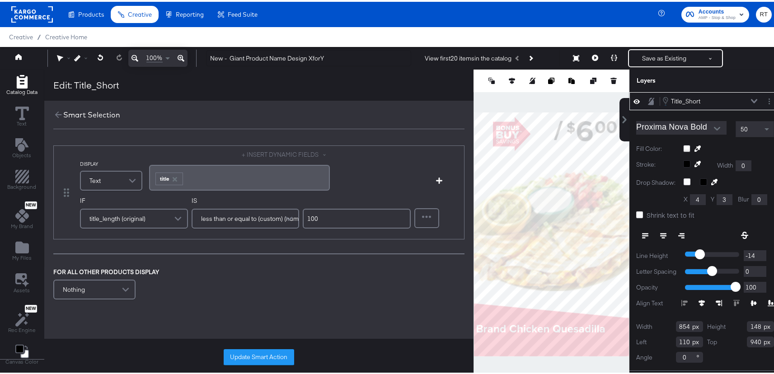
drag, startPoint x: 340, startPoint y: 216, endPoint x: 292, endPoint y: 213, distance: 48.0
click at [292, 213] on div "IF title_length (original) IS less than or equal to (custom) (number) 100" at bounding box center [245, 214] width 331 height 38
type input "60"
click at [257, 358] on button "Update Smart Action" at bounding box center [259, 356] width 70 height 16
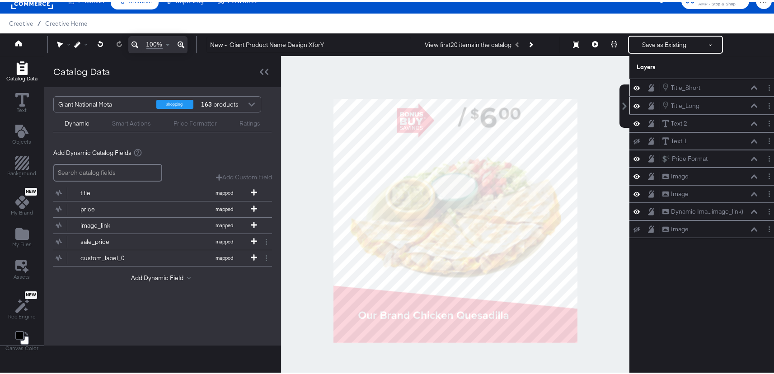
scroll to position [15, 0]
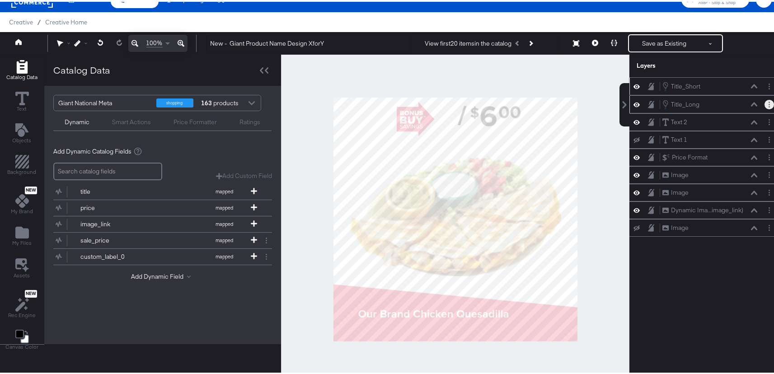
click at [765, 104] on button "Layer Options" at bounding box center [769, 102] width 9 height 9
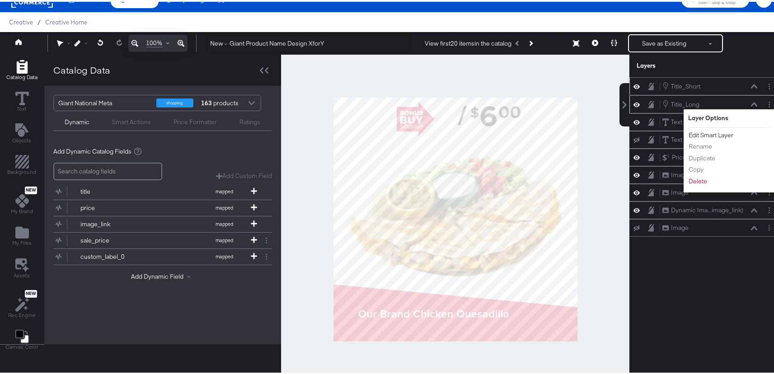
click at [721, 135] on button "Edit Smart Layer" at bounding box center [711, 133] width 46 height 9
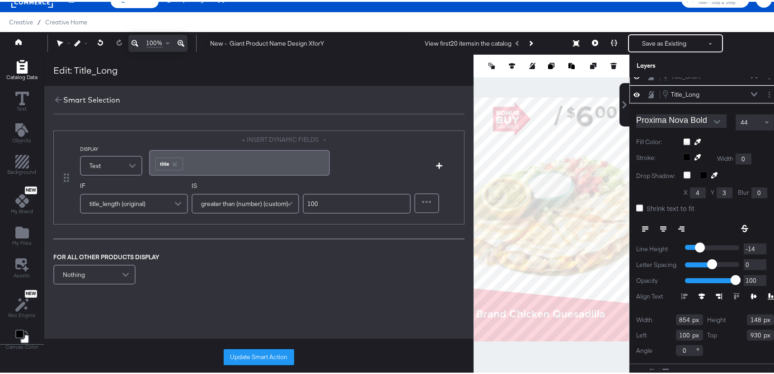
drag, startPoint x: 336, startPoint y: 206, endPoint x: 240, endPoint y: 188, distance: 97.9
click at [235, 190] on div "IF title_length (original) IS greater than (number) (custom) 100" at bounding box center [245, 199] width 331 height 38
type input "60"
click at [246, 349] on button "Update Smart Action" at bounding box center [259, 356] width 70 height 16
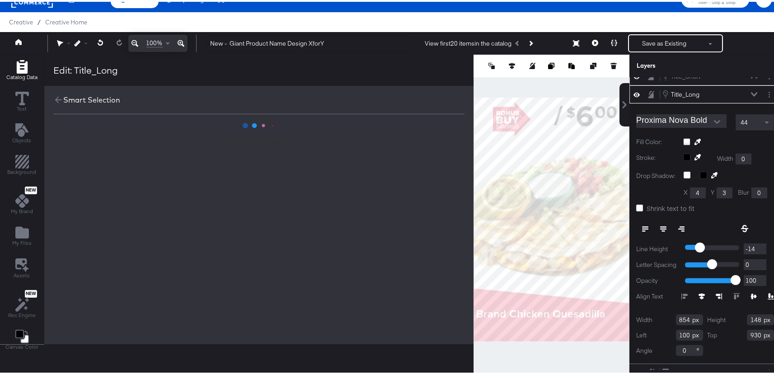
scroll to position [0, 0]
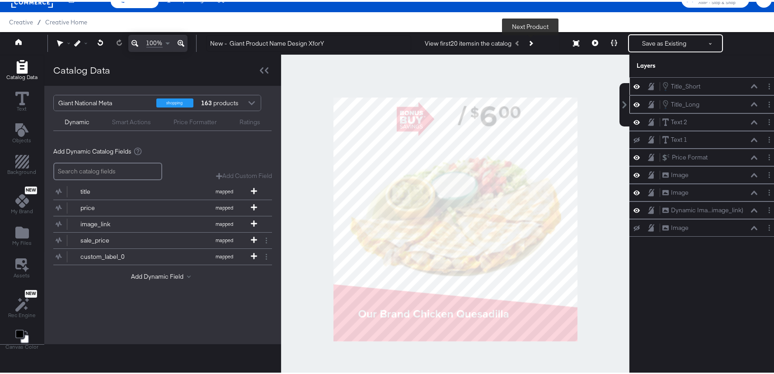
click at [532, 39] on button "Next Product" at bounding box center [530, 41] width 13 height 16
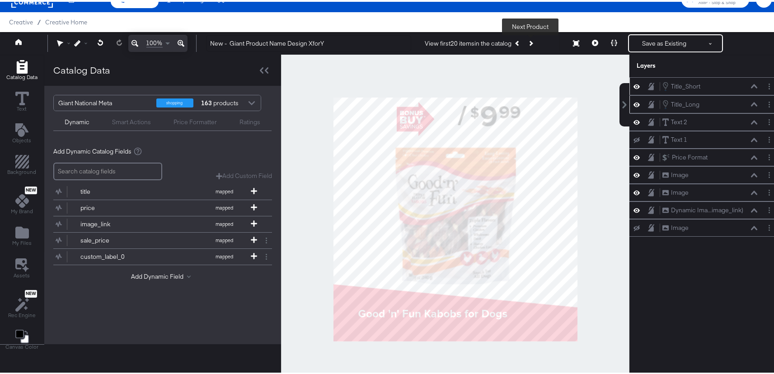
click at [532, 39] on button "Next Product" at bounding box center [530, 41] width 13 height 16
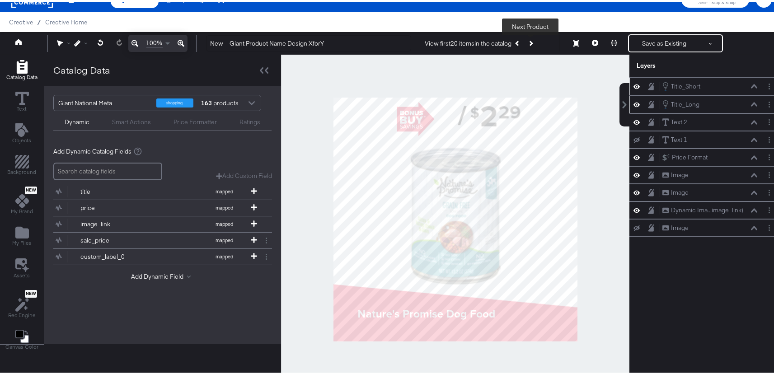
click at [531, 40] on icon "Next Product" at bounding box center [530, 41] width 5 height 5
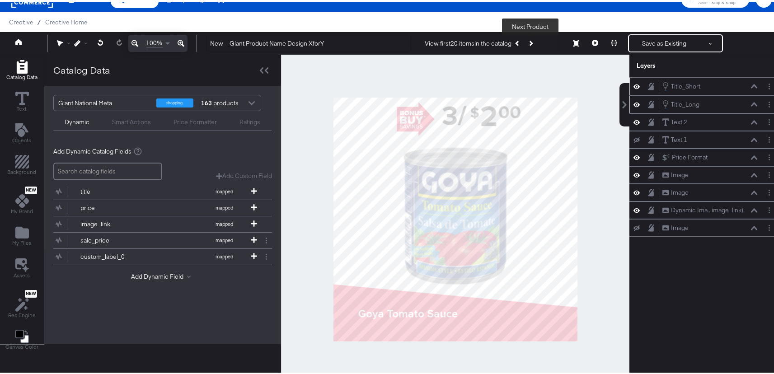
click at [531, 40] on icon "Next Product" at bounding box center [530, 41] width 5 height 5
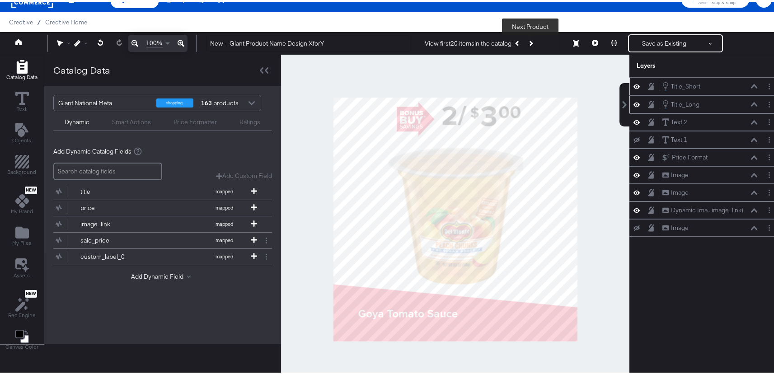
click at [531, 40] on icon "Next Product" at bounding box center [530, 41] width 5 height 5
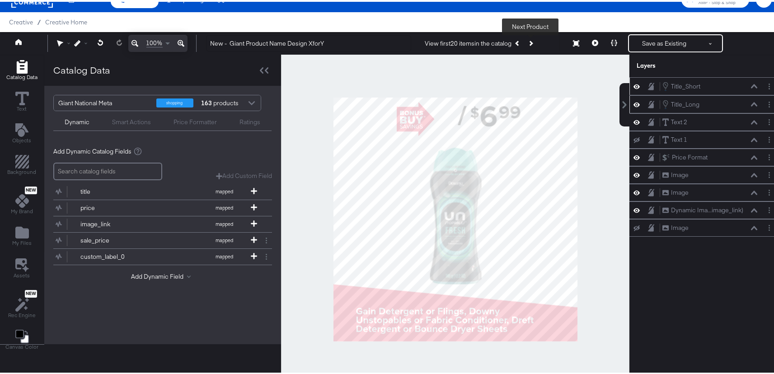
click at [531, 40] on icon "Next Product" at bounding box center [530, 41] width 5 height 5
click at [530, 40] on icon "Next Product" at bounding box center [530, 41] width 5 height 5
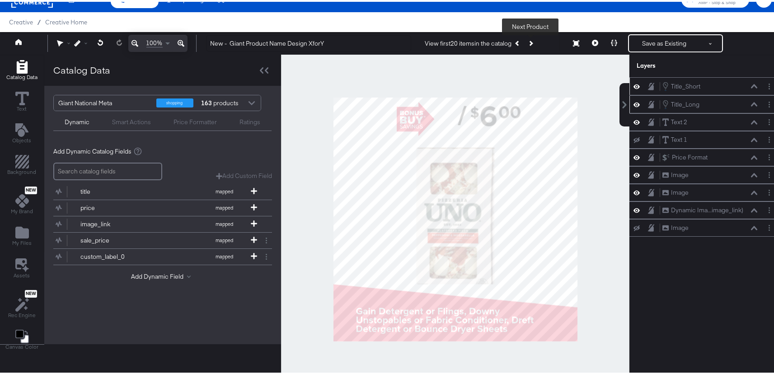
click at [530, 40] on icon "Next Product" at bounding box center [530, 41] width 5 height 5
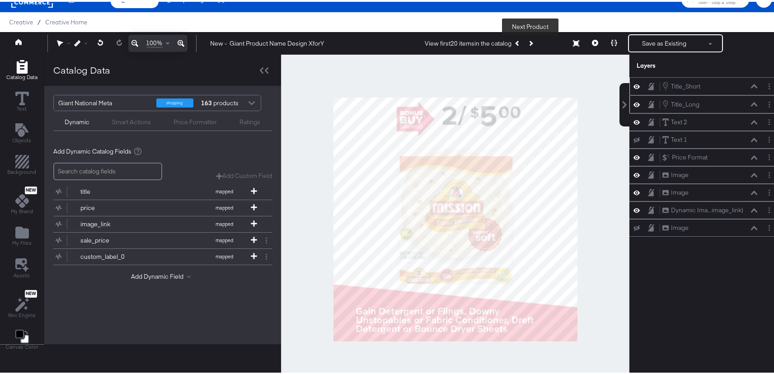
click at [530, 40] on icon "Next Product" at bounding box center [530, 41] width 5 height 5
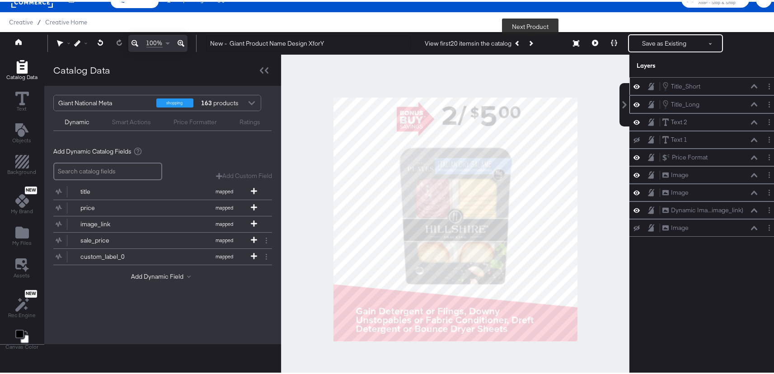
click at [530, 40] on icon "Next Product" at bounding box center [530, 41] width 5 height 5
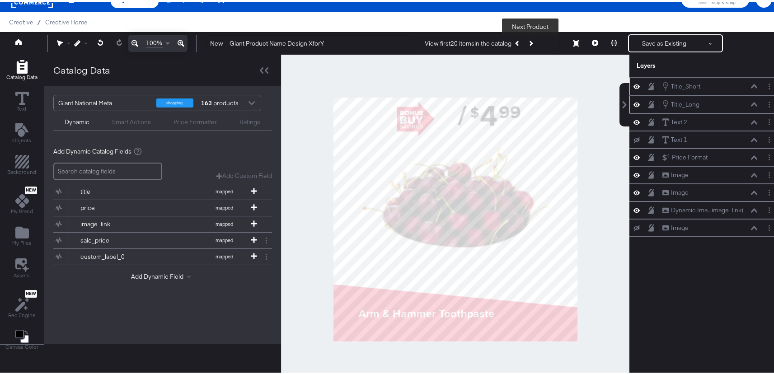
click at [530, 40] on icon "Next Product" at bounding box center [530, 41] width 5 height 5
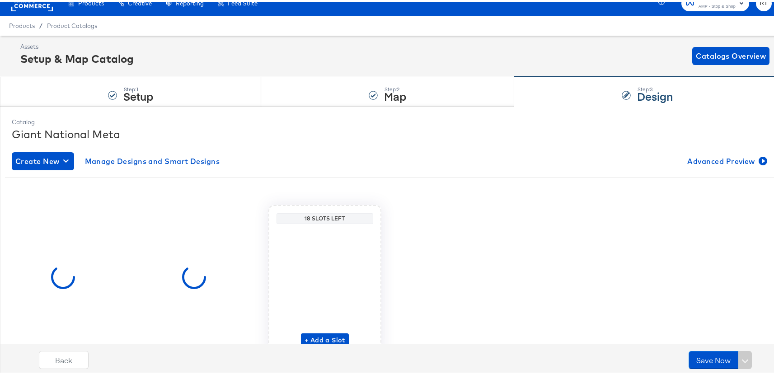
scroll to position [56, 0]
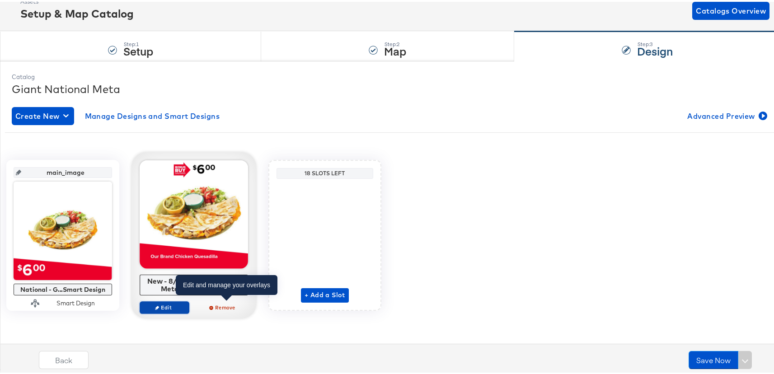
click at [189, 309] on button "Edit" at bounding box center [165, 306] width 50 height 13
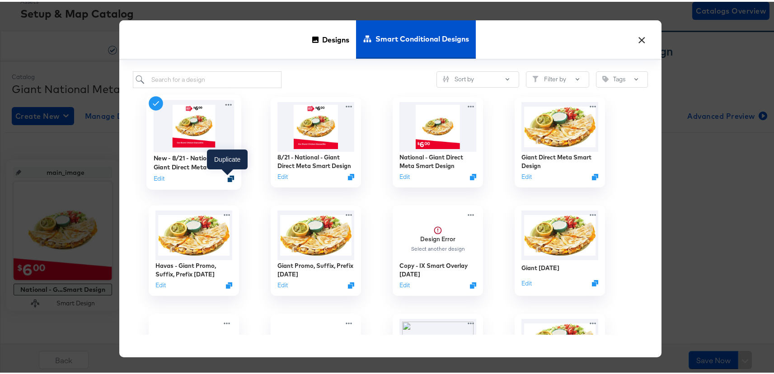
click at [228, 179] on icon "Duplicate" at bounding box center [231, 177] width 7 height 7
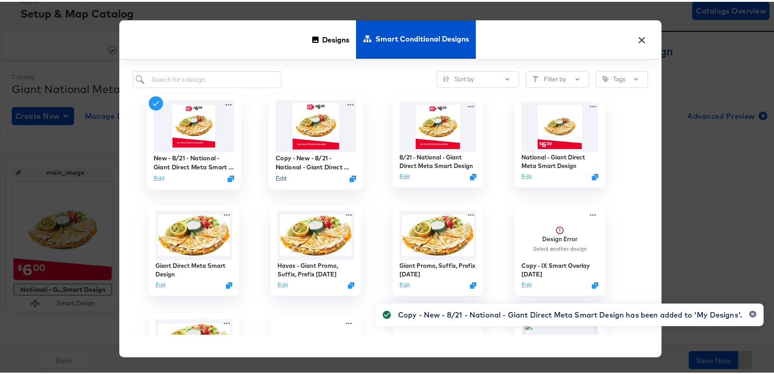
click at [277, 177] on button "Edit" at bounding box center [281, 177] width 11 height 9
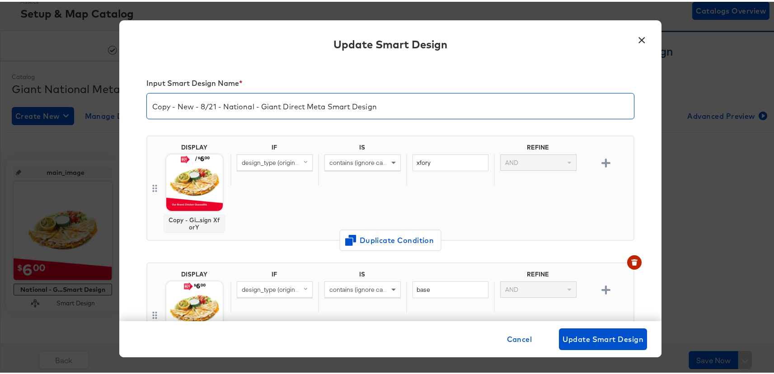
drag, startPoint x: 189, startPoint y: 103, endPoint x: 42, endPoint y: 95, distance: 147.1
click at [42, 95] on div "× Update Smart Design Input Smart Design Name * Copy - New - 8/21 - National - …" at bounding box center [390, 187] width 781 height 374
type input "Final - 8/21 - National - Giant Direct Meta Smart Design"
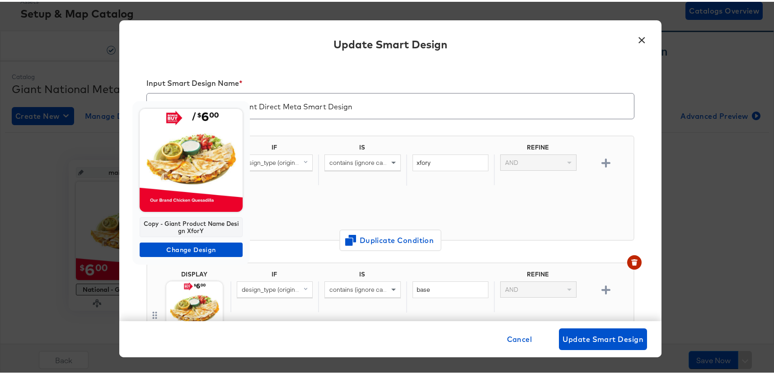
click at [184, 193] on img at bounding box center [191, 158] width 103 height 103
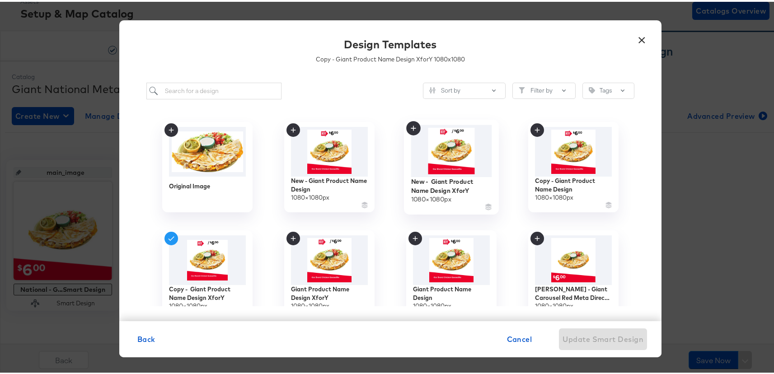
click at [447, 147] on img at bounding box center [451, 149] width 81 height 52
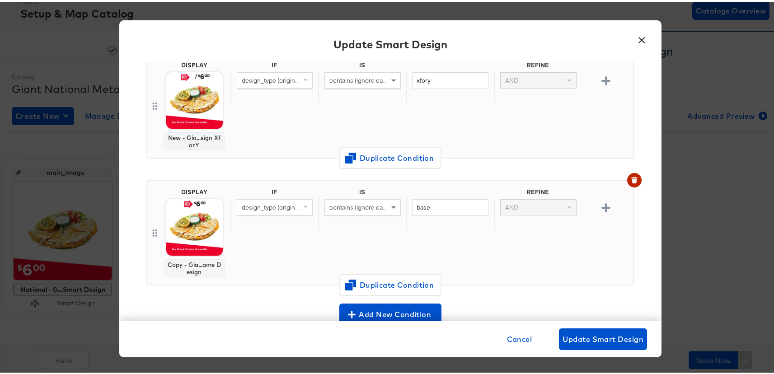
scroll to position [85, 0]
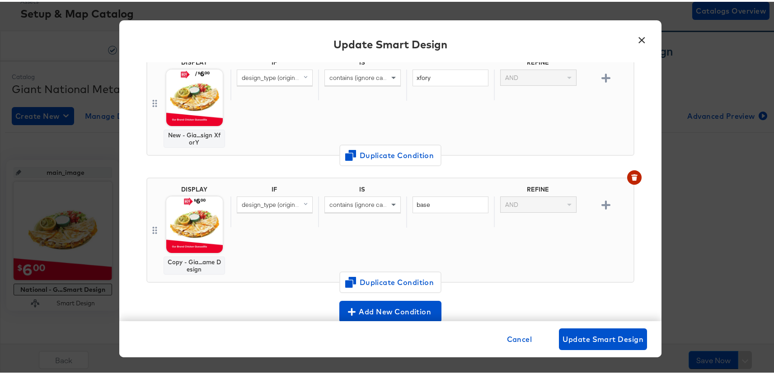
click at [200, 211] on img at bounding box center [194, 223] width 56 height 56
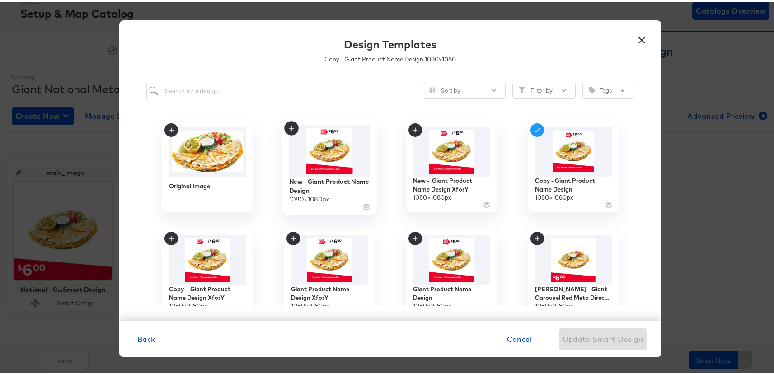
click at [315, 152] on img at bounding box center [329, 149] width 81 height 52
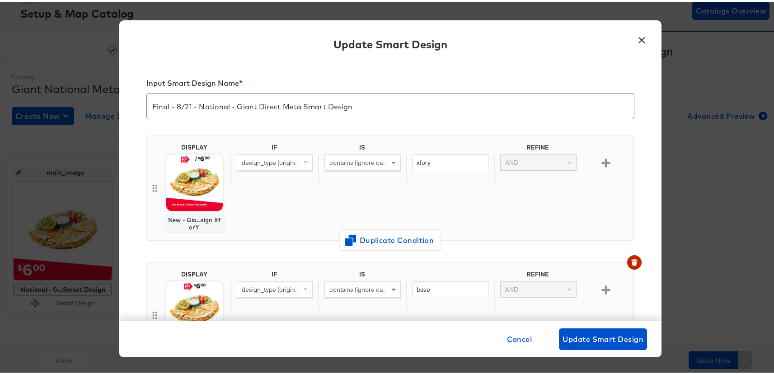
scroll to position [85, 0]
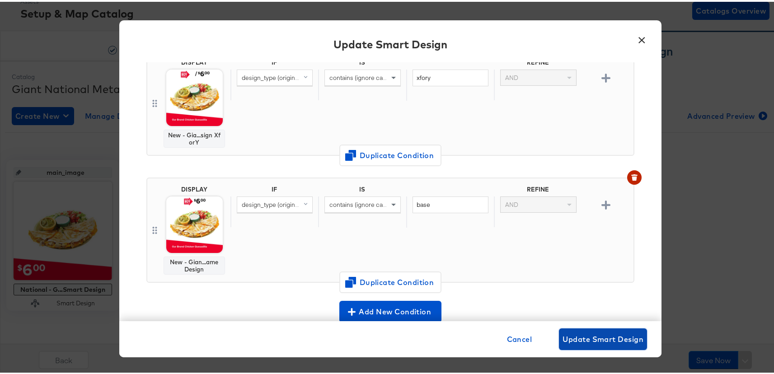
click at [590, 343] on span "Update Smart Design" at bounding box center [603, 337] width 81 height 13
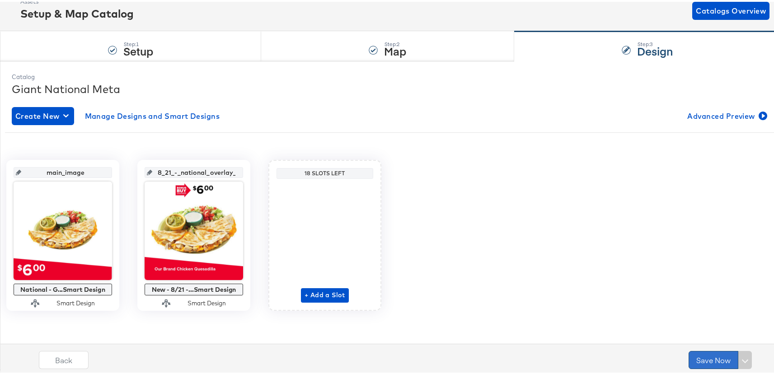
click at [698, 357] on button "Save Now" at bounding box center [714, 358] width 50 height 18
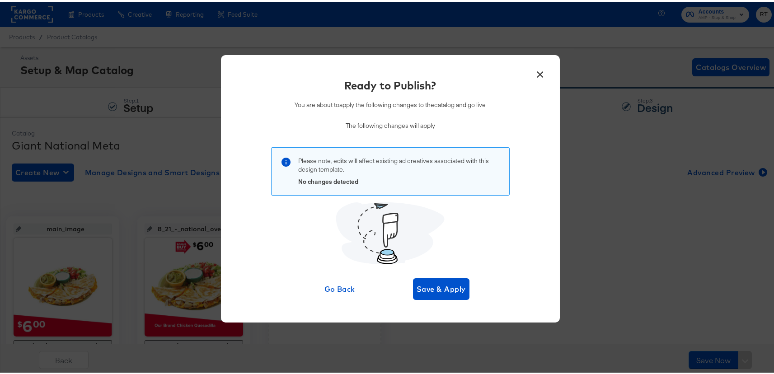
click at [535, 70] on button "×" at bounding box center [540, 70] width 16 height 16
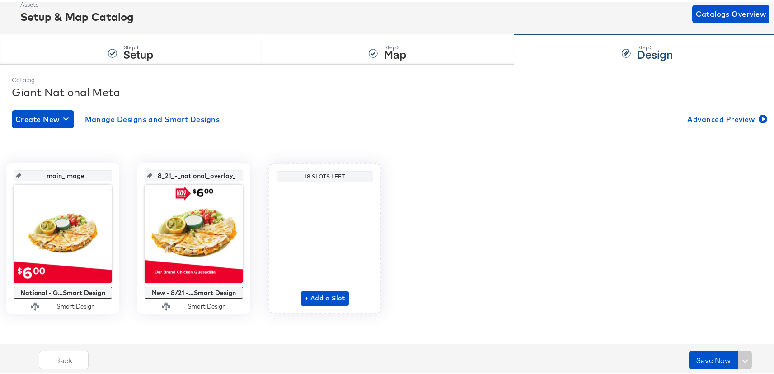
scroll to position [56, 0]
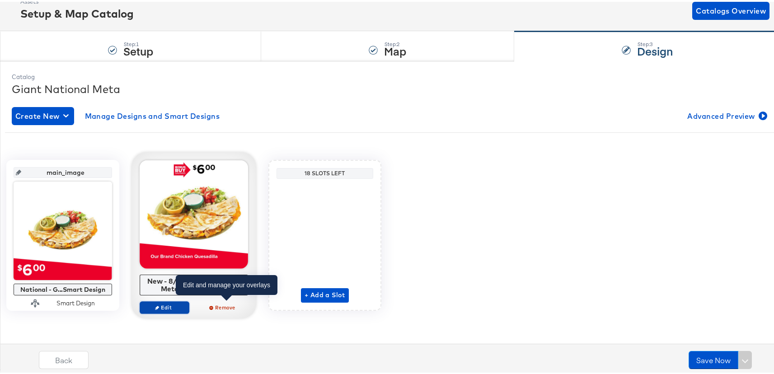
click at [185, 306] on span "Edit" at bounding box center [165, 305] width 42 height 7
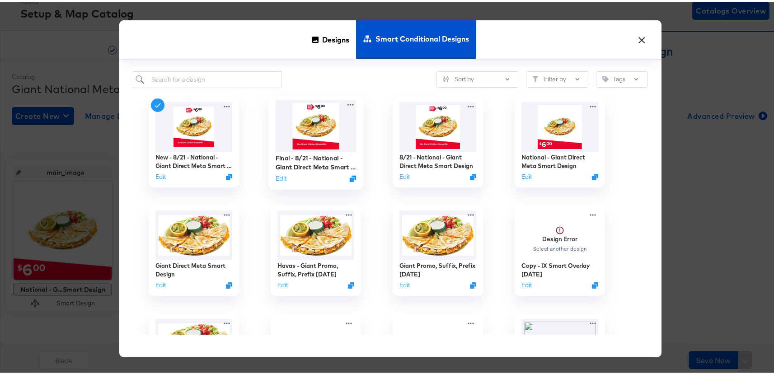
click at [305, 128] on img at bounding box center [316, 125] width 81 height 52
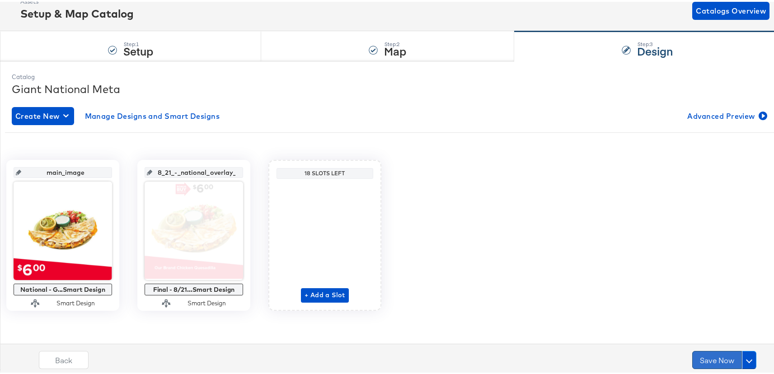
click at [712, 359] on button "Save Now" at bounding box center [717, 358] width 50 height 18
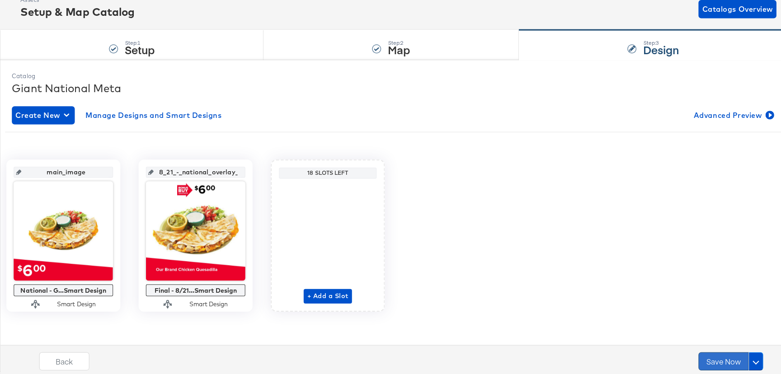
scroll to position [0, 0]
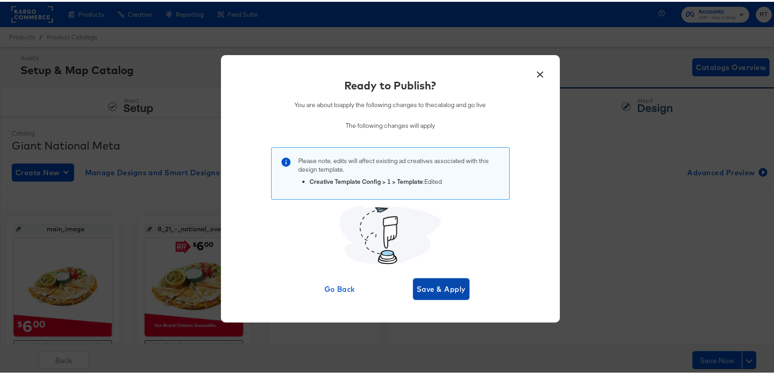
click at [428, 283] on span "Save & Apply" at bounding box center [441, 287] width 49 height 13
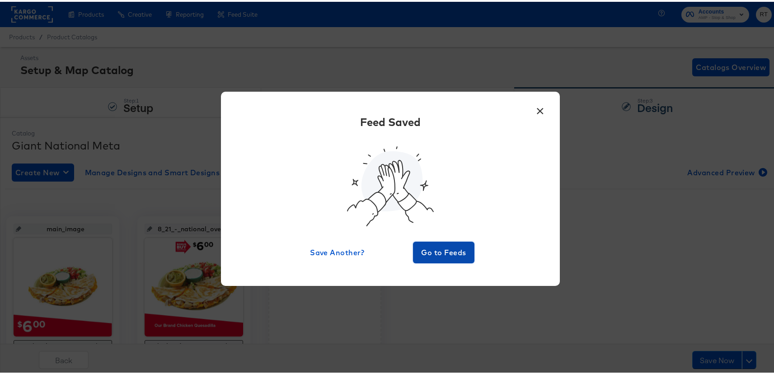
click at [437, 254] on span "Go to Feeds" at bounding box center [444, 250] width 54 height 13
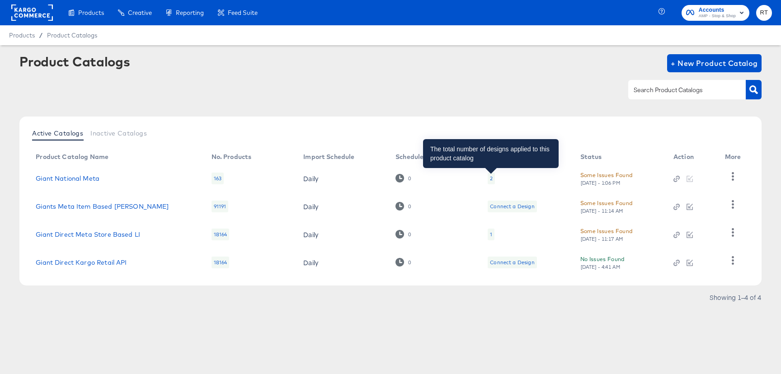
click at [490, 177] on div "2" at bounding box center [491, 178] width 3 height 7
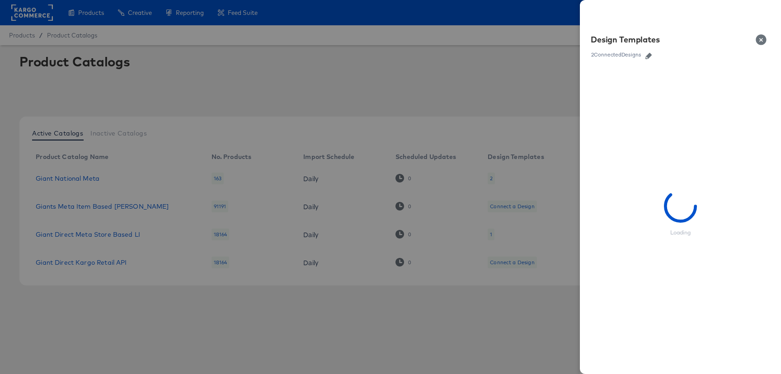
click at [489, 82] on div at bounding box center [390, 187] width 781 height 374
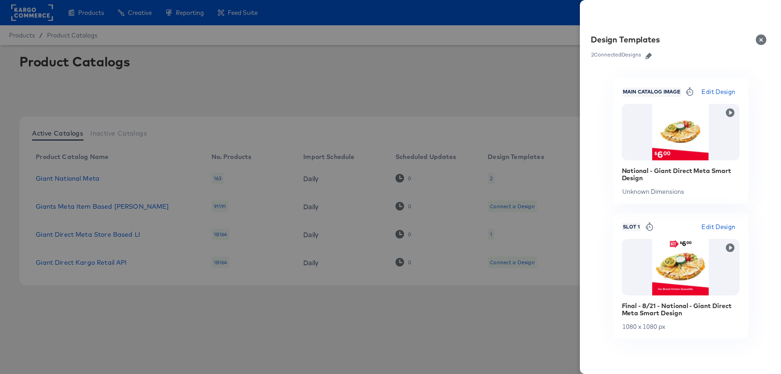
drag, startPoint x: 337, startPoint y: 67, endPoint x: 778, endPoint y: 9, distance: 445.4
click at [497, 44] on div at bounding box center [390, 187] width 781 height 374
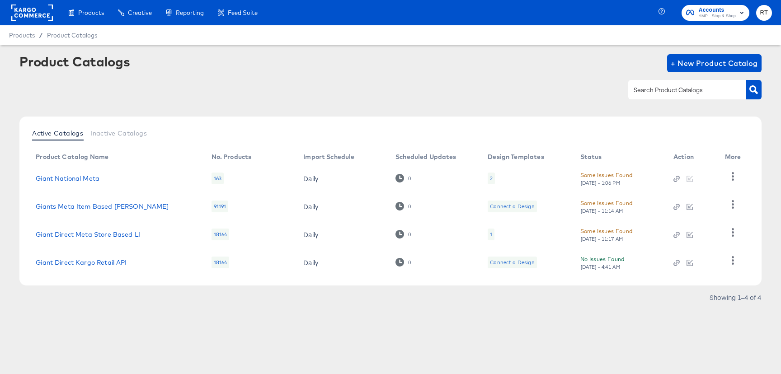
drag, startPoint x: 160, startPoint y: 87, endPoint x: 124, endPoint y: 52, distance: 49.5
click at [157, 82] on div at bounding box center [390, 90] width 742 height 20
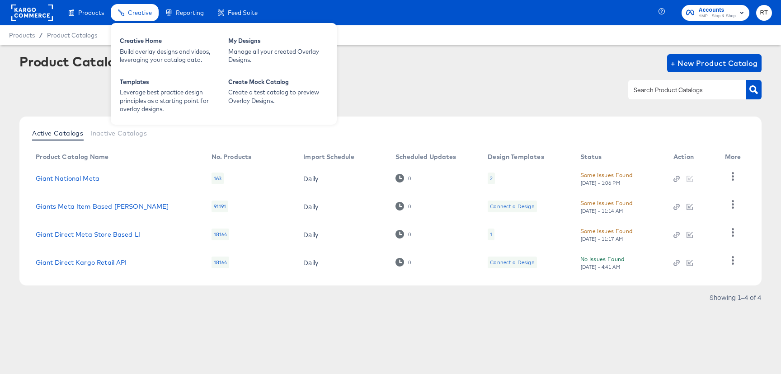
click at [150, 12] on span "Creative" at bounding box center [140, 12] width 24 height 7
click at [141, 56] on div "Build overlay designs and videos, leveraging your catalog data." at bounding box center [169, 55] width 99 height 17
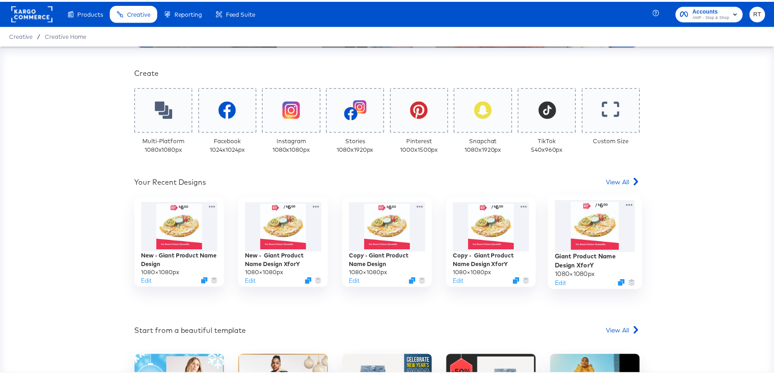
scroll to position [264, 0]
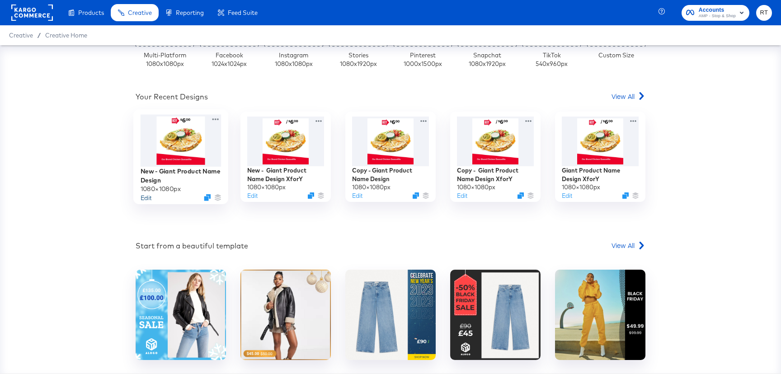
click at [144, 197] on button "Edit" at bounding box center [146, 197] width 11 height 9
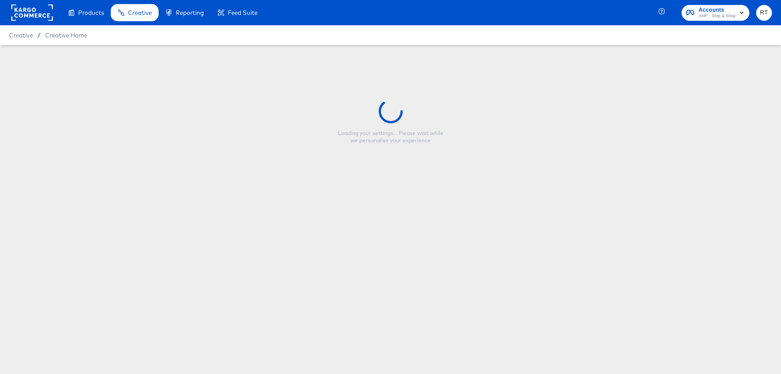
type input "New - Giant Product Name Design"
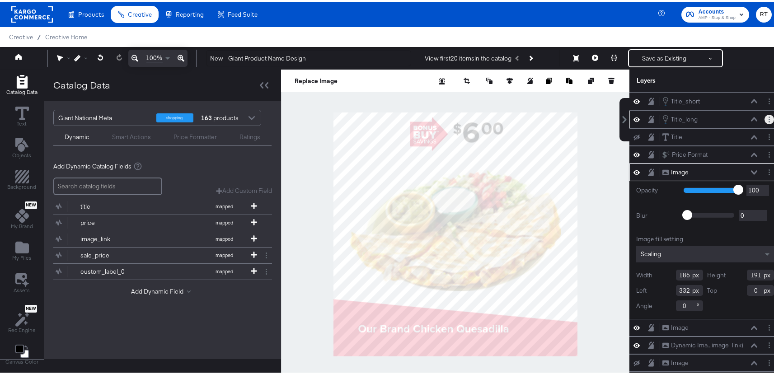
click at [765, 117] on button "Layer Options" at bounding box center [769, 117] width 9 height 9
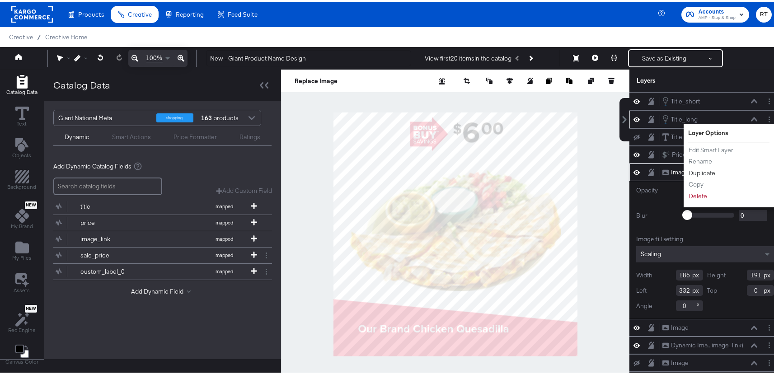
click at [693, 170] on button "Duplicate" at bounding box center [702, 171] width 28 height 9
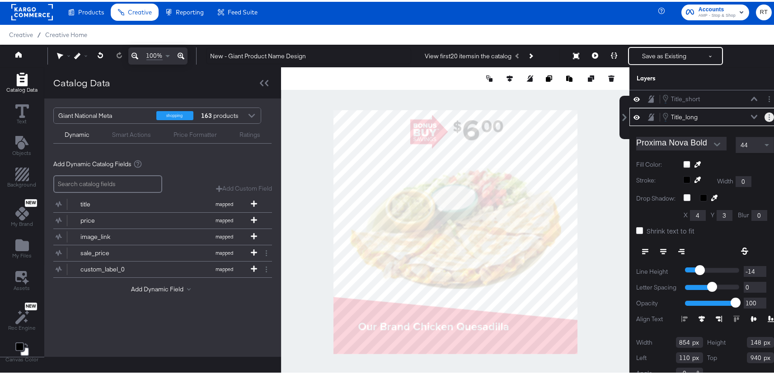
click at [765, 114] on button "Layer Options" at bounding box center [769, 115] width 9 height 9
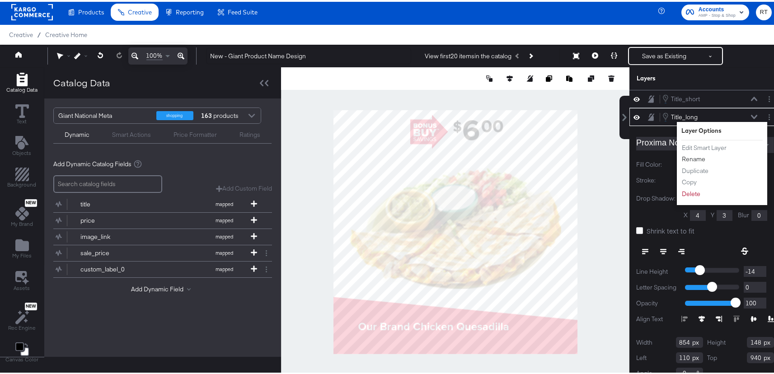
click at [690, 156] on button "Rename" at bounding box center [693, 157] width 24 height 9
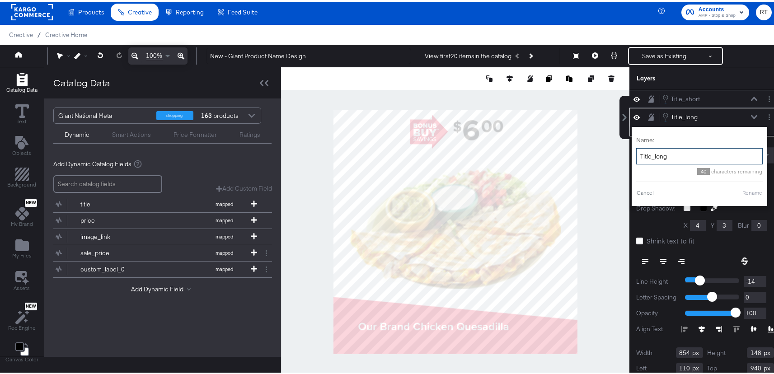
click at [691, 156] on input "Title_long" at bounding box center [699, 154] width 127 height 17
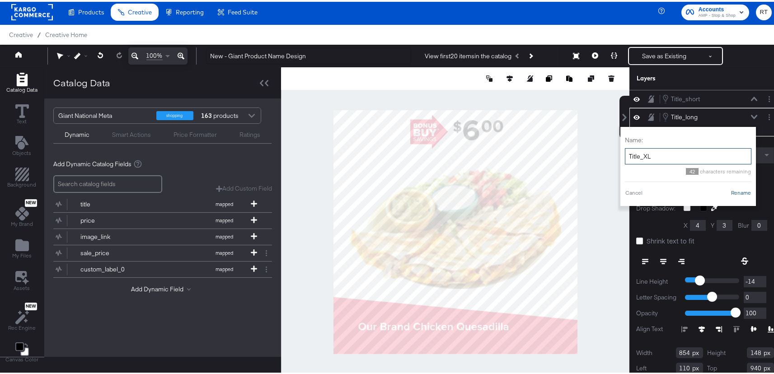
type input "Title_XL"
click at [734, 191] on button "Rename" at bounding box center [741, 191] width 21 height 8
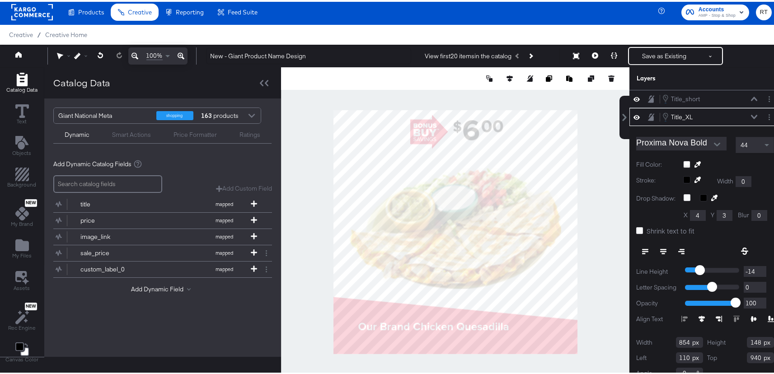
click at [765, 117] on div at bounding box center [769, 115] width 9 height 9
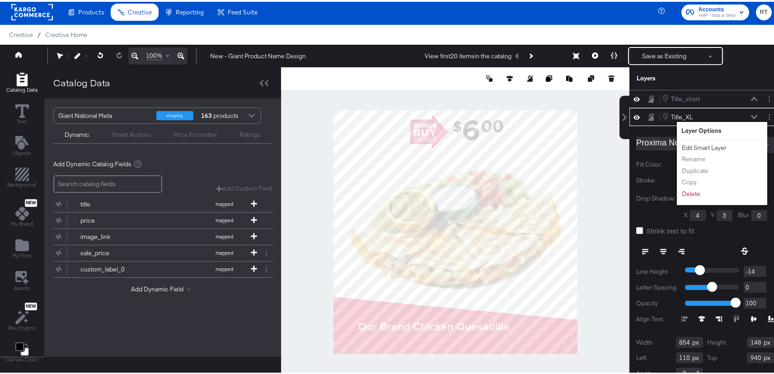
click at [703, 146] on button "Edit Smart Layer" at bounding box center [704, 145] width 46 height 9
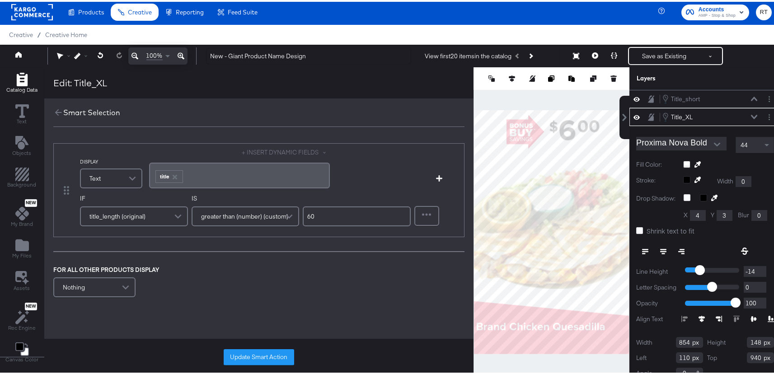
drag, startPoint x: 332, startPoint y: 218, endPoint x: 247, endPoint y: 205, distance: 86.3
click at [247, 205] on div "IF title_length (original) IS greater than (number) (custom) 60" at bounding box center [245, 212] width 331 height 38
type input "120"
click at [268, 350] on button "Update Smart Action" at bounding box center [259, 356] width 70 height 16
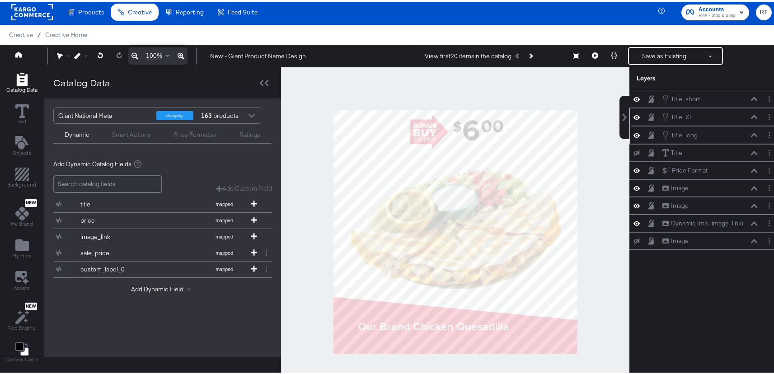
click at [751, 115] on button at bounding box center [754, 115] width 7 height 5
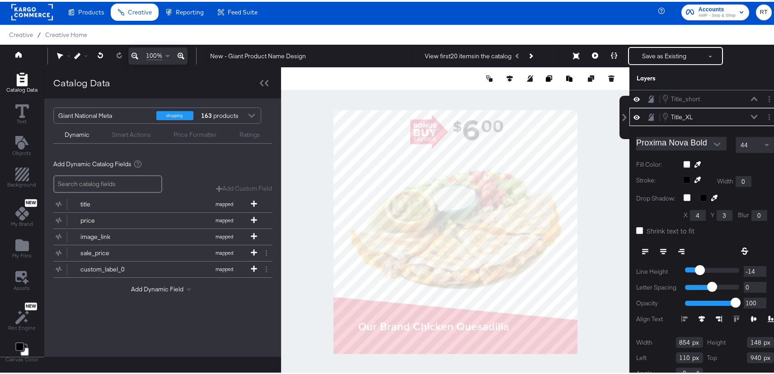
scroll to position [10, 0]
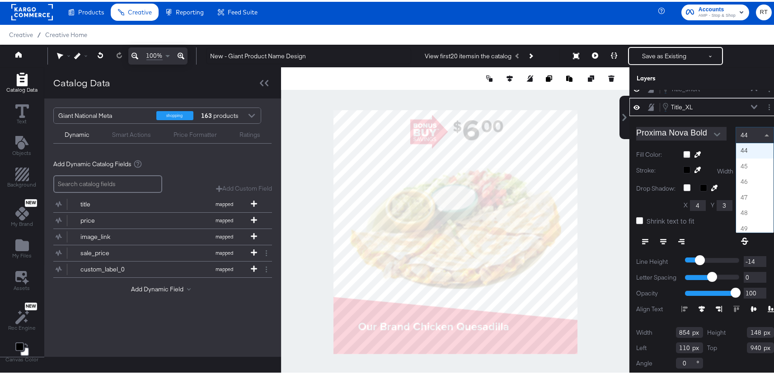
click at [765, 132] on span at bounding box center [767, 133] width 5 height 2
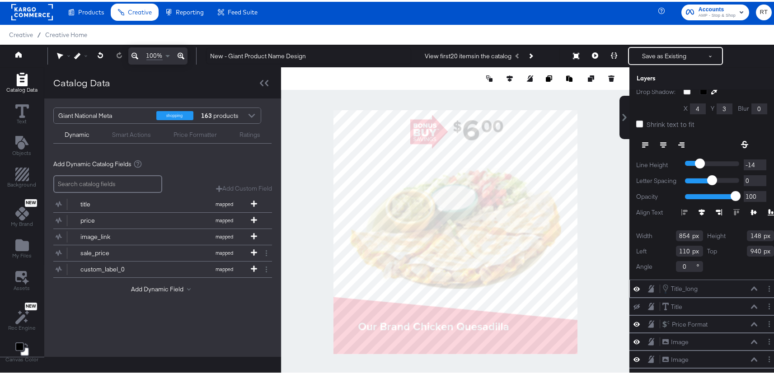
scroll to position [125, 0]
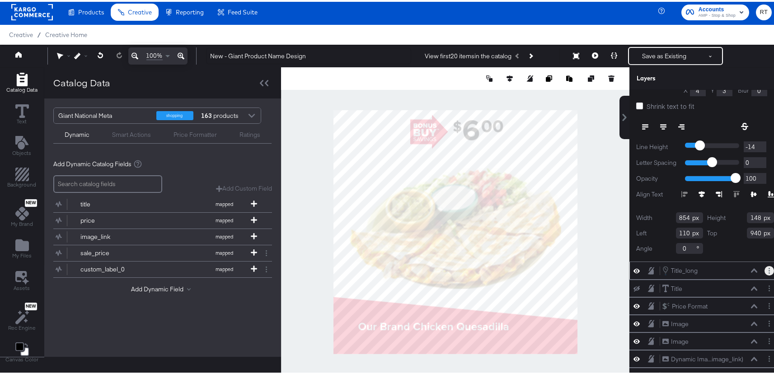
click at [765, 265] on button "Layer Options" at bounding box center [769, 268] width 9 height 9
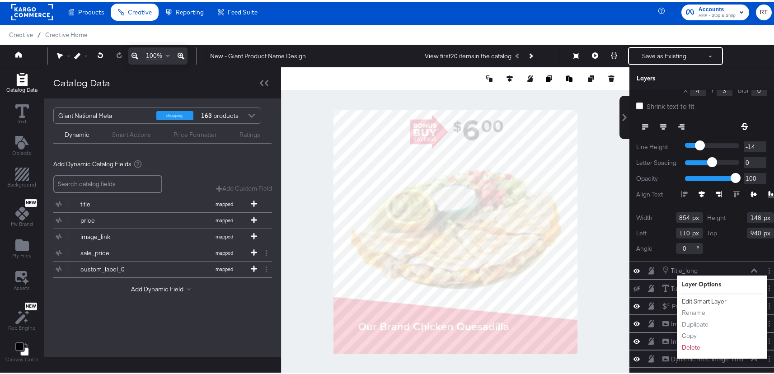
click at [706, 300] on button "Edit Smart Layer" at bounding box center [704, 299] width 46 height 9
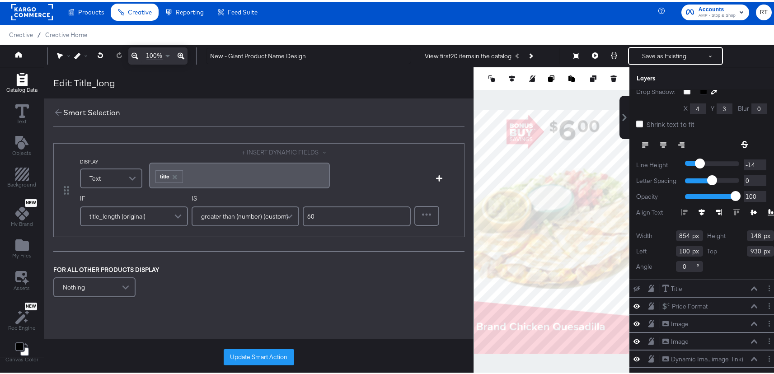
scroll to position [28, 0]
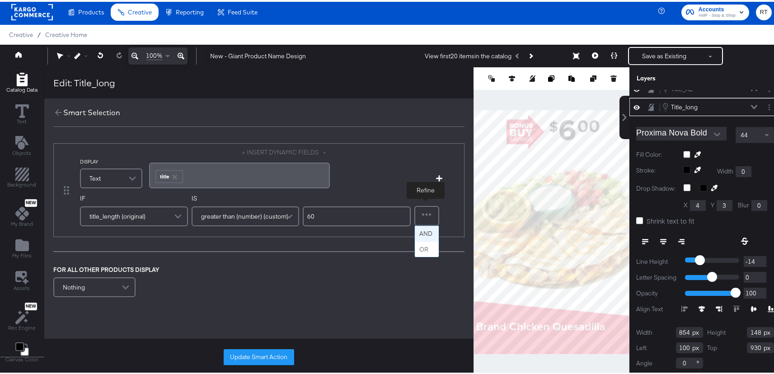
click at [429, 213] on div at bounding box center [426, 214] width 23 height 18
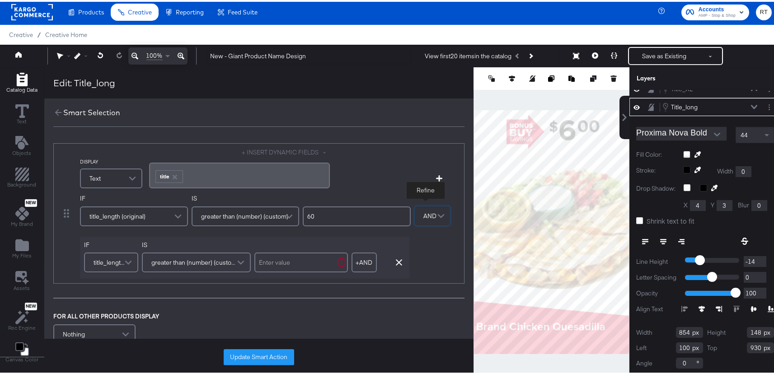
click at [195, 263] on span "greater than (number) (custom)" at bounding box center [194, 260] width 87 height 15
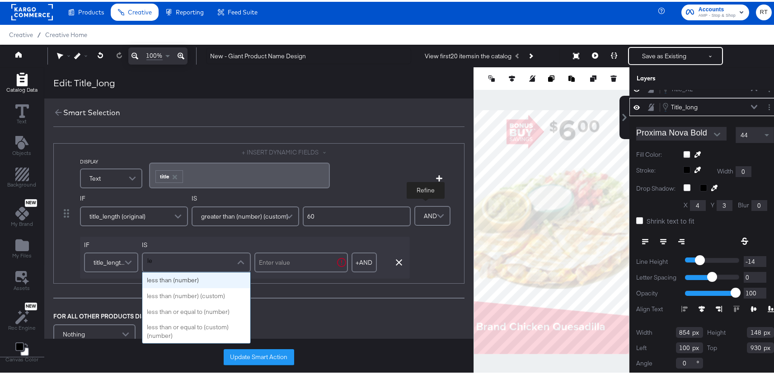
scroll to position [0, 0]
type input "less"
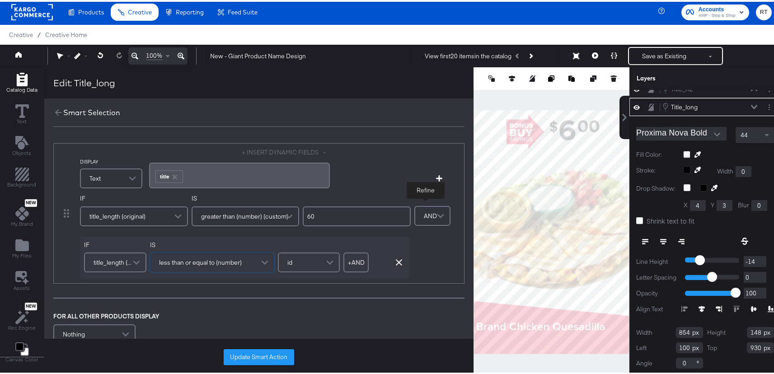
click at [261, 263] on span at bounding box center [266, 260] width 16 height 19
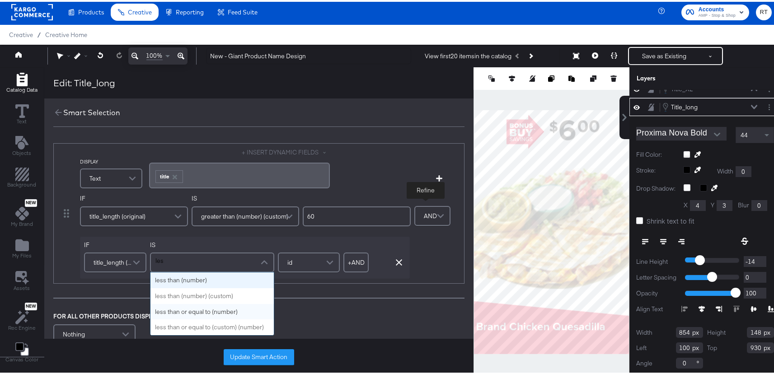
type input "less"
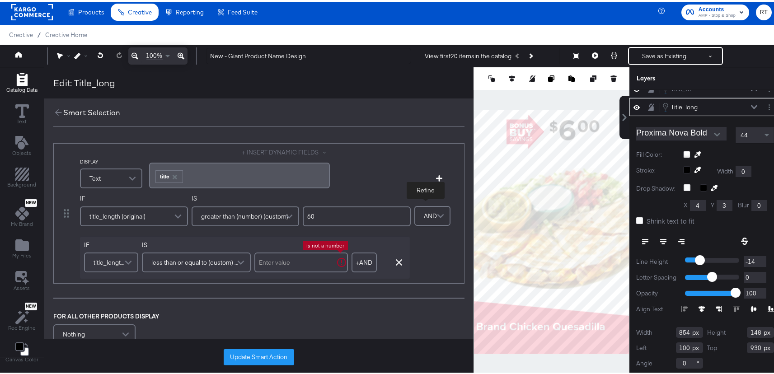
click at [300, 264] on input "text" at bounding box center [301, 261] width 94 height 20
type input "120"
click at [444, 245] on div "IF title_length (original) IS greater than (number) (custom) 60 IF title_length…" at bounding box center [270, 235] width 380 height 85
click at [248, 357] on button "Update Smart Action" at bounding box center [259, 356] width 70 height 16
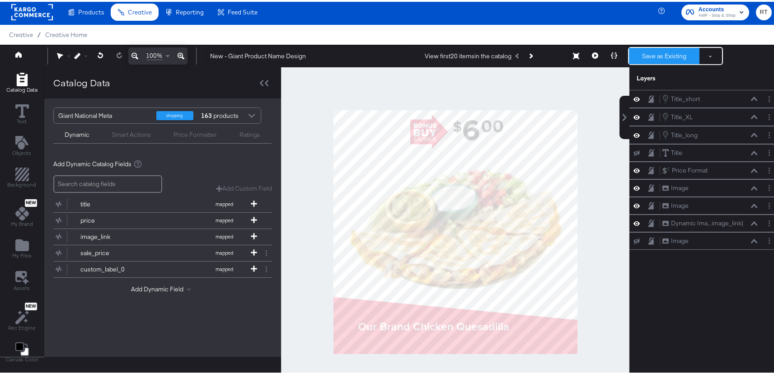
click at [655, 53] on button "Save as Existing" at bounding box center [664, 54] width 70 height 16
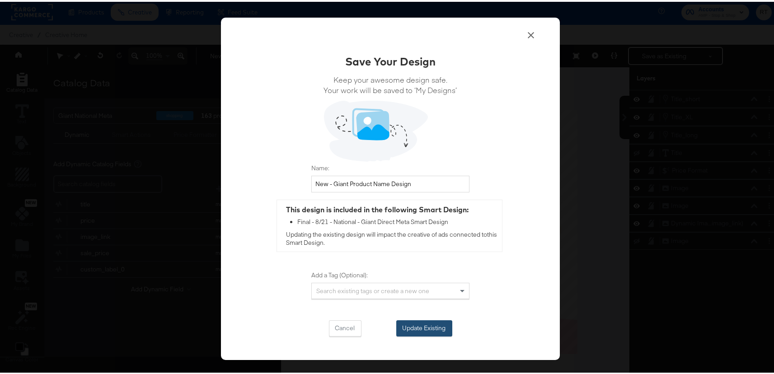
click at [423, 327] on button "Update Existing" at bounding box center [424, 327] width 56 height 16
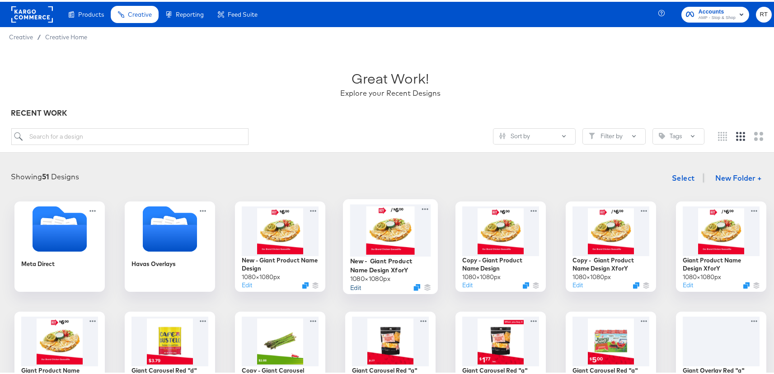
click at [355, 285] on button "Edit" at bounding box center [355, 285] width 11 height 9
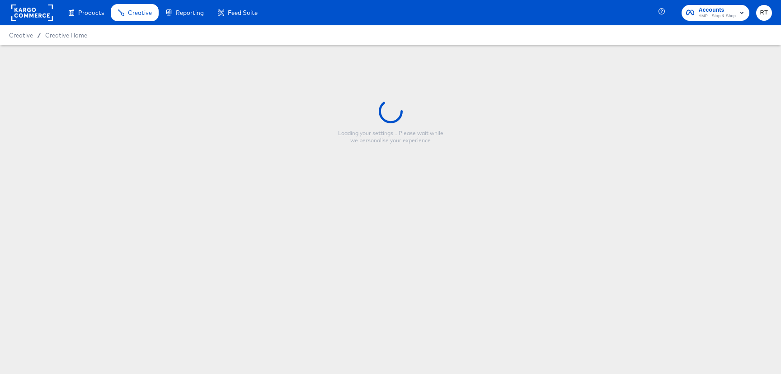
type input "New - Giant Product Name Design XforY"
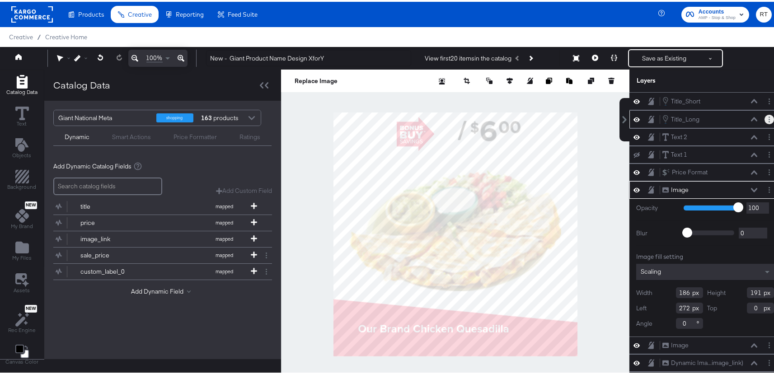
click at [765, 117] on button "Layer Options" at bounding box center [769, 117] width 9 height 9
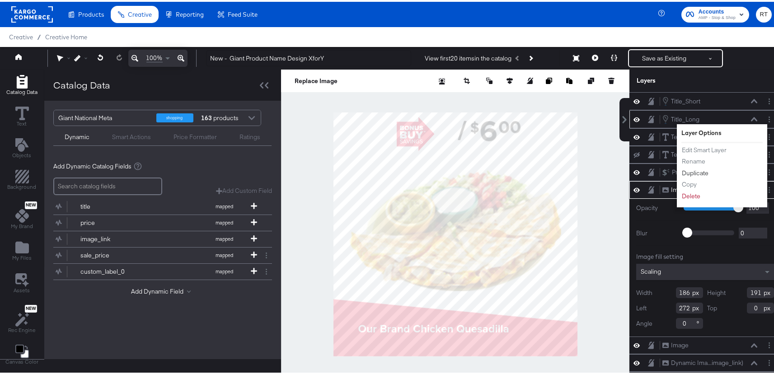
click at [691, 170] on button "Duplicate" at bounding box center [695, 171] width 28 height 9
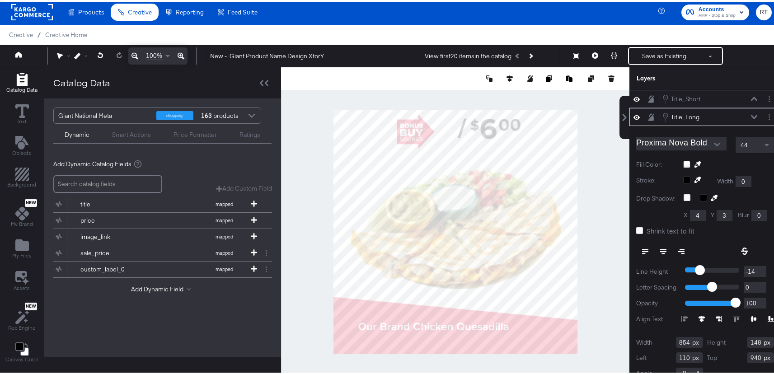
scroll to position [10, 0]
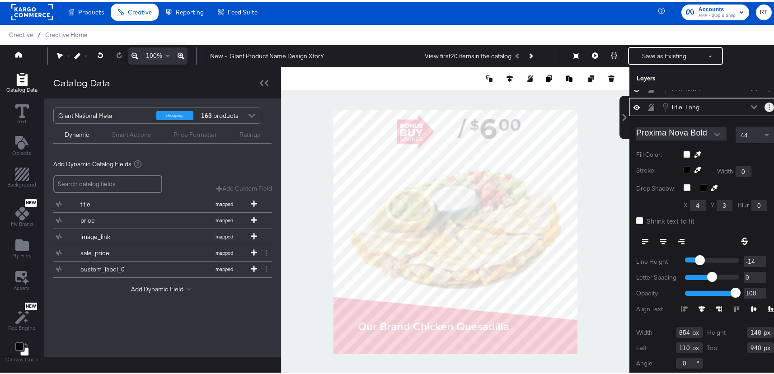
click at [769, 105] on circle "Layer Options" at bounding box center [769, 105] width 1 height 1
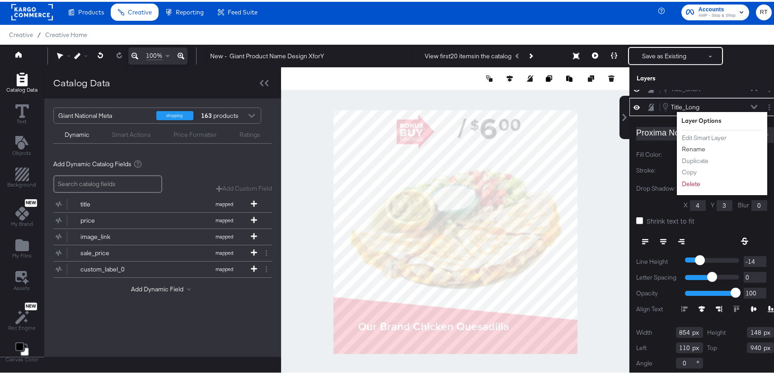
click at [692, 148] on button "Rename" at bounding box center [693, 147] width 24 height 9
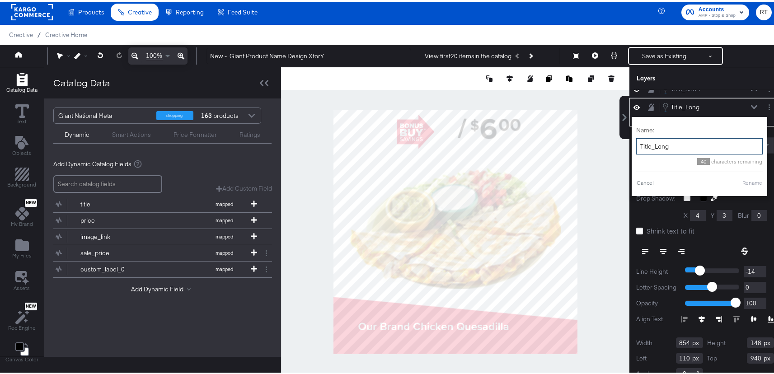
drag, startPoint x: 665, startPoint y: 143, endPoint x: 648, endPoint y: 144, distance: 16.3
click at [648, 144] on input "Title_Long" at bounding box center [699, 144] width 127 height 17
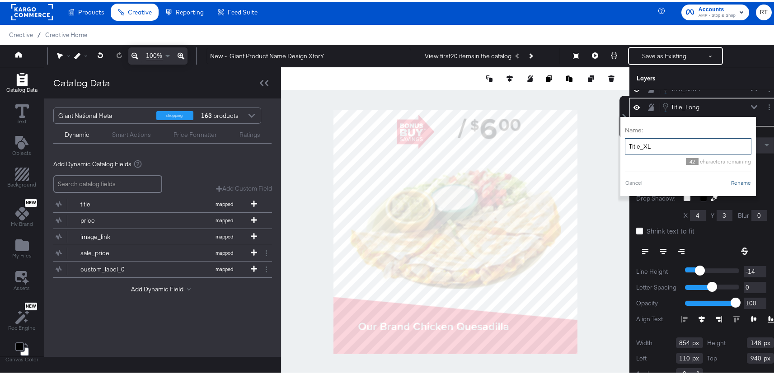
type input "Title_XL"
click at [731, 184] on button "Rename" at bounding box center [741, 181] width 21 height 8
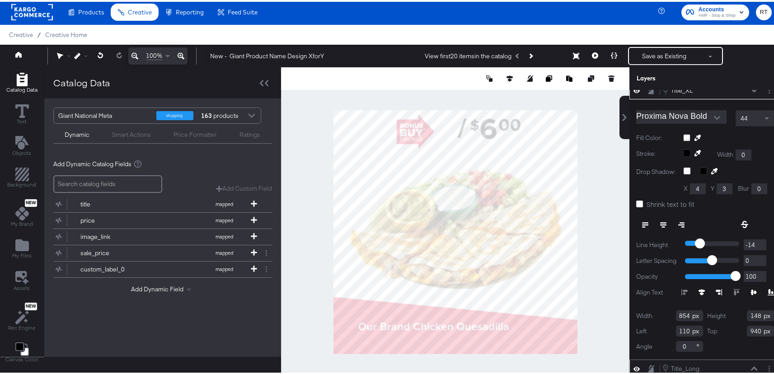
scroll to position [151, 0]
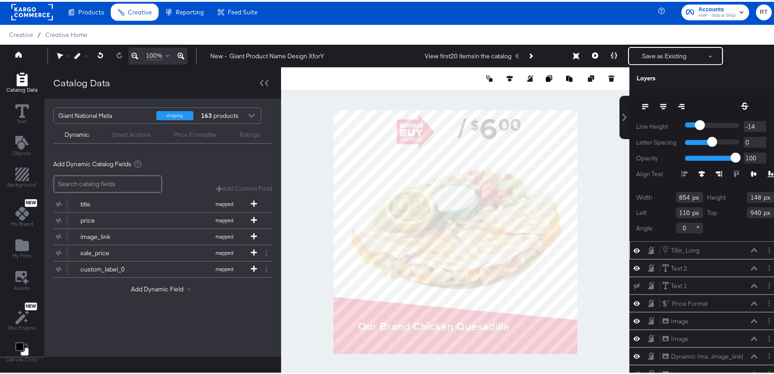
click at [713, 244] on div "Title_Long Title_Long" at bounding box center [710, 249] width 96 height 10
click at [769, 248] on circle "Layer Options" at bounding box center [769, 248] width 1 height 1
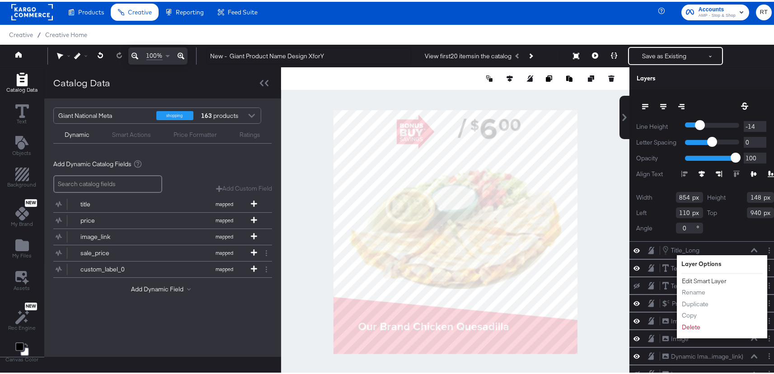
click at [711, 275] on button "Edit Smart Layer" at bounding box center [704, 279] width 46 height 9
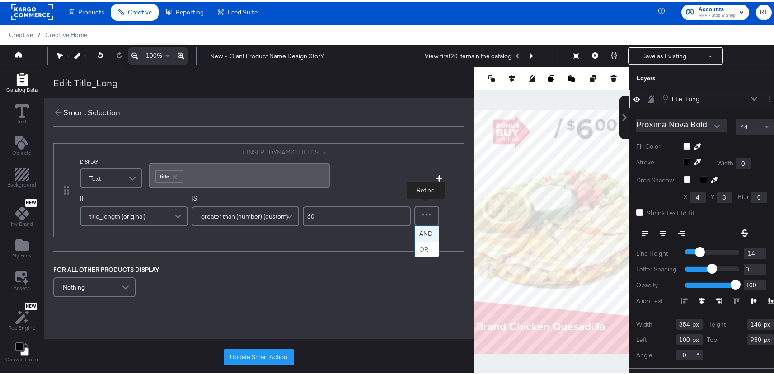
drag, startPoint x: 434, startPoint y: 213, endPoint x: 431, endPoint y: 229, distance: 16.1
click at [434, 213] on div at bounding box center [426, 214] width 23 height 18
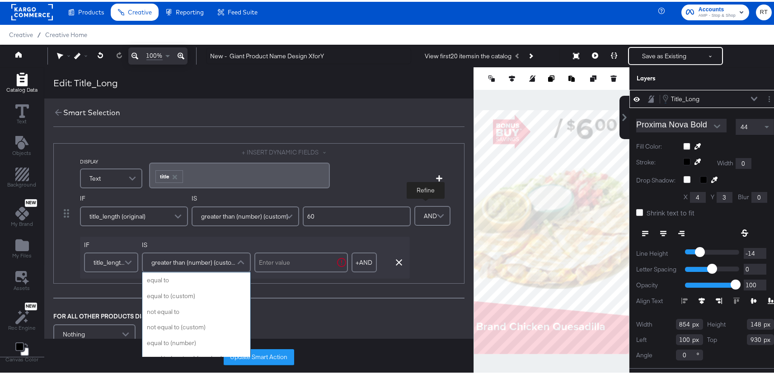
click at [193, 258] on span "greater than (number) (custom)" at bounding box center [194, 260] width 87 height 15
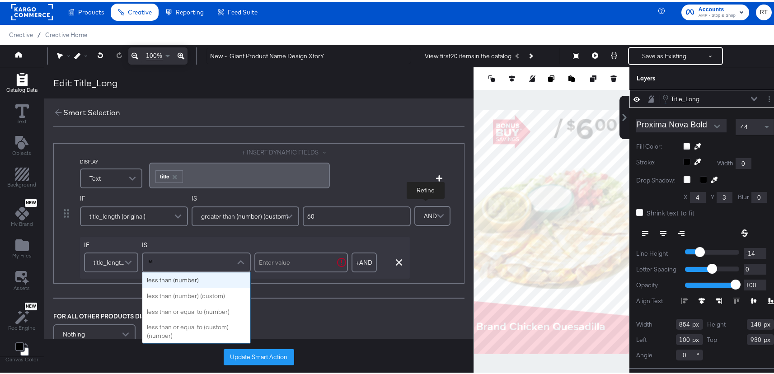
type input "less"
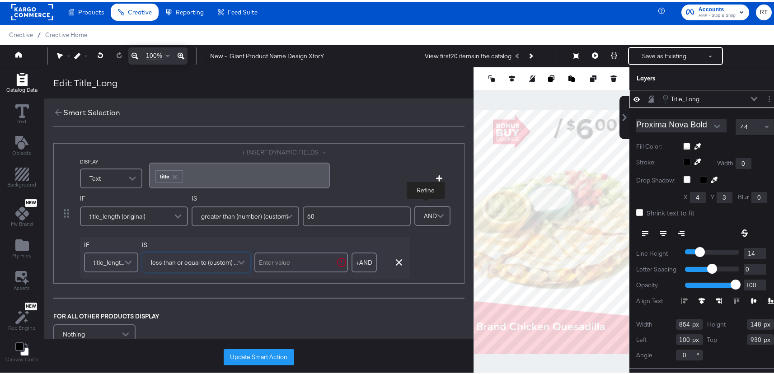
click at [287, 262] on input "text" at bounding box center [301, 261] width 94 height 20
type input "120"
click at [280, 353] on button "Update Smart Action" at bounding box center [259, 356] width 70 height 16
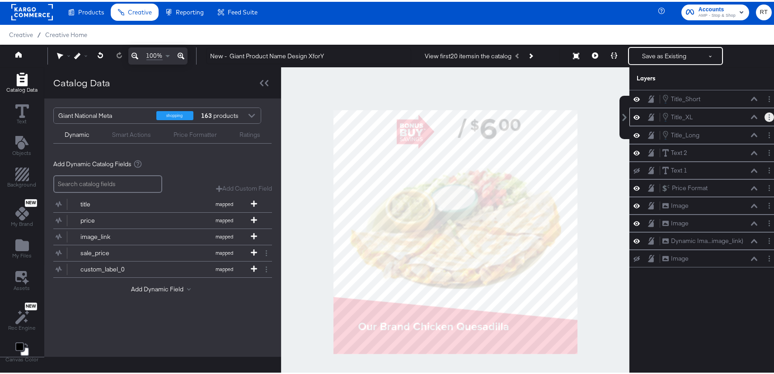
click at [769, 113] on icon "Layer Options" at bounding box center [769, 116] width 1 height 6
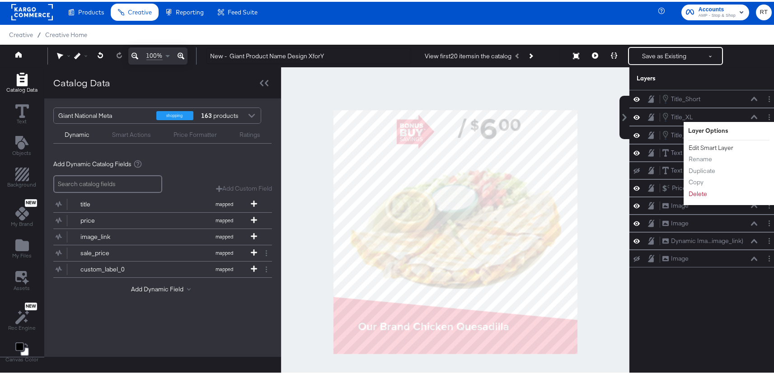
click at [712, 147] on button "Edit Smart Layer" at bounding box center [711, 145] width 46 height 9
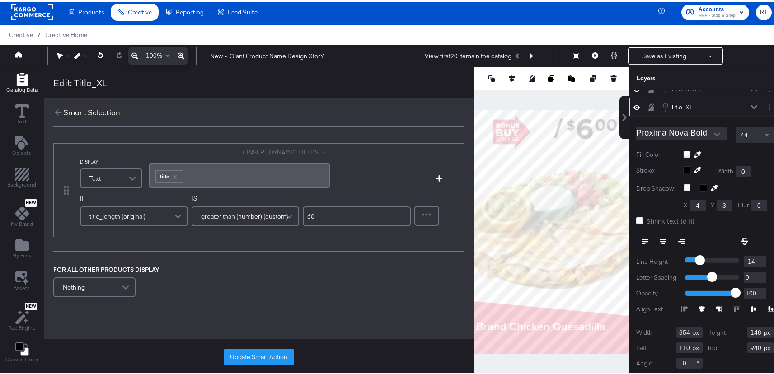
drag, startPoint x: 323, startPoint y: 217, endPoint x: 263, endPoint y: 207, distance: 60.1
click at [263, 207] on div "IF title_length (original) IS greater than (number) (custom) 60" at bounding box center [245, 212] width 331 height 38
type input "120"
click at [260, 355] on button "Update Smart Action" at bounding box center [259, 356] width 70 height 16
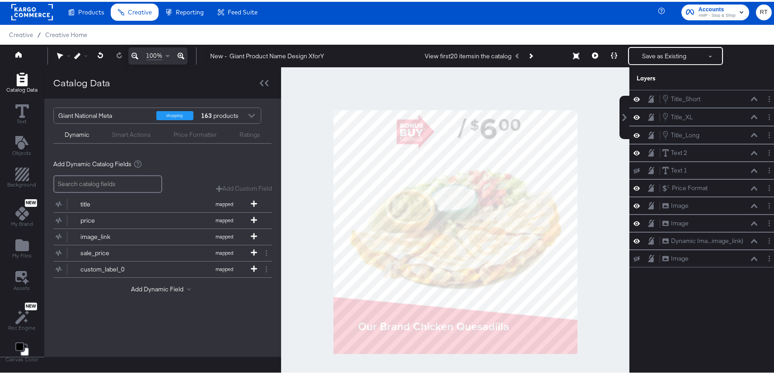
scroll to position [0, 0]
click at [751, 116] on icon at bounding box center [754, 115] width 6 height 4
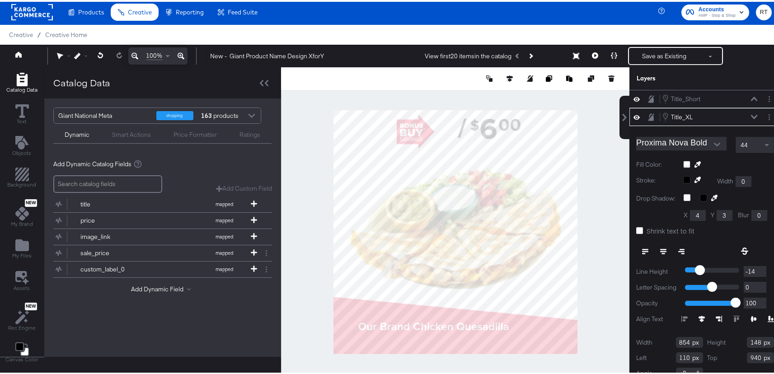
scroll to position [10, 0]
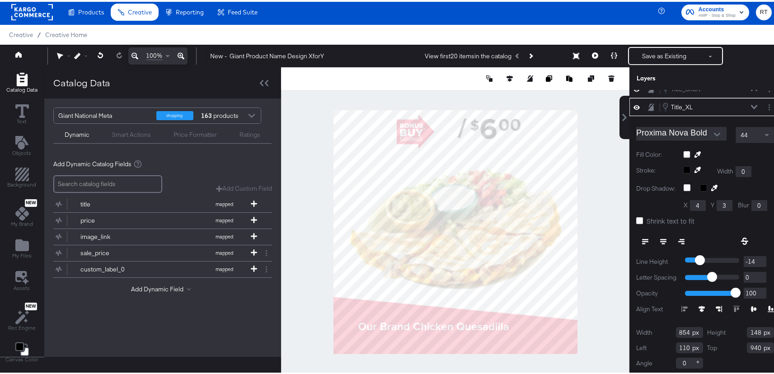
click at [745, 138] on div "44" at bounding box center [755, 133] width 38 height 15
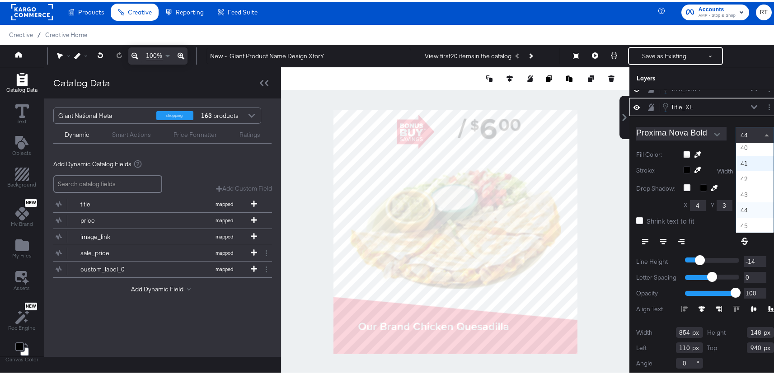
scroll to position [611, 0]
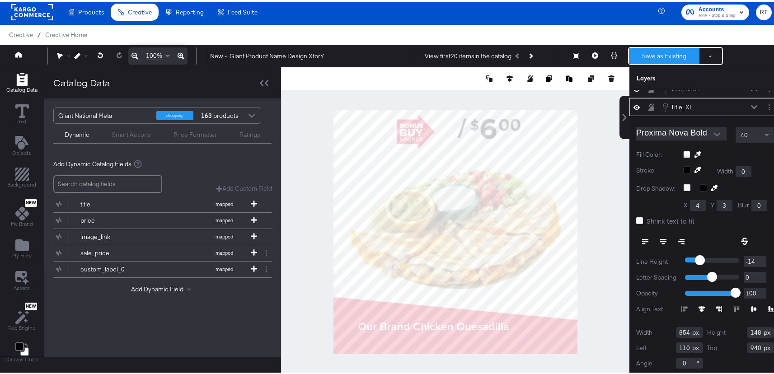
click at [648, 53] on button "Save as Existing" at bounding box center [664, 54] width 70 height 16
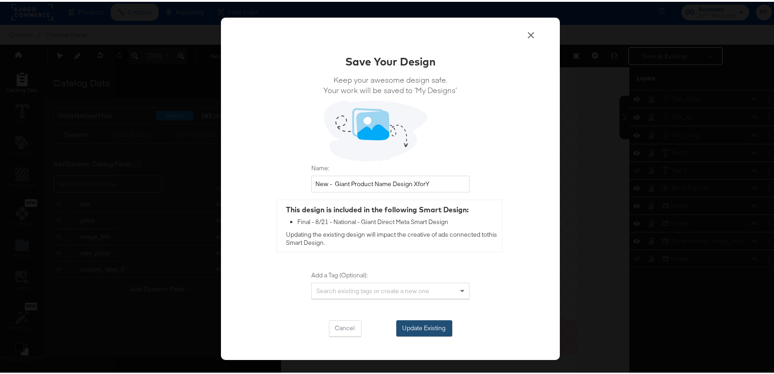
click at [427, 326] on button "Update Existing" at bounding box center [424, 327] width 56 height 16
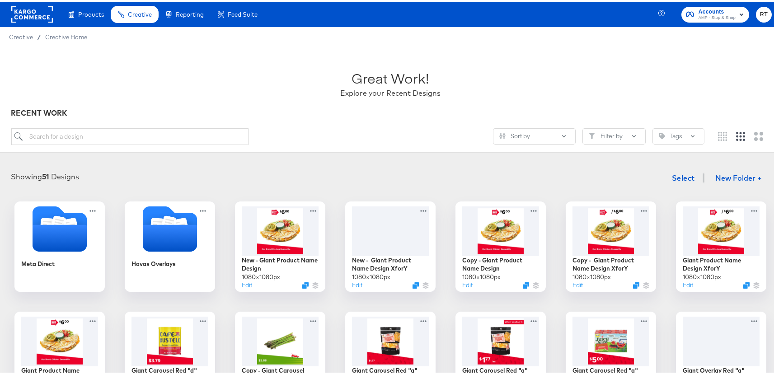
click at [473, 74] on div "Great Work! Explore your Recent Designs" at bounding box center [390, 78] width 759 height 56
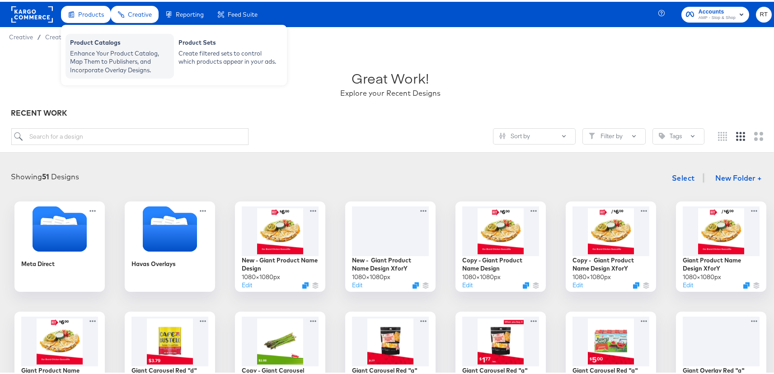
click at [106, 53] on div "Enhance Your Product Catalog, Map Them to Publishers, and Incorporate Overlay D…" at bounding box center [119, 59] width 99 height 25
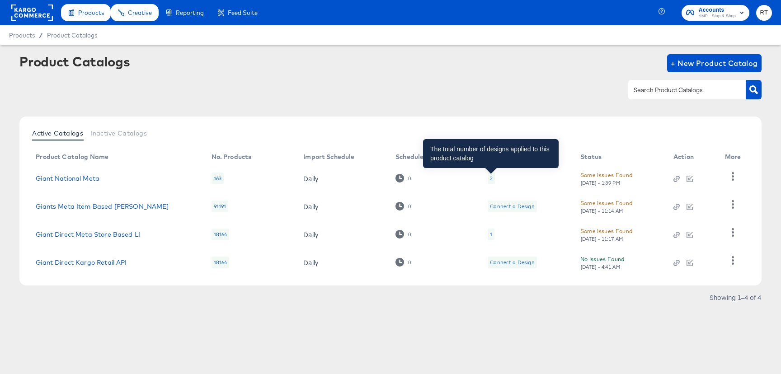
click at [491, 176] on div "2" at bounding box center [491, 178] width 3 height 7
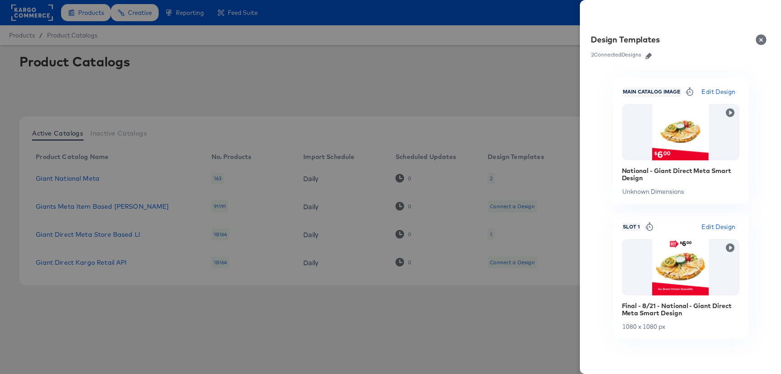
click at [649, 55] on icon "button" at bounding box center [648, 56] width 6 height 6
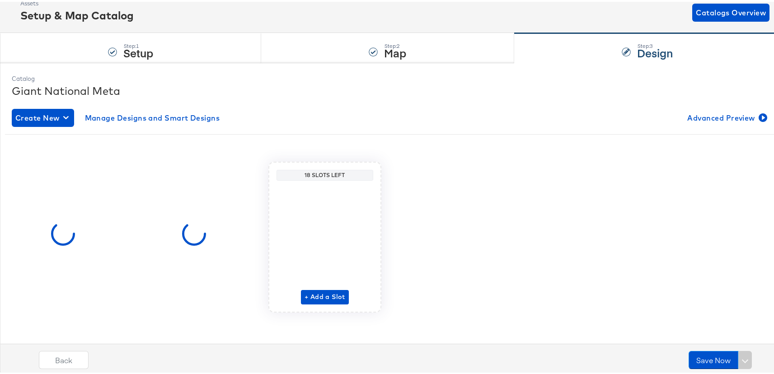
scroll to position [56, 0]
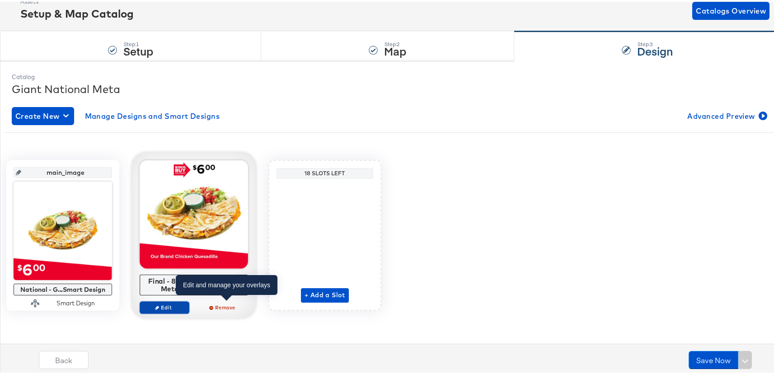
click at [185, 308] on span "Edit" at bounding box center [165, 305] width 42 height 7
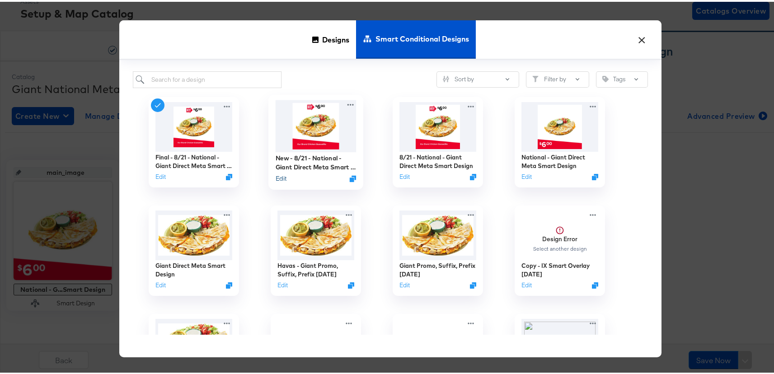
click at [278, 177] on button "Edit" at bounding box center [281, 177] width 11 height 9
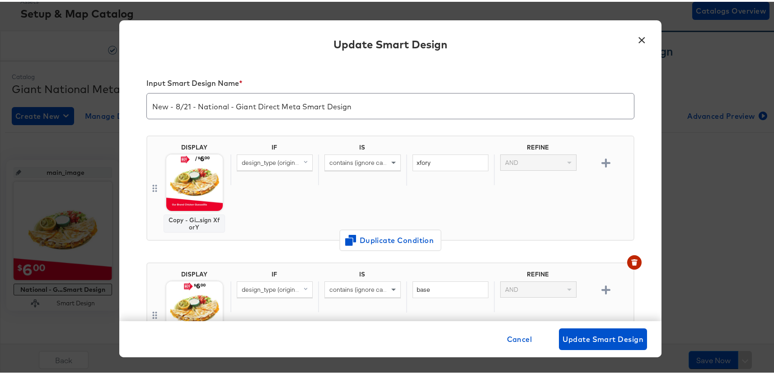
click at [147, 183] on div "DISPLAY Copy - Gi...sign XforY IF IS REFINE design_type (original) contains (ig…" at bounding box center [390, 186] width 488 height 105
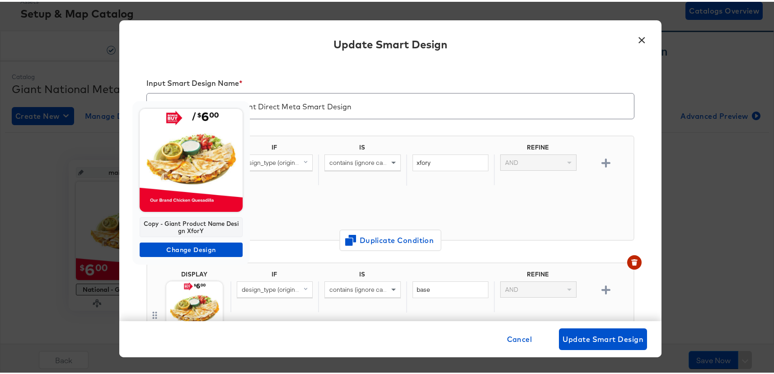
click at [195, 174] on img at bounding box center [191, 158] width 103 height 103
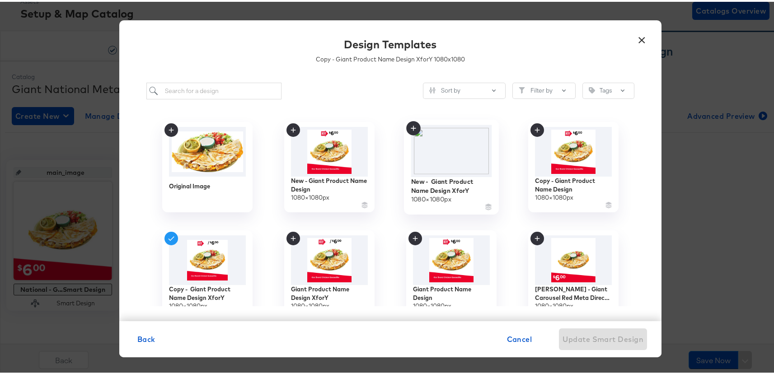
click at [451, 141] on img at bounding box center [451, 149] width 81 height 52
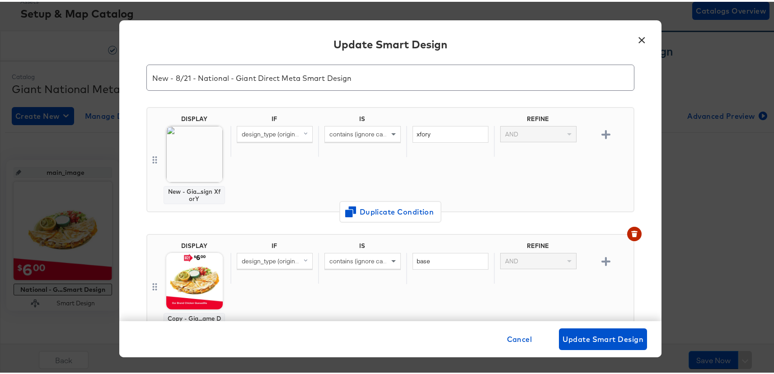
scroll to position [51, 0]
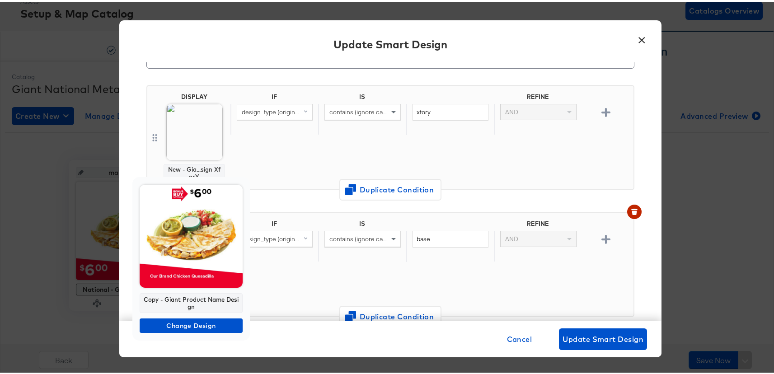
click at [180, 253] on img at bounding box center [191, 234] width 103 height 103
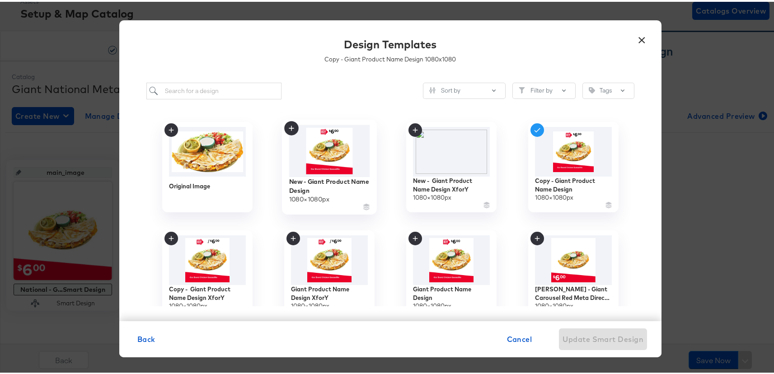
click at [334, 149] on img at bounding box center [329, 149] width 81 height 52
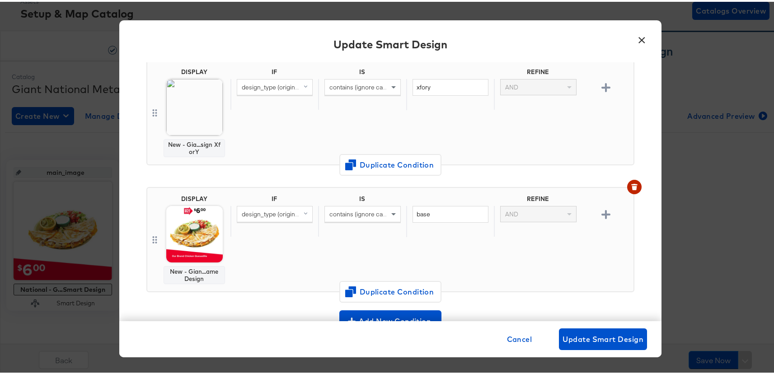
scroll to position [105, 0]
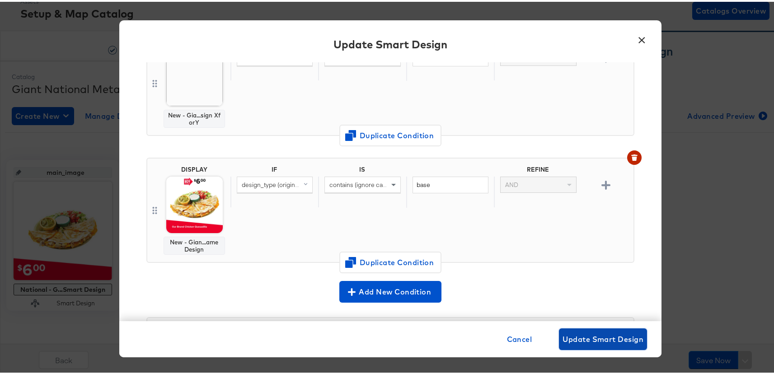
click at [589, 339] on span "Update Smart Design" at bounding box center [603, 337] width 81 height 13
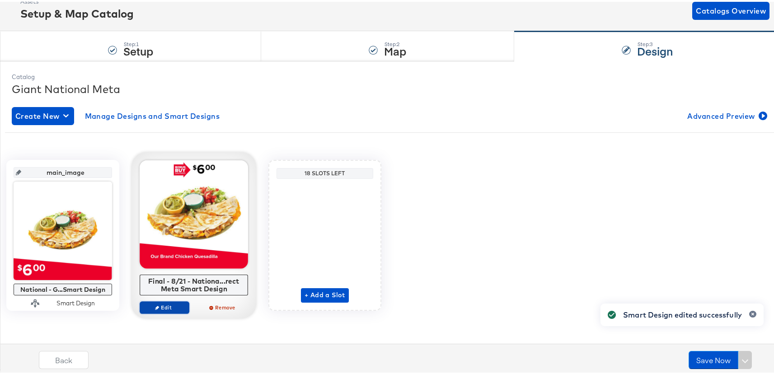
click at [185, 306] on span "Edit" at bounding box center [165, 305] width 42 height 7
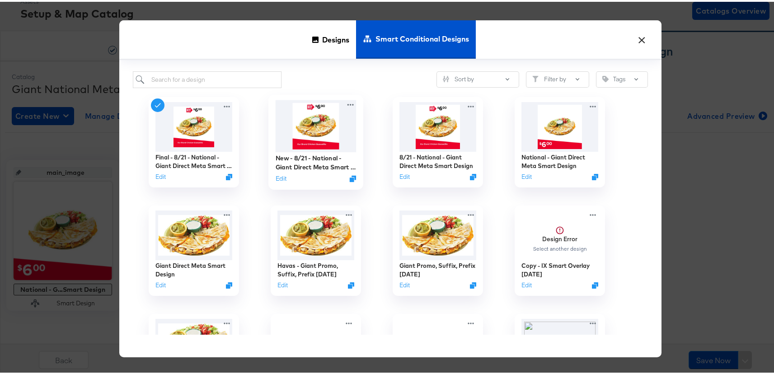
click at [320, 123] on img at bounding box center [316, 125] width 81 height 52
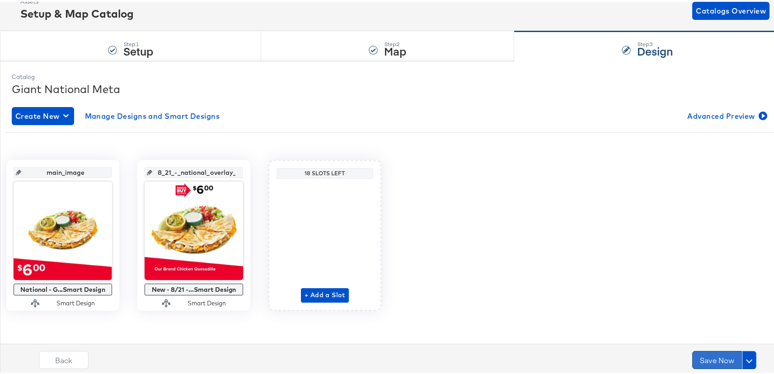
click at [710, 352] on button "Save Now" at bounding box center [717, 358] width 50 height 18
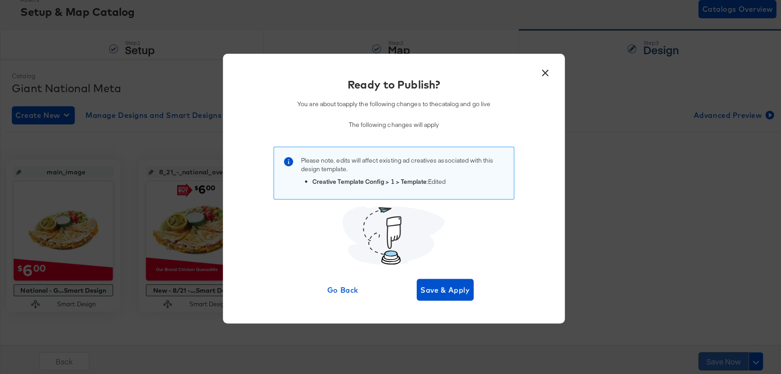
scroll to position [0, 0]
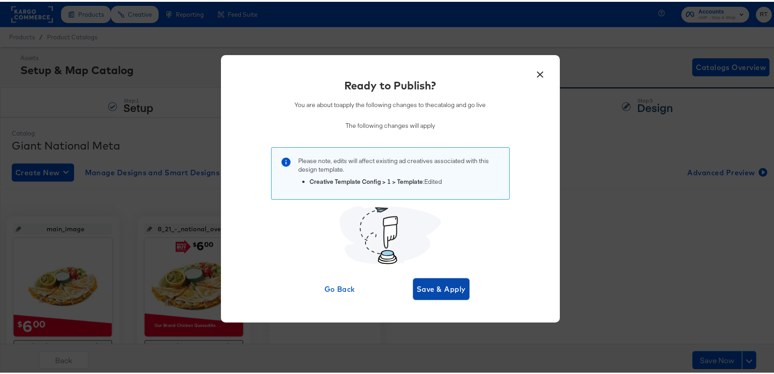
click at [443, 289] on span "Save & Apply" at bounding box center [441, 287] width 49 height 13
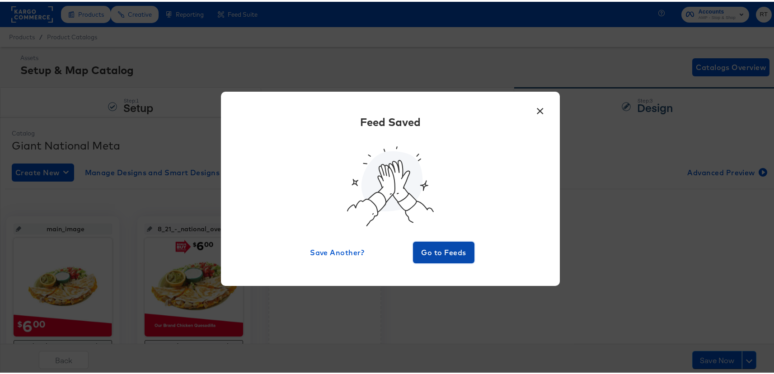
click at [452, 245] on span "Go to Feeds" at bounding box center [444, 250] width 54 height 13
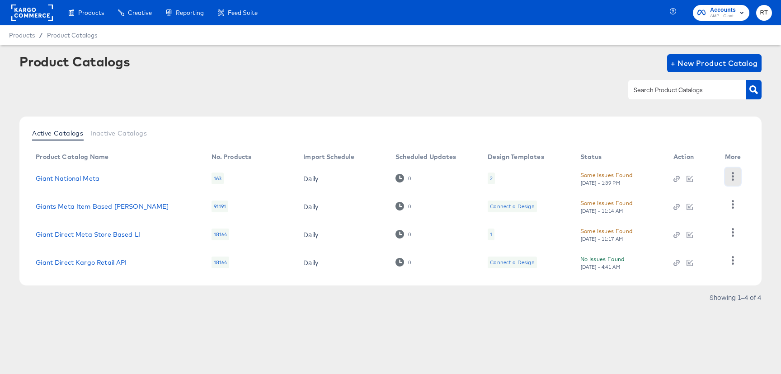
click at [736, 175] on icon "button" at bounding box center [732, 176] width 9 height 9
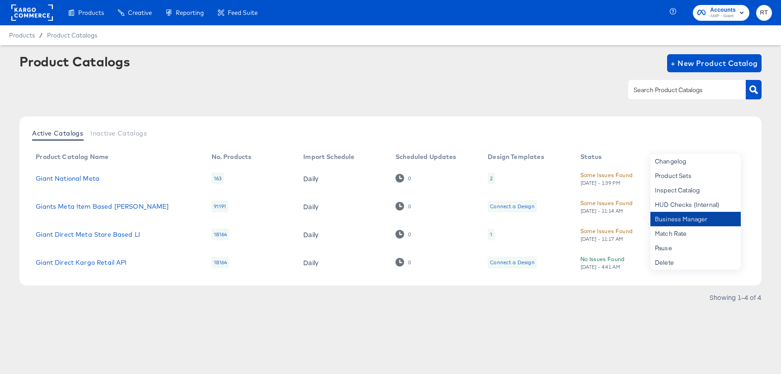
click at [687, 222] on div "Business Manager" at bounding box center [695, 219] width 90 height 14
click at [580, 85] on div at bounding box center [390, 90] width 742 height 20
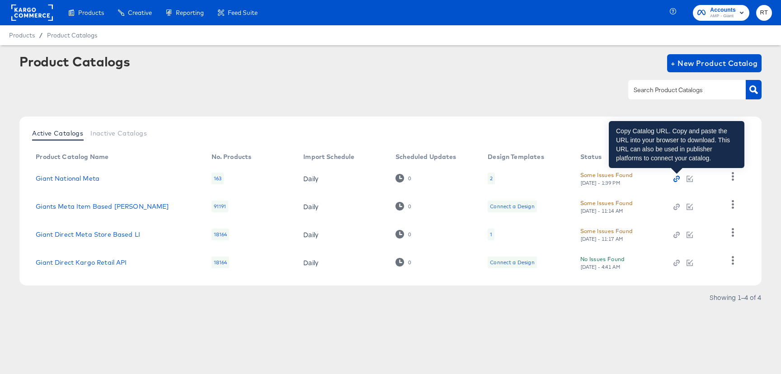
click at [678, 180] on icon "button" at bounding box center [676, 179] width 6 height 6
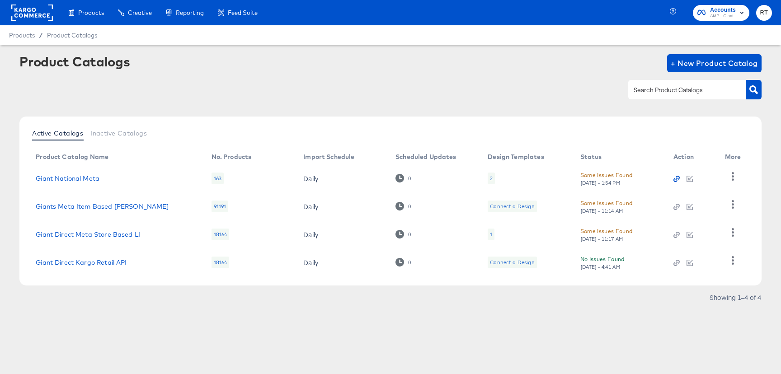
click at [675, 180] on icon "button" at bounding box center [676, 179] width 6 height 6
drag, startPoint x: 427, startPoint y: 84, endPoint x: 451, endPoint y: 54, distance: 38.5
click at [427, 83] on div at bounding box center [390, 90] width 742 height 20
